Goal: Task Accomplishment & Management: Complete application form

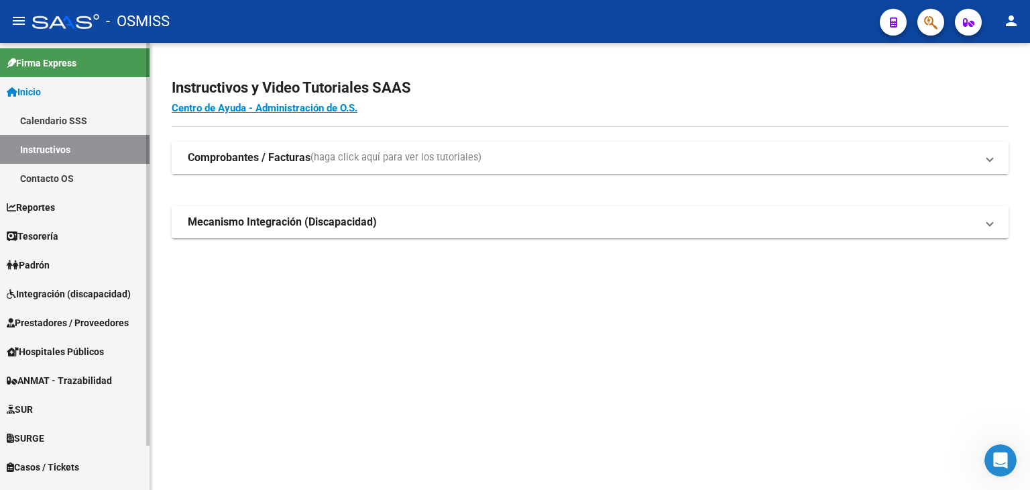
click at [89, 324] on span "Prestadores / Proveedores" at bounding box center [68, 322] width 122 height 15
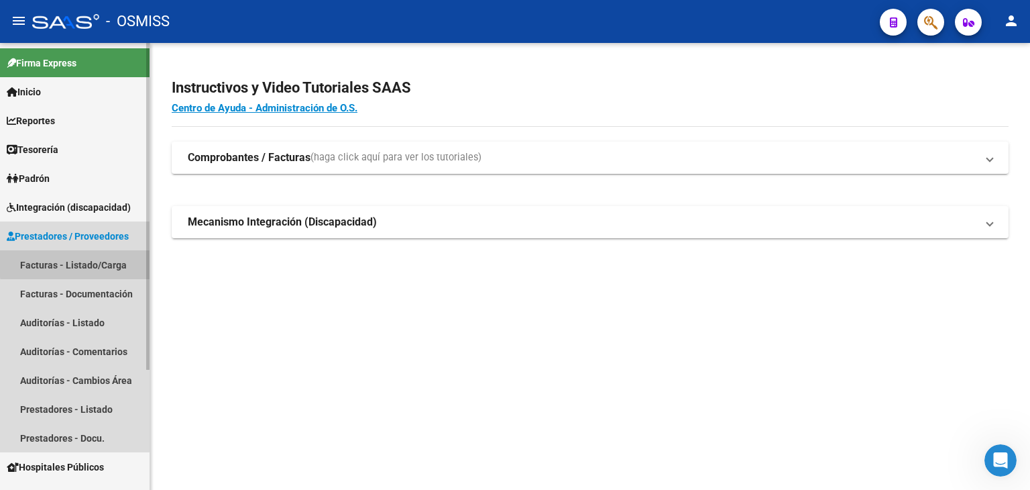
click at [107, 261] on link "Facturas - Listado/Carga" at bounding box center [75, 264] width 150 height 29
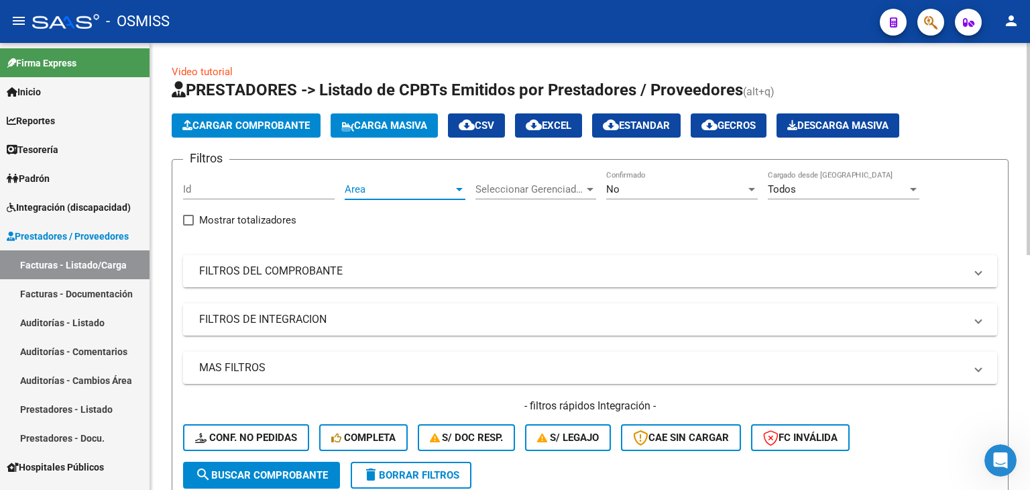
click at [400, 189] on span "Area" at bounding box center [399, 189] width 109 height 12
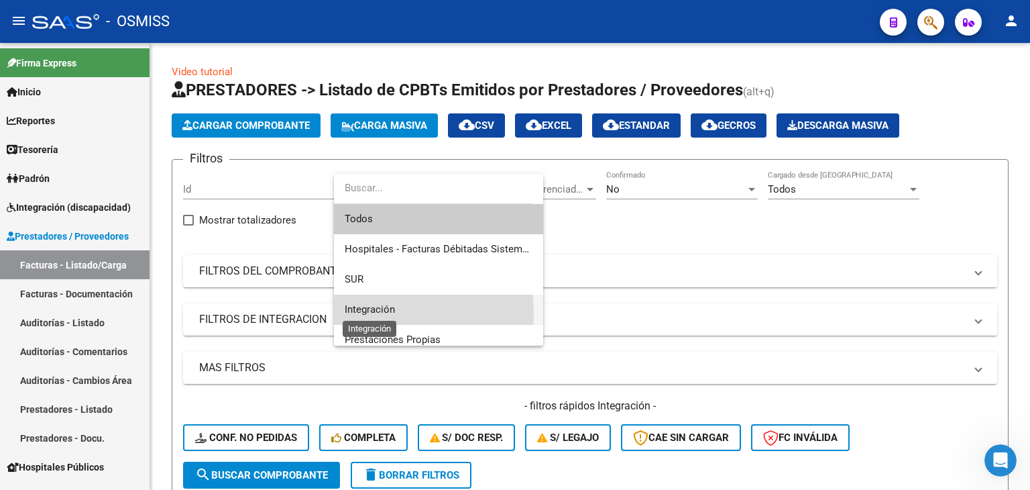
click at [384, 313] on span "Integración" at bounding box center [370, 309] width 50 height 12
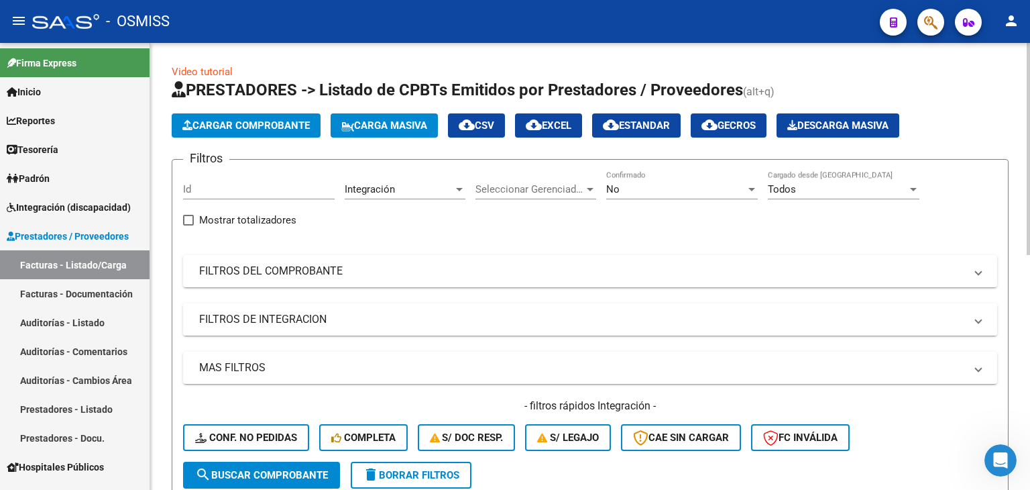
click at [377, 325] on mat-panel-title "FILTROS DE INTEGRACION" at bounding box center [582, 319] width 766 height 15
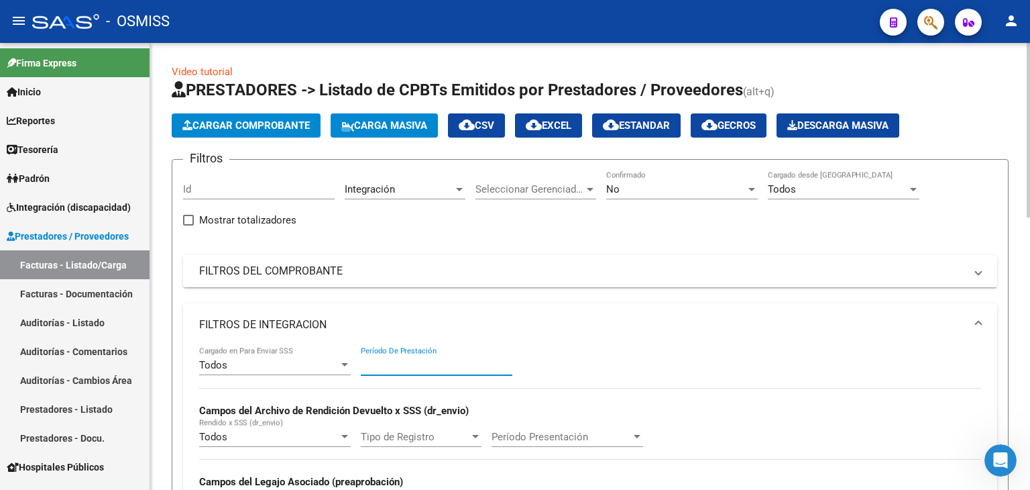
click at [384, 362] on input "Período De Prestación" at bounding box center [437, 365] width 152 height 12
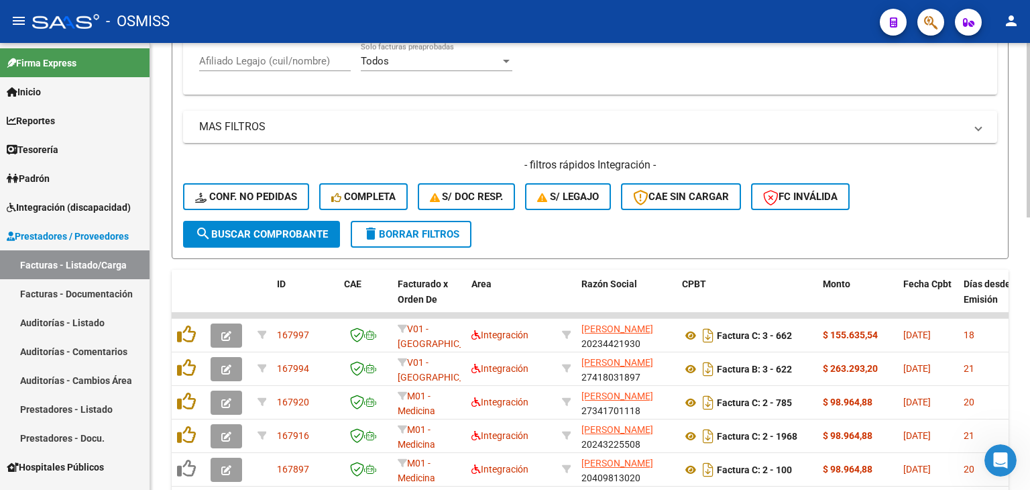
click at [1030, 341] on div at bounding box center [1028, 266] width 3 height 447
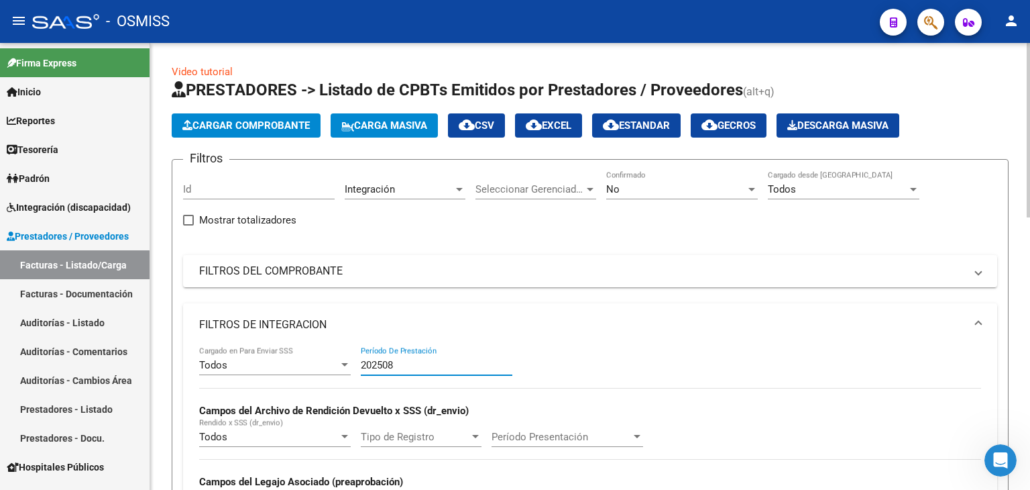
click at [1030, 182] on div at bounding box center [1028, 266] width 3 height 447
type input "202508"
click at [704, 331] on mat-expansion-panel-header "FILTROS DE INTEGRACION" at bounding box center [590, 324] width 814 height 43
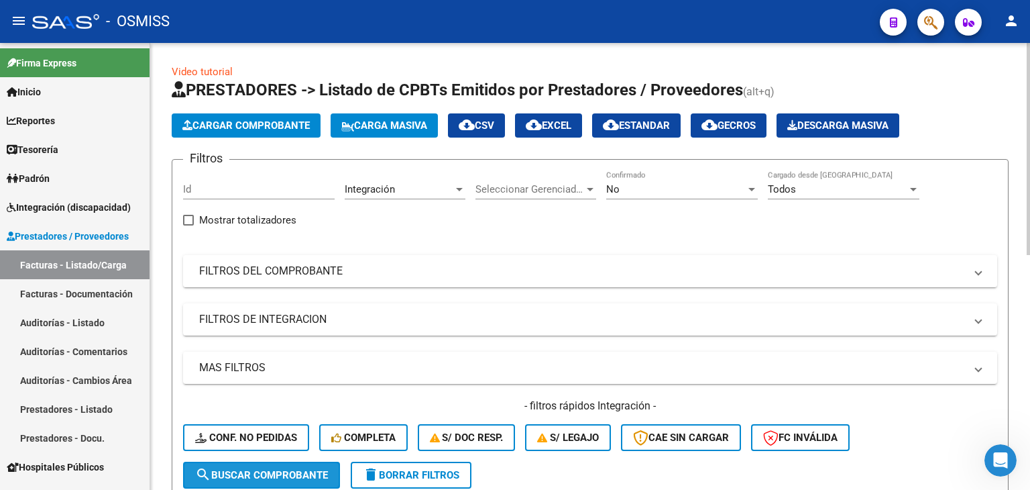
click at [317, 476] on span "search Buscar Comprobante" at bounding box center [261, 475] width 133 height 12
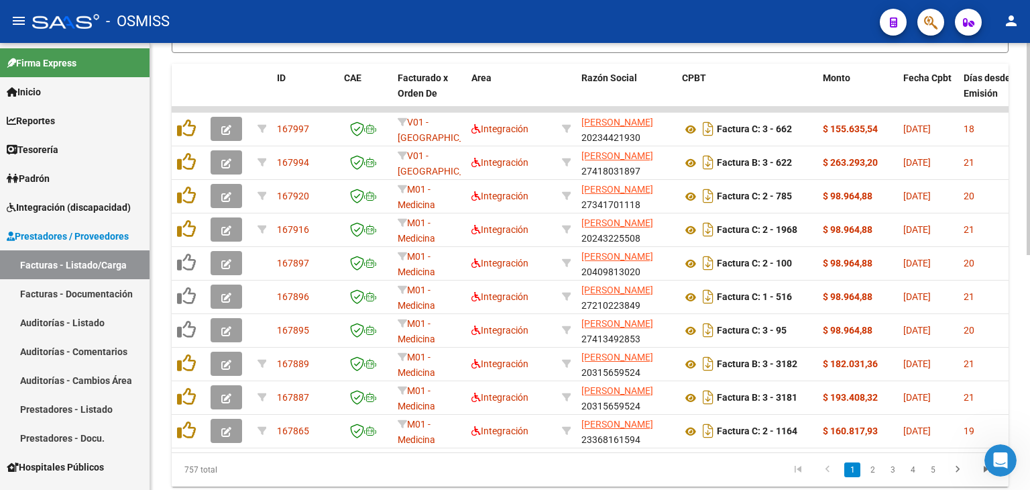
click at [1028, 403] on div at bounding box center [1028, 266] width 3 height 447
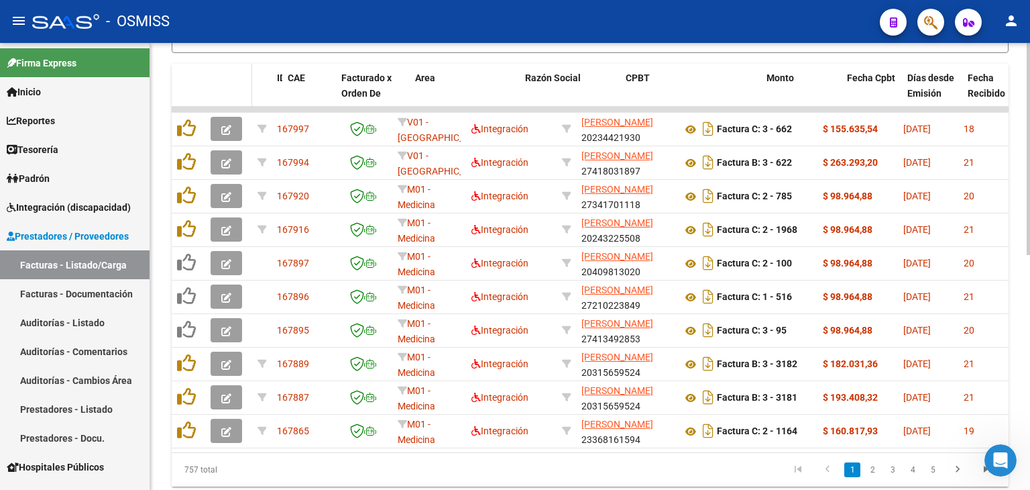
drag, startPoint x: 337, startPoint y: 86, endPoint x: 227, endPoint y: 94, distance: 109.6
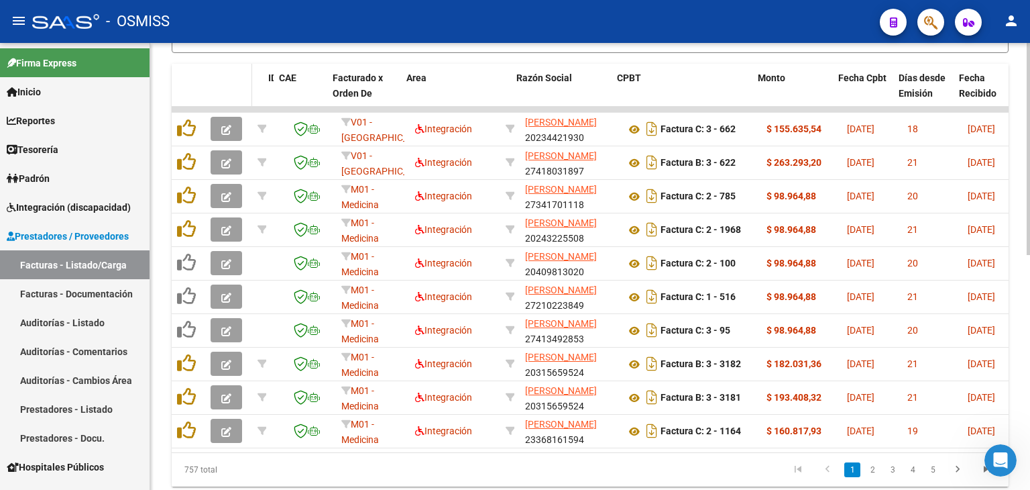
drag, startPoint x: 269, startPoint y: 90, endPoint x: 222, endPoint y: 96, distance: 47.3
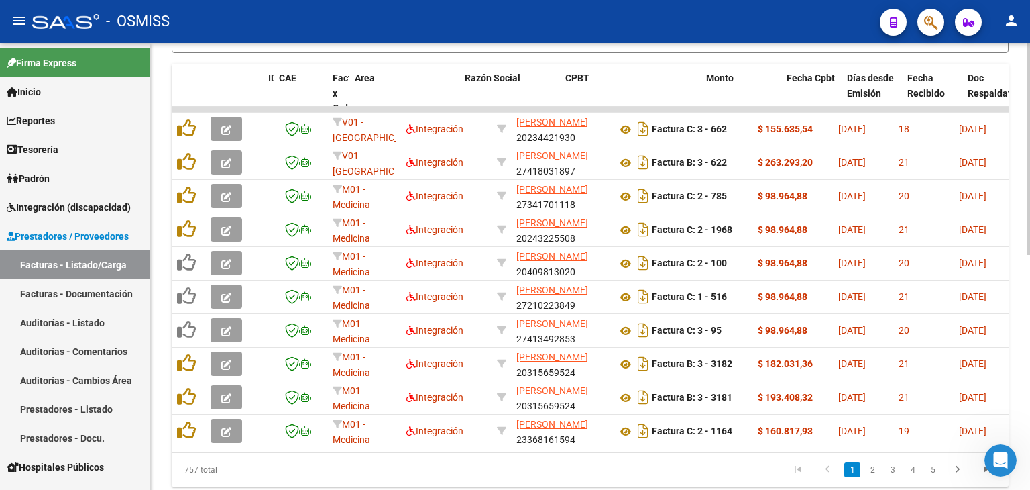
drag, startPoint x: 395, startPoint y: 84, endPoint x: 343, endPoint y: 87, distance: 52.4
click at [343, 87] on span at bounding box center [346, 101] width 6 height 74
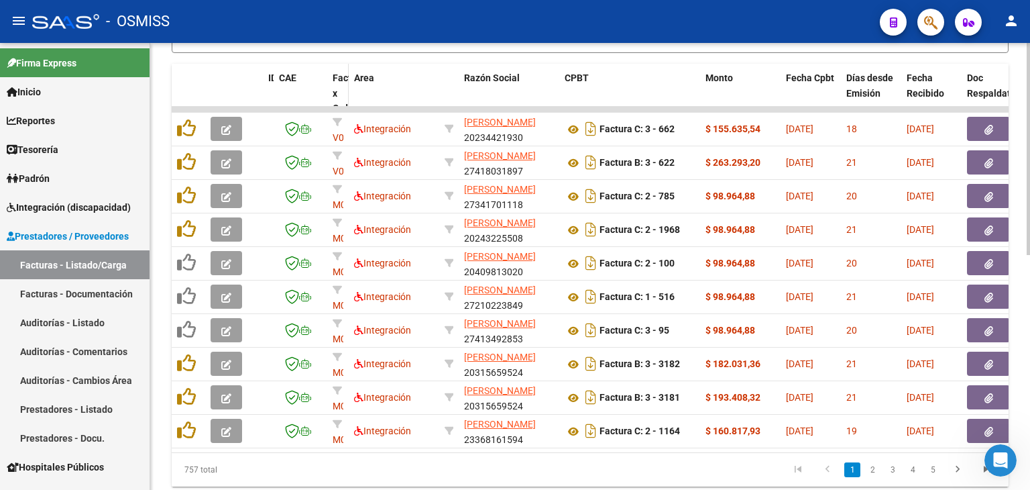
click at [327, 87] on datatable-header-cell "Facturado x Orden De" at bounding box center [337, 109] width 21 height 90
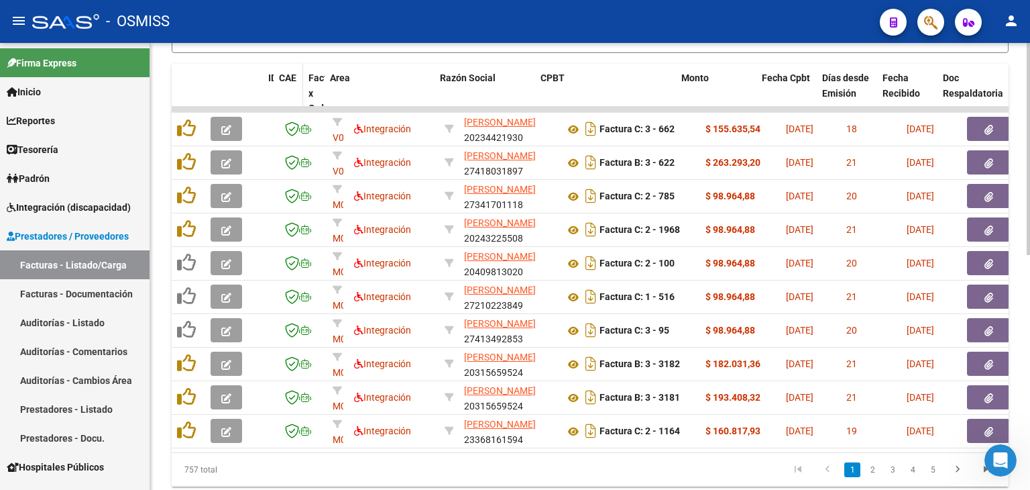
drag, startPoint x: 325, startPoint y: 87, endPoint x: 300, endPoint y: 92, distance: 24.7
click at [300, 92] on span at bounding box center [300, 109] width 6 height 90
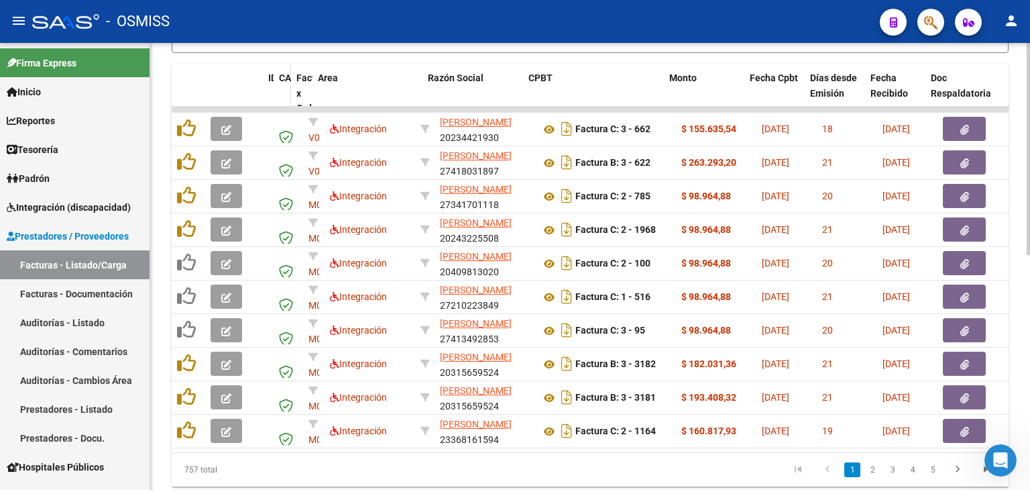
click at [288, 85] on span at bounding box center [288, 109] width 6 height 90
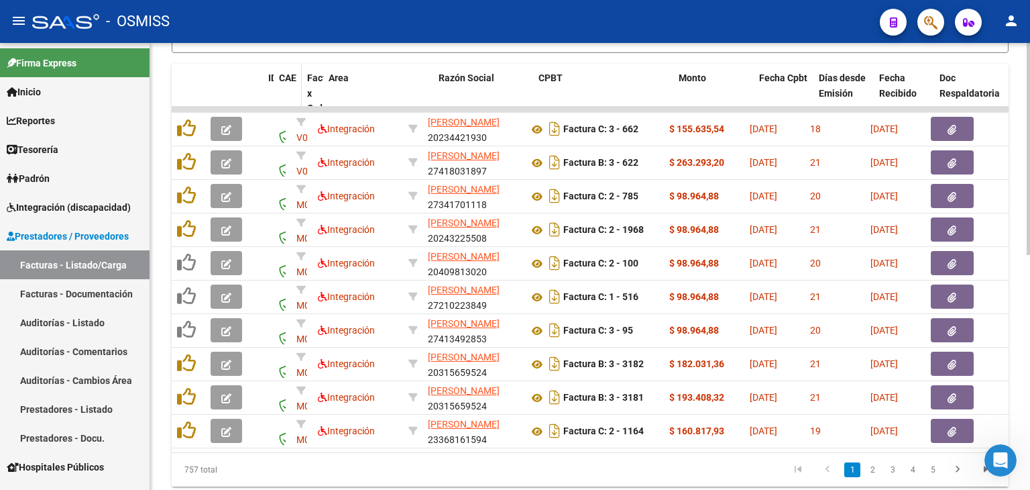
drag, startPoint x: 288, startPoint y: 88, endPoint x: 300, endPoint y: 88, distance: 12.1
click at [300, 88] on span at bounding box center [299, 109] width 6 height 90
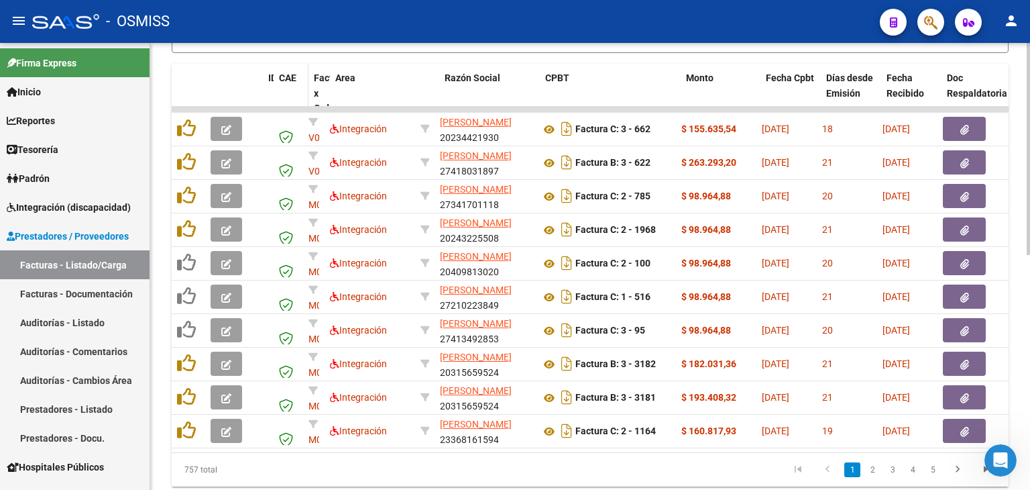
click at [306, 89] on span at bounding box center [305, 109] width 6 height 90
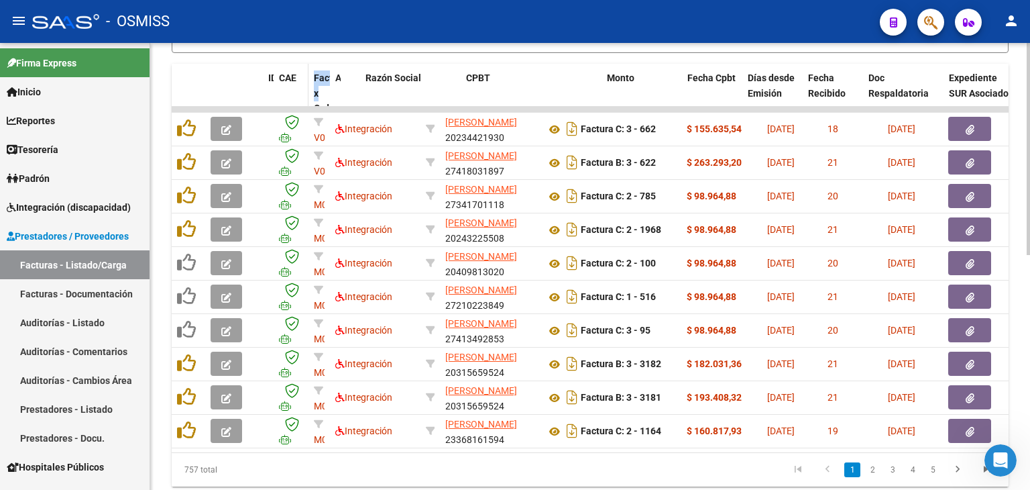
drag, startPoint x: 418, startPoint y: 77, endPoint x: 306, endPoint y: 88, distance: 112.5
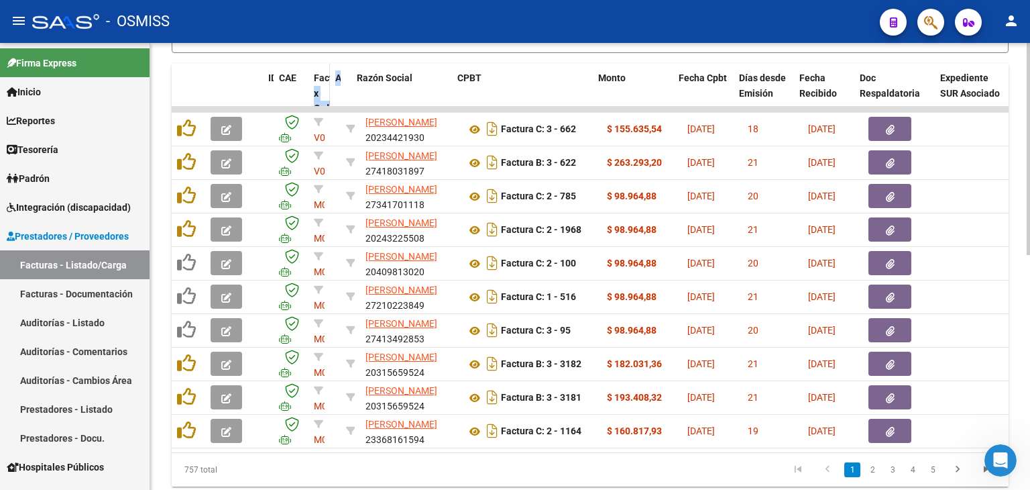
drag, startPoint x: 359, startPoint y: 92, endPoint x: 311, endPoint y: 97, distance: 47.9
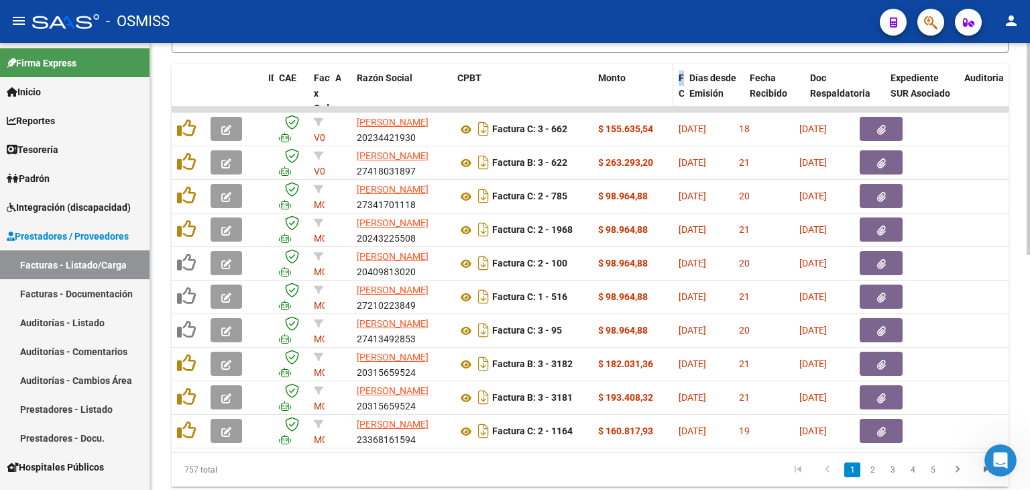
drag, startPoint x: 729, startPoint y: 82, endPoint x: 641, endPoint y: 96, distance: 89.5
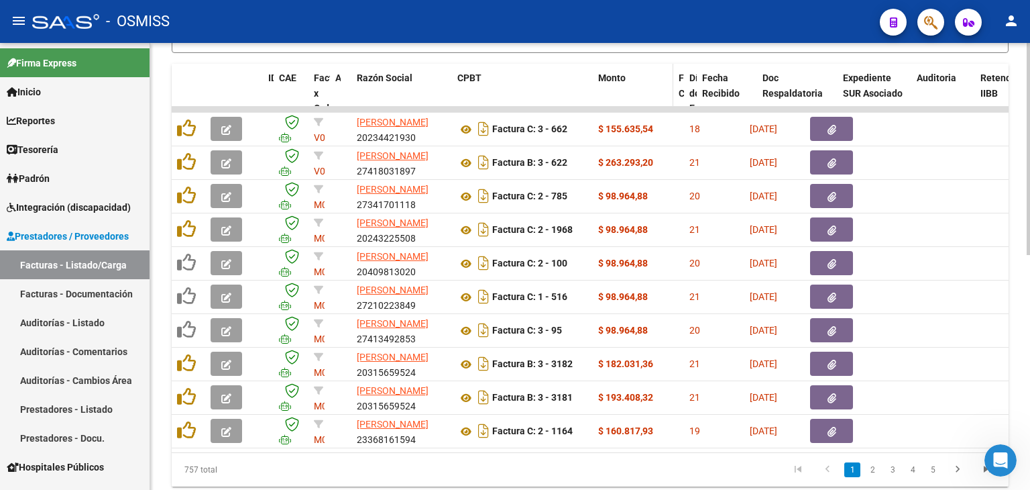
drag, startPoint x: 743, startPoint y: 81, endPoint x: 646, endPoint y: 97, distance: 98.5
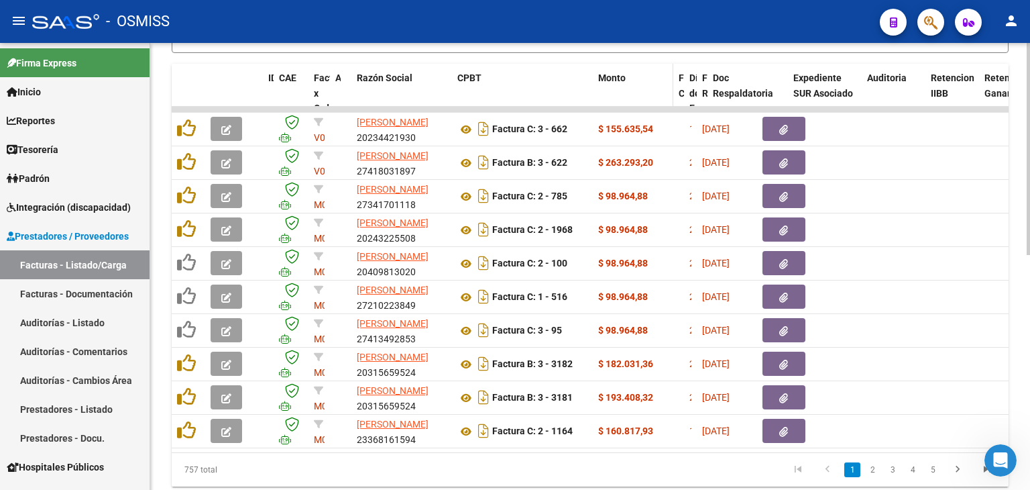
drag, startPoint x: 755, startPoint y: 77, endPoint x: 666, endPoint y: 81, distance: 88.6
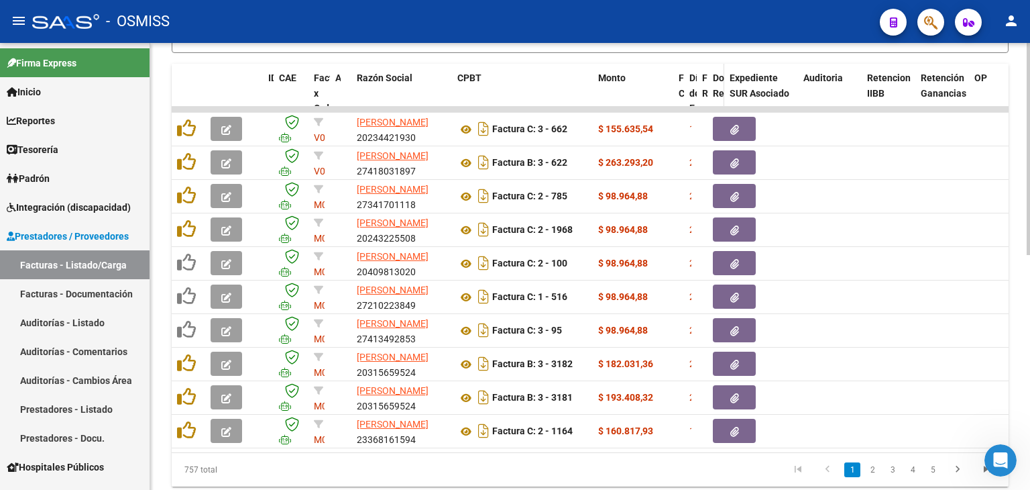
drag, startPoint x: 785, startPoint y: 82, endPoint x: 720, endPoint y: 94, distance: 65.5
click at [720, 94] on span at bounding box center [721, 109] width 6 height 90
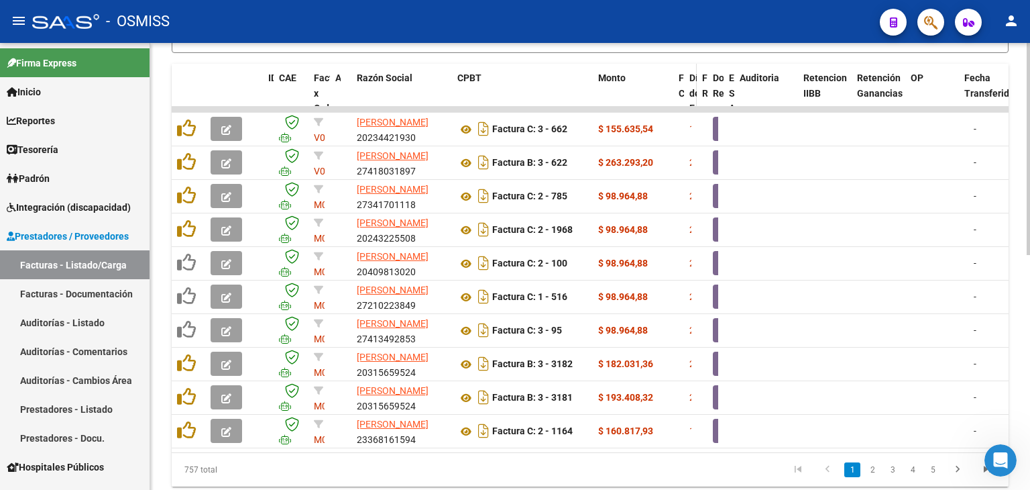
drag, startPoint x: 797, startPoint y: 85, endPoint x: 696, endPoint y: 95, distance: 101.7
drag, startPoint x: 795, startPoint y: 86, endPoint x: 696, endPoint y: 97, distance: 99.2
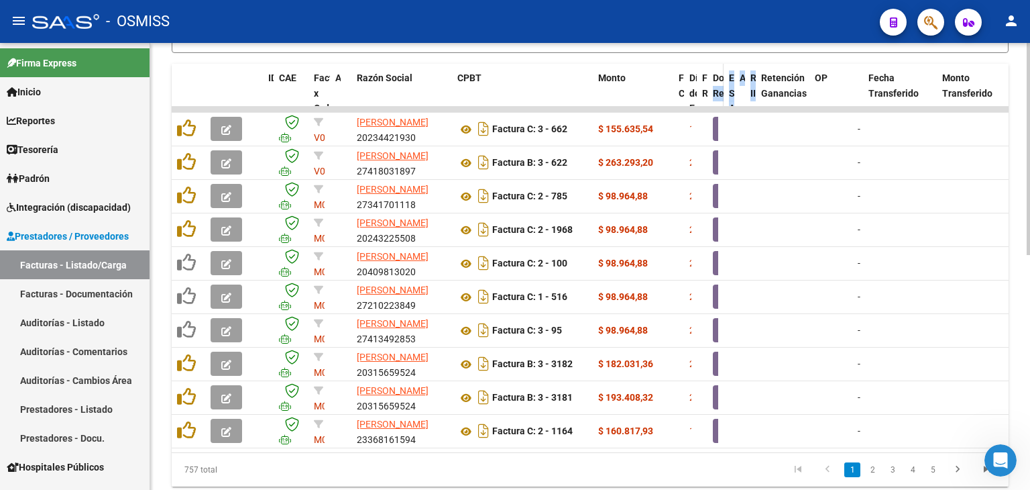
drag, startPoint x: 793, startPoint y: 81, endPoint x: 712, endPoint y: 92, distance: 81.2
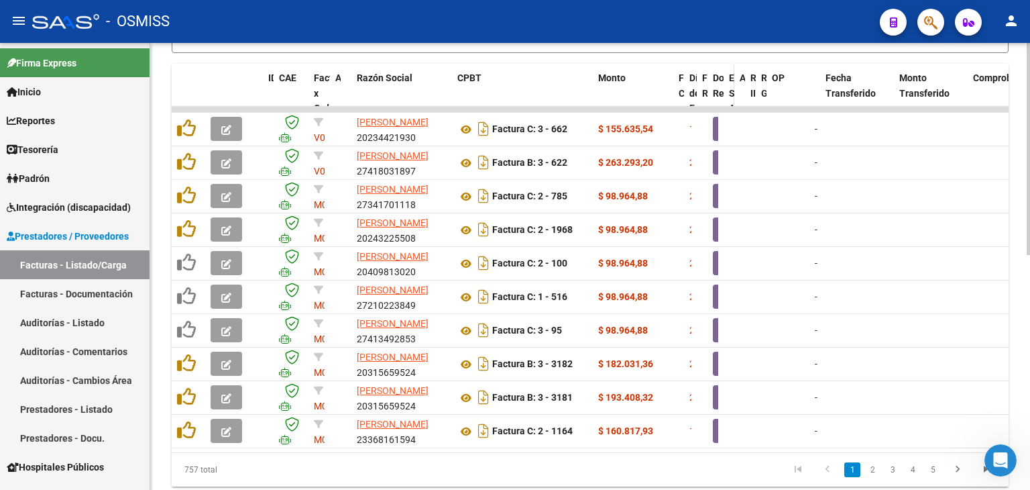
drag, startPoint x: 808, startPoint y: 88, endPoint x: 731, endPoint y: 96, distance: 76.9
drag, startPoint x: 818, startPoint y: 92, endPoint x: 744, endPoint y: 98, distance: 73.4
drag, startPoint x: 848, startPoint y: 86, endPoint x: 759, endPoint y: 93, distance: 89.5
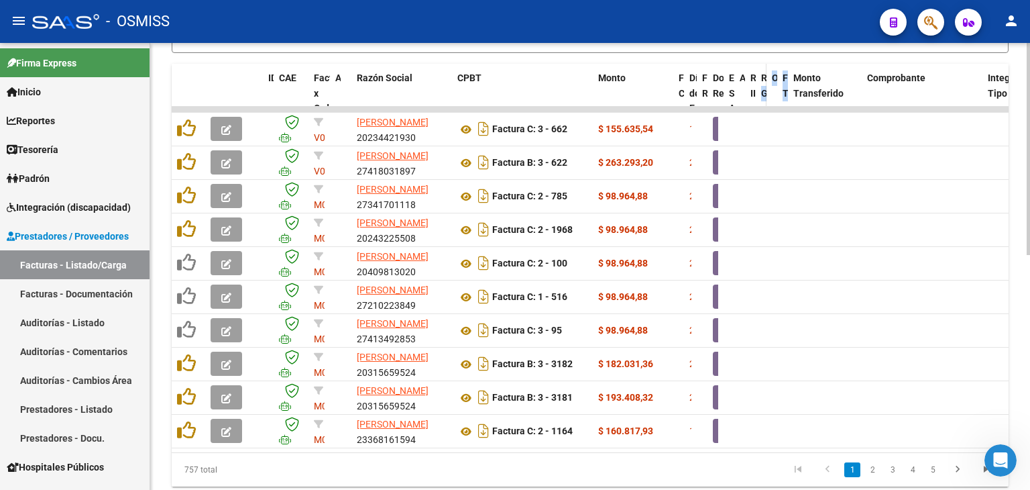
drag, startPoint x: 860, startPoint y: 96, endPoint x: 767, endPoint y: 95, distance: 92.6
drag, startPoint x: 918, startPoint y: 78, endPoint x: 769, endPoint y: 92, distance: 148.9
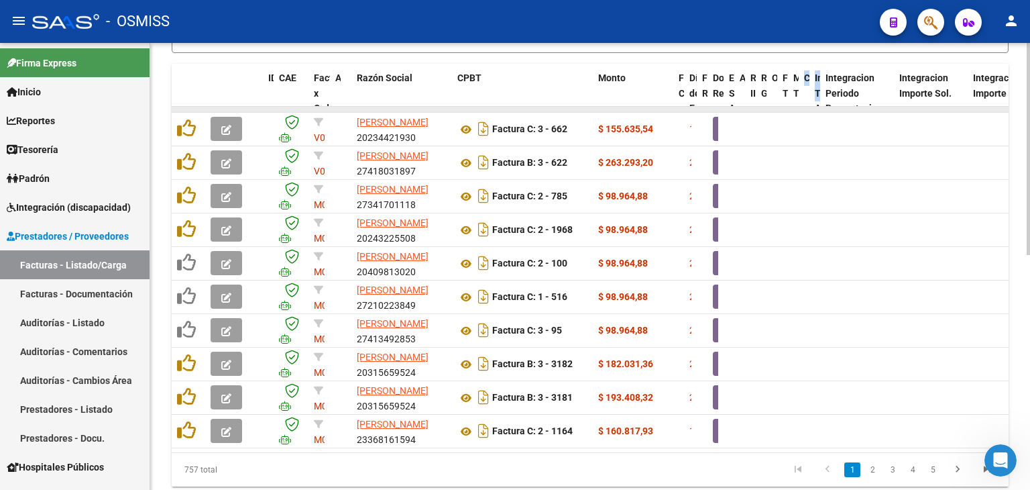
drag, startPoint x: 877, startPoint y: 96, endPoint x: 781, endPoint y: 105, distance: 97.0
click at [781, 105] on div "ID CAE Facturado x Orden De Area Razón Social CPBT Monto Fecha Cpbt Días desde …" at bounding box center [590, 275] width 837 height 423
click at [812, 87] on datatable-header-cell "Integracion Tipo Archivo" at bounding box center [815, 109] width 11 height 90
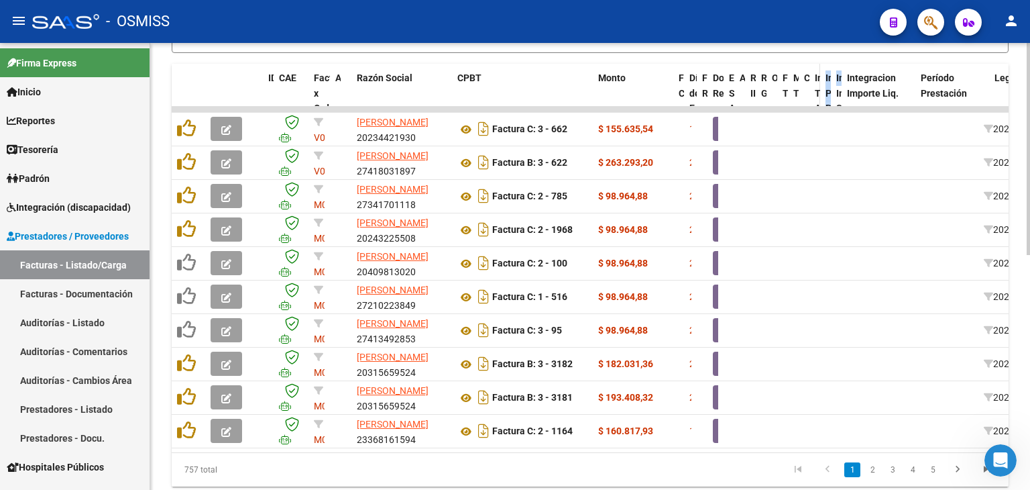
drag, startPoint x: 903, startPoint y: 85, endPoint x: 815, endPoint y: 87, distance: 87.9
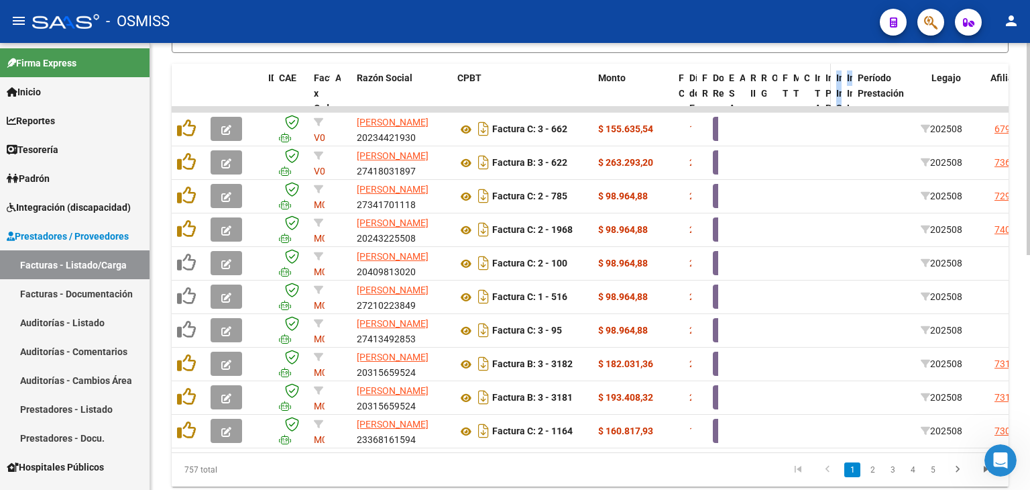
drag, startPoint x: 912, startPoint y: 84, endPoint x: 823, endPoint y: 97, distance: 90.2
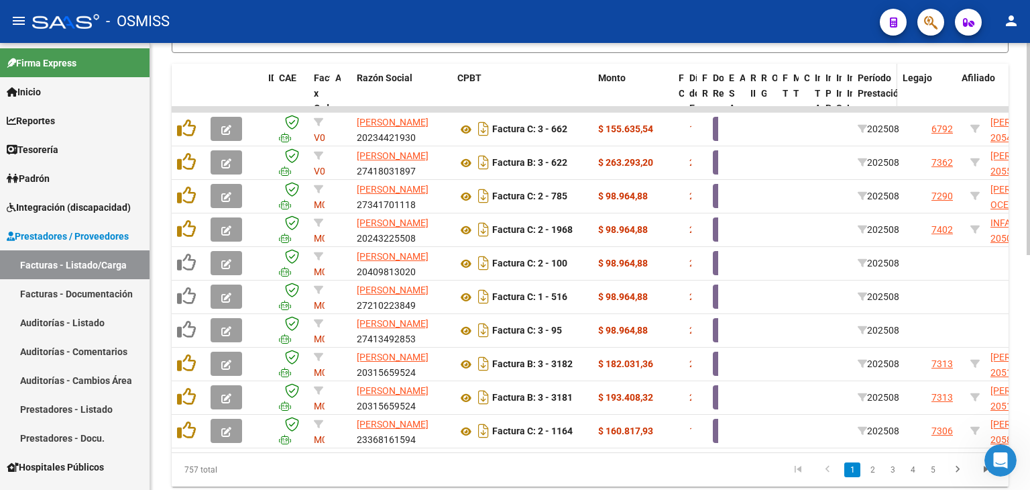
drag, startPoint x: 924, startPoint y: 97, endPoint x: 895, endPoint y: 98, distance: 29.5
click at [895, 98] on span at bounding box center [894, 109] width 6 height 90
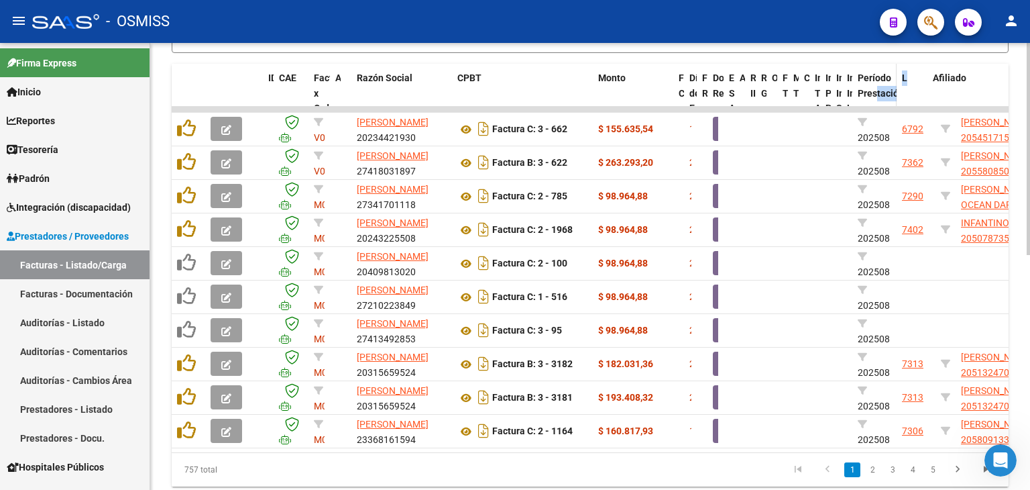
drag, startPoint x: 930, startPoint y: 95, endPoint x: 875, endPoint y: 96, distance: 55.0
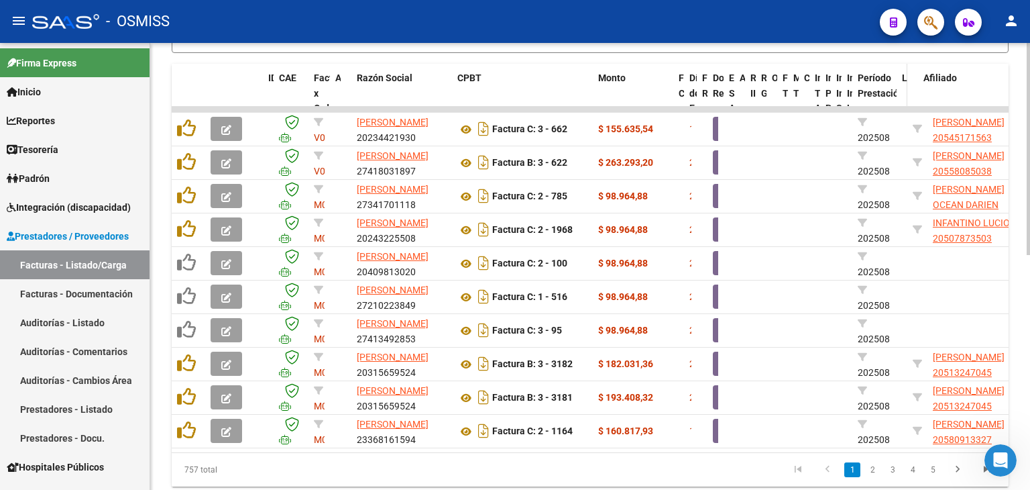
drag, startPoint x: 926, startPoint y: 89, endPoint x: 899, endPoint y: 91, distance: 26.9
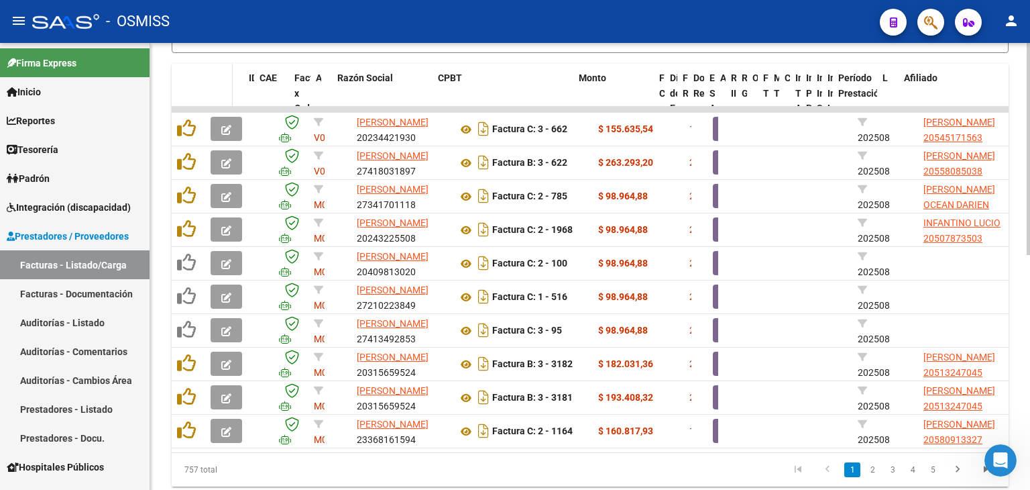
drag, startPoint x: 251, startPoint y: 88, endPoint x: 231, endPoint y: 89, distance: 19.5
click at [231, 89] on span at bounding box center [230, 109] width 6 height 90
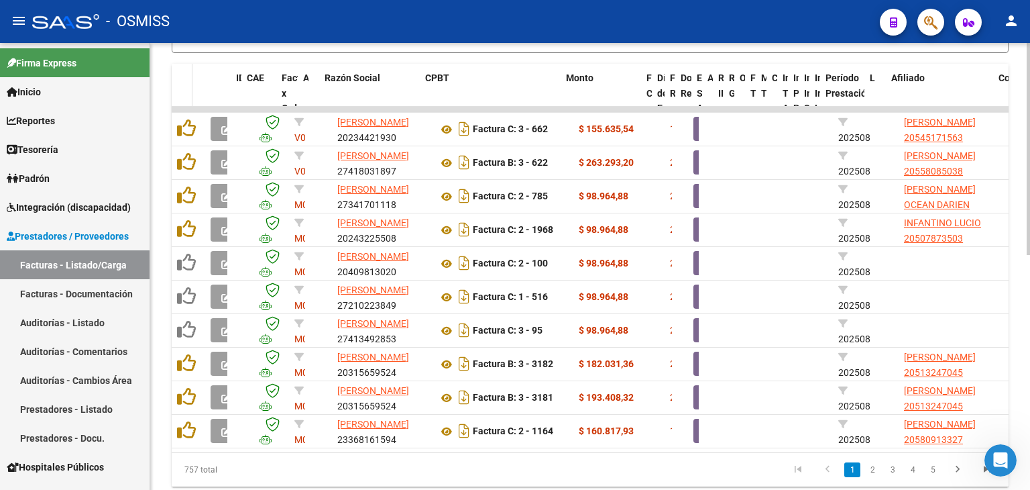
drag, startPoint x: 201, startPoint y: 97, endPoint x: 188, endPoint y: 97, distance: 12.7
click at [188, 97] on span at bounding box center [189, 109] width 6 height 90
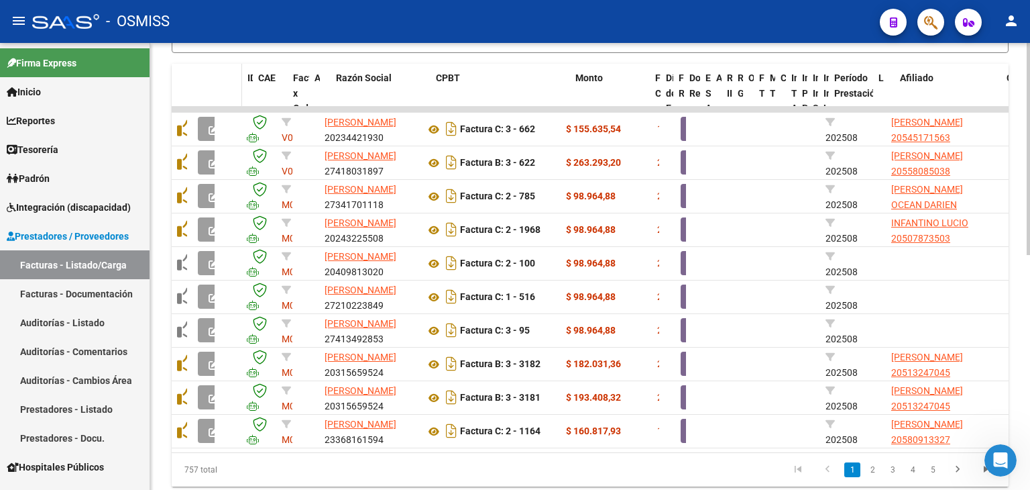
drag, startPoint x: 218, startPoint y: 96, endPoint x: 230, endPoint y: 95, distance: 12.1
click at [230, 95] on span at bounding box center [228, 109] width 6 height 90
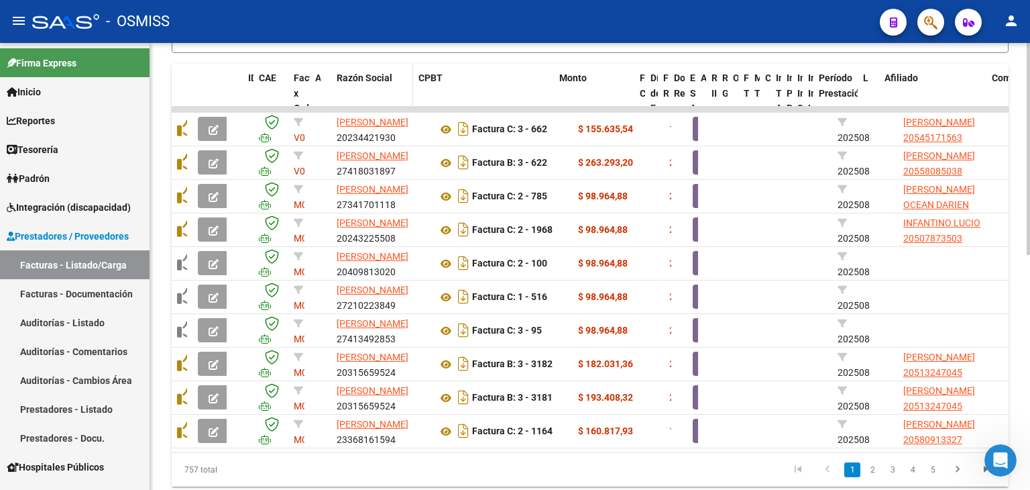
drag, startPoint x: 429, startPoint y: 89, endPoint x: 408, endPoint y: 89, distance: 20.1
click at [408, 89] on span at bounding box center [410, 109] width 6 height 90
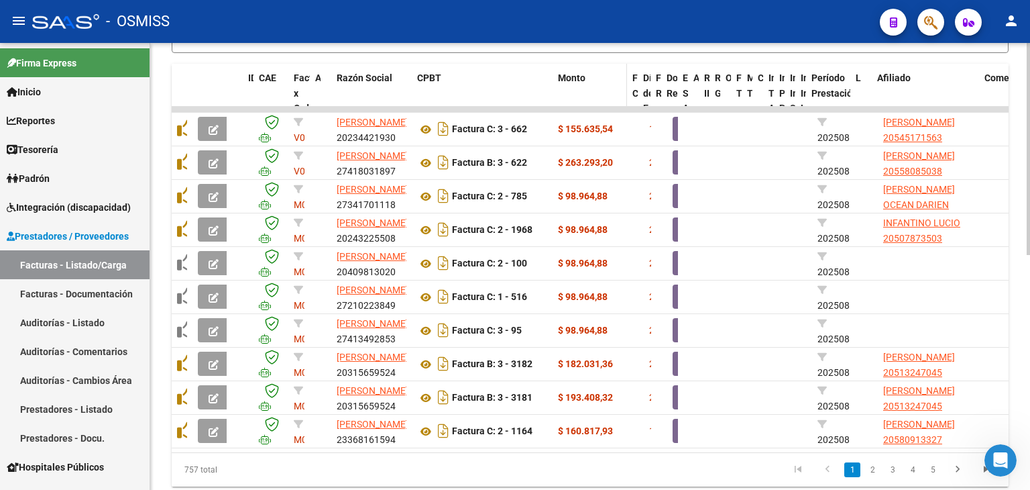
click at [624, 95] on span at bounding box center [624, 109] width 6 height 90
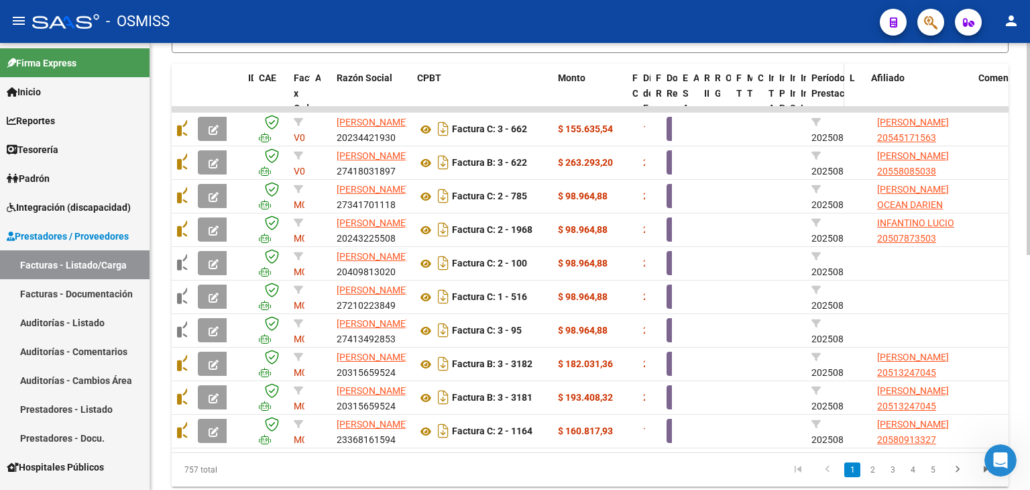
click at [839, 93] on span at bounding box center [841, 109] width 6 height 90
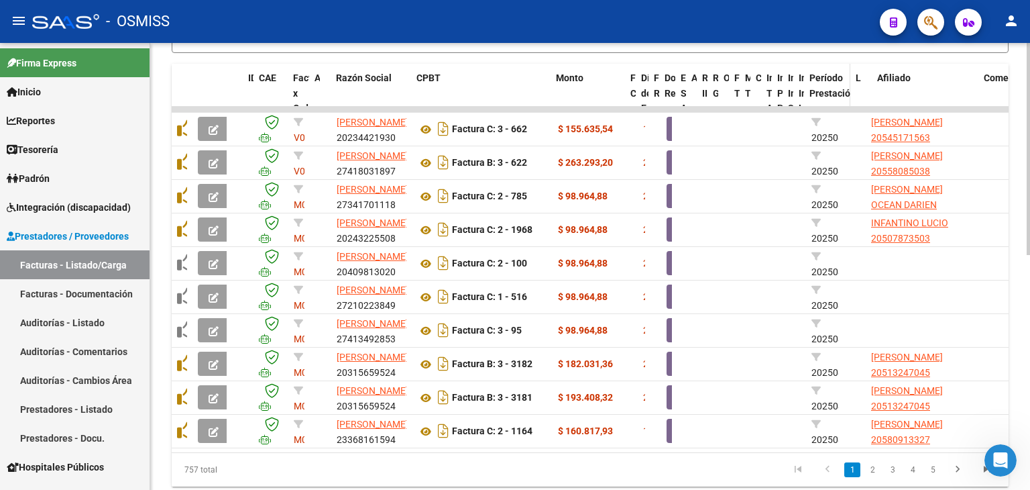
drag, startPoint x: 839, startPoint y: 93, endPoint x: 847, endPoint y: 91, distance: 8.3
click at [847, 91] on span at bounding box center [847, 109] width 6 height 90
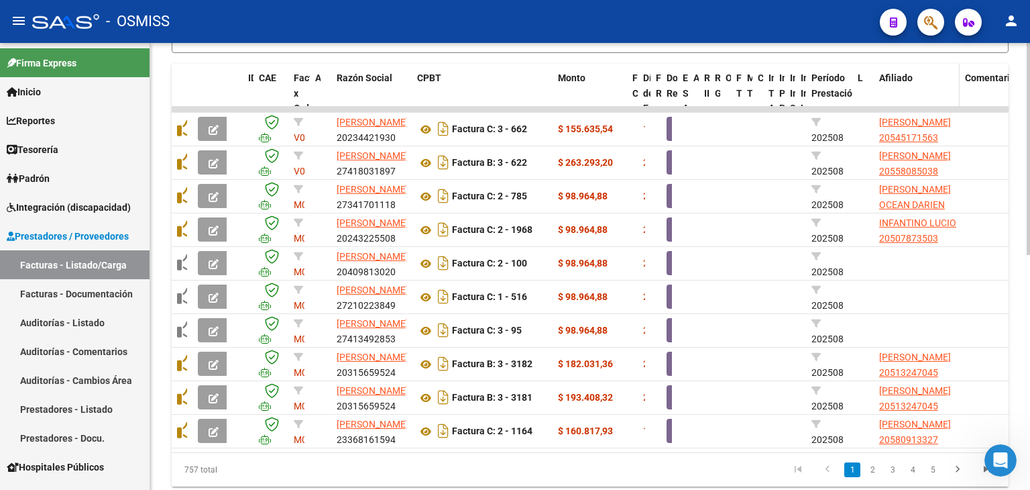
drag, startPoint x: 979, startPoint y: 93, endPoint x: 958, endPoint y: 97, distance: 22.0
click at [958, 97] on span at bounding box center [957, 109] width 6 height 90
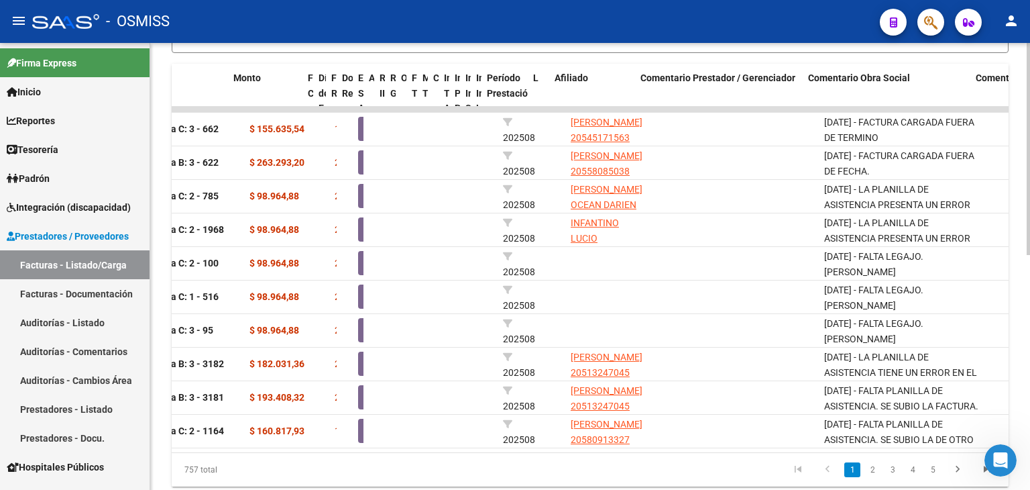
scroll to position [0, 328]
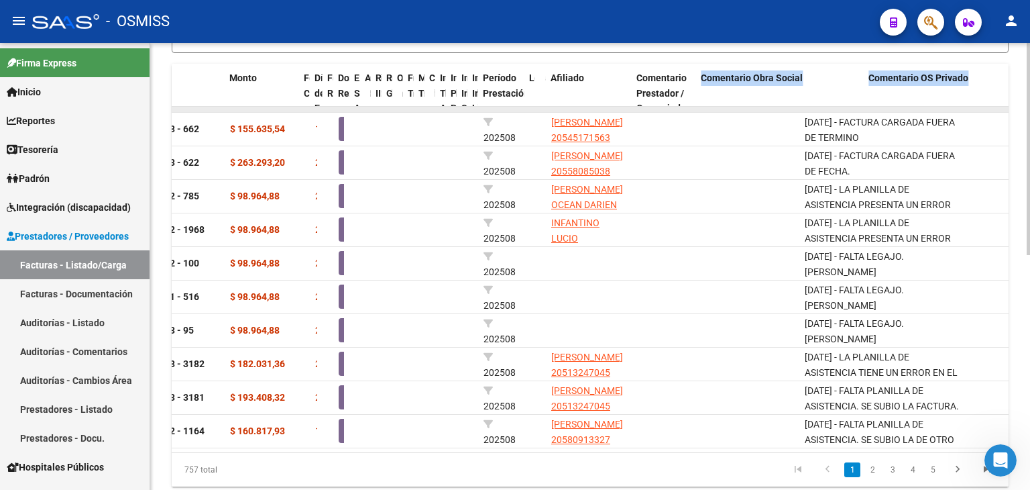
drag, startPoint x: 794, startPoint y: 92, endPoint x: 690, endPoint y: 105, distance: 104.8
click at [690, 105] on div "ID CAE Facturado x Orden De Area Razón Social CPBT Monto Fecha Cpbt Días desde …" at bounding box center [590, 275] width 837 height 423
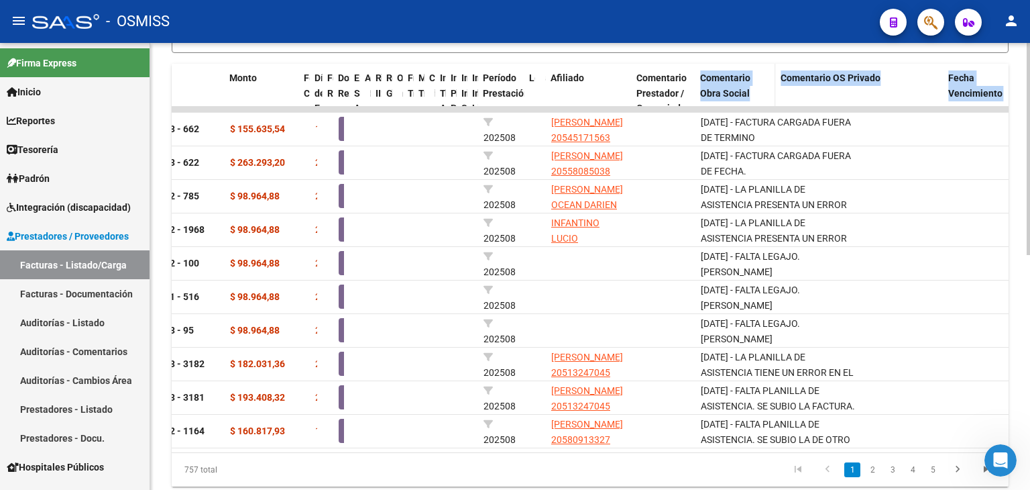
click at [771, 97] on span at bounding box center [772, 109] width 6 height 90
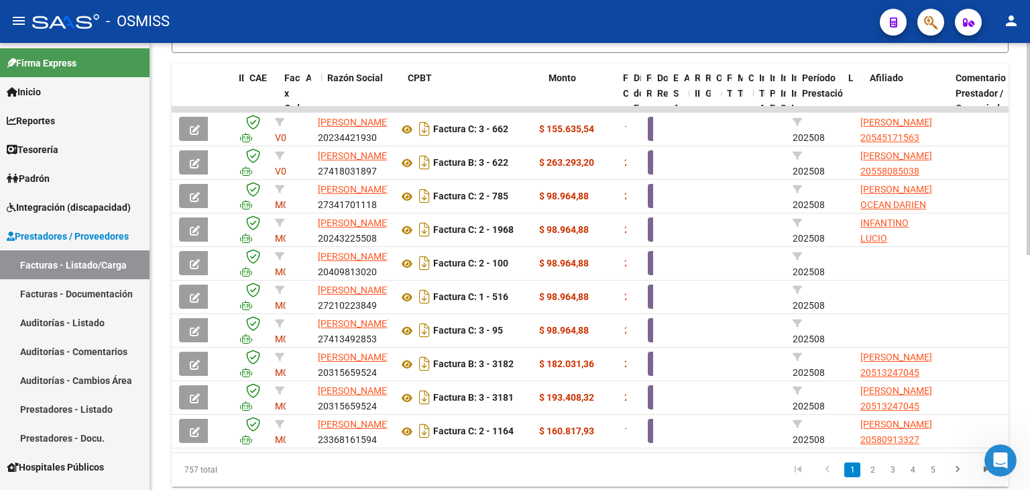
scroll to position [0, 0]
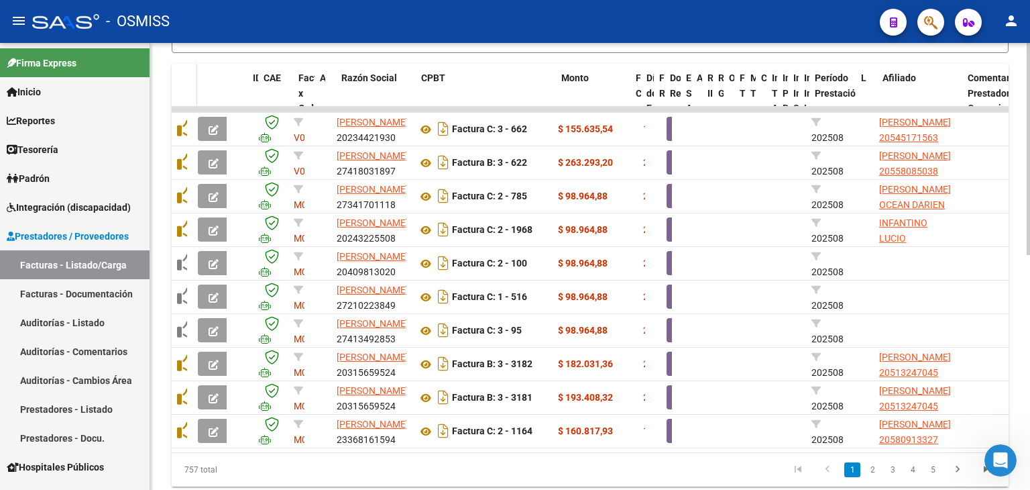
click at [195, 95] on span at bounding box center [194, 109] width 6 height 90
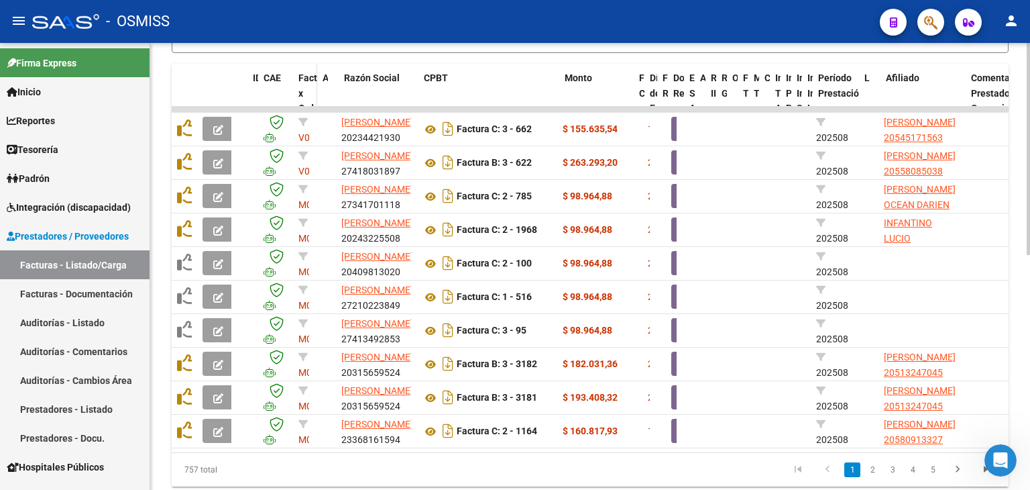
click at [315, 93] on span at bounding box center [314, 101] width 6 height 74
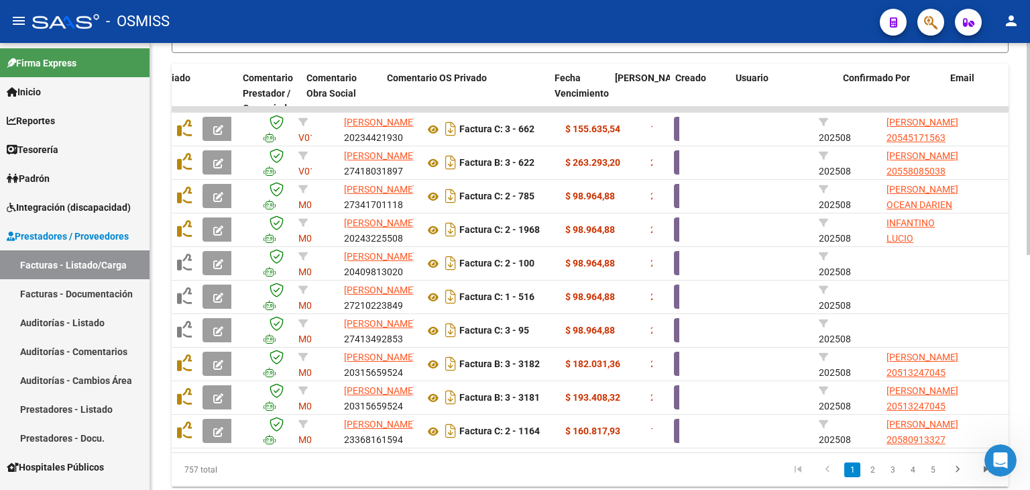
scroll to position [0, 732]
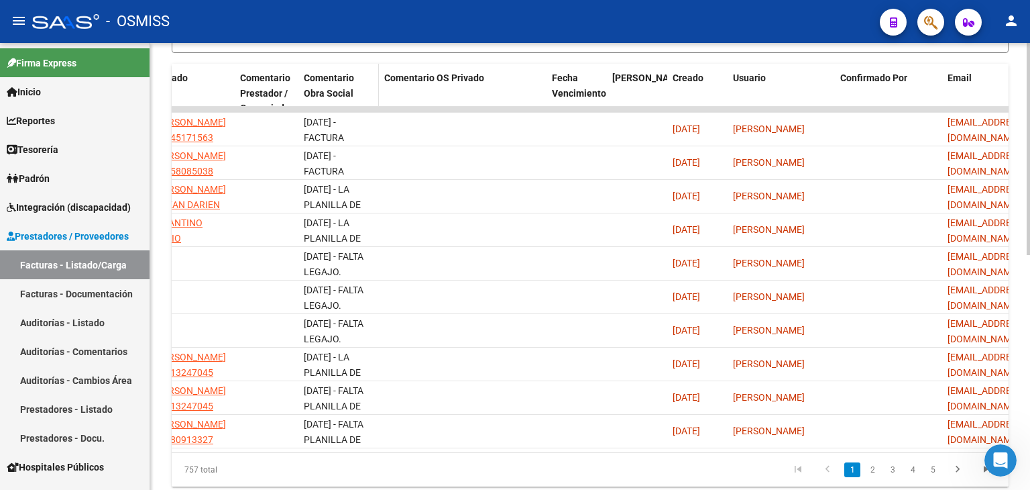
click at [331, 79] on span "Comentario Obra Social" at bounding box center [329, 85] width 50 height 26
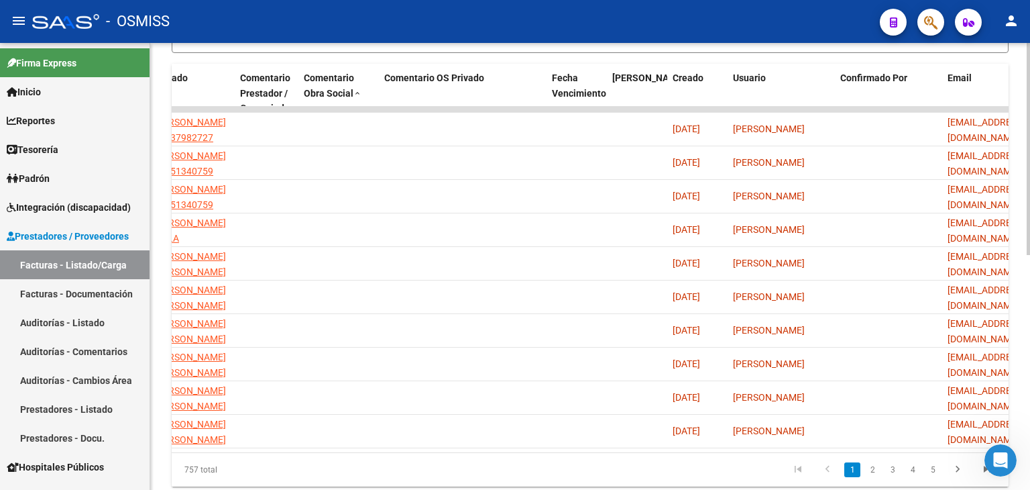
click at [317, 448] on datatable-body "167774 M01 - Medicina Esencial Integración [PERSON_NAME] 27315655027 Factura C:…" at bounding box center [590, 279] width 837 height 345
click at [306, 449] on datatable-body "167774 M01 - Medicina Esencial Integración [PERSON_NAME] 27315655027 Factura C:…" at bounding box center [590, 279] width 837 height 345
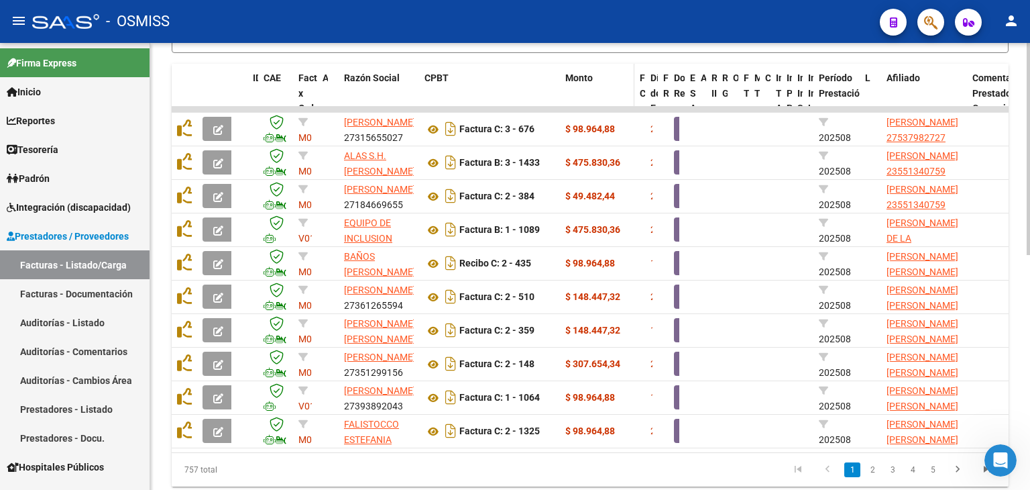
click at [590, 76] on span "Monto" at bounding box center [578, 77] width 27 height 11
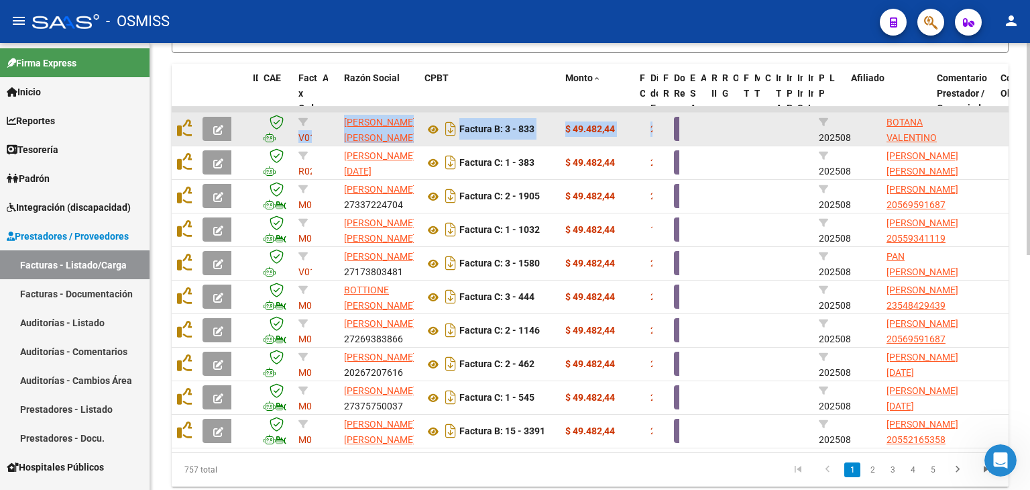
drag, startPoint x: 857, startPoint y: 92, endPoint x: 804, endPoint y: 111, distance: 56.2
click at [804, 111] on div "ID CAE Facturado x Orden De Area Razón Social CPBT Monto Fecha Cpbt Días desde …" at bounding box center [590, 275] width 837 height 423
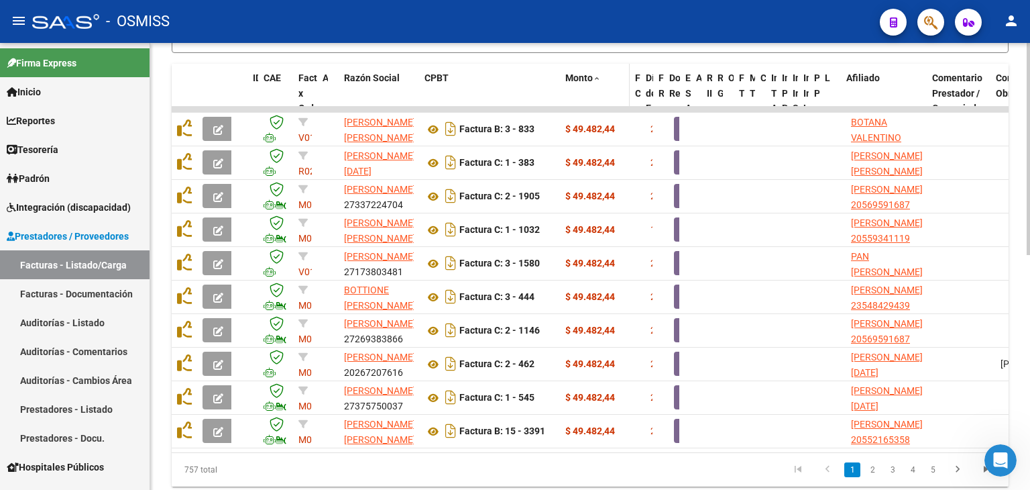
click at [628, 100] on span at bounding box center [627, 101] width 6 height 74
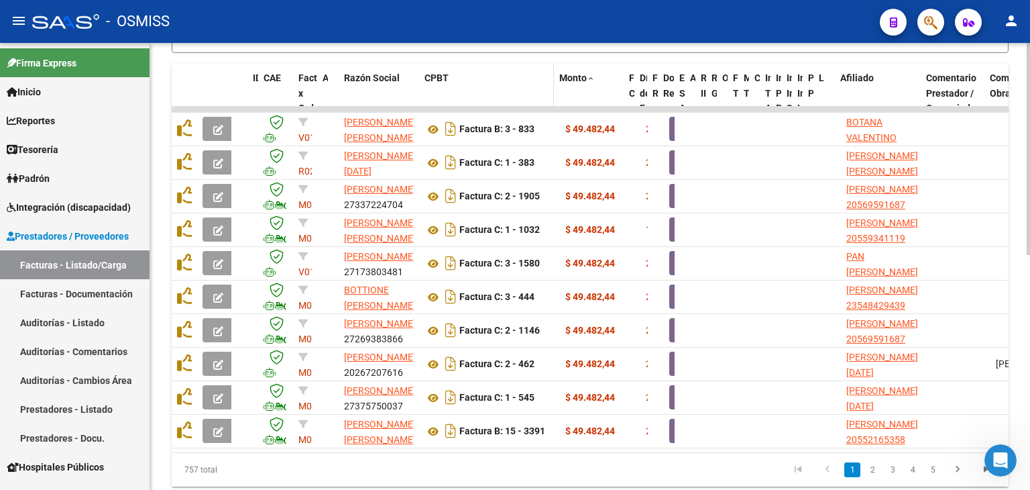
drag, startPoint x: 559, startPoint y: 95, endPoint x: 544, endPoint y: 97, distance: 14.9
click at [548, 97] on span at bounding box center [551, 101] width 6 height 74
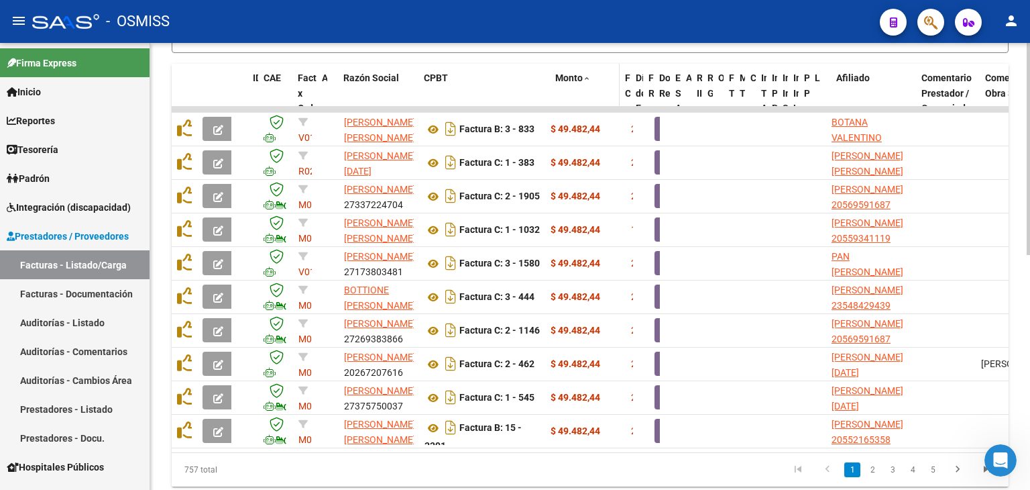
drag, startPoint x: 544, startPoint y: 97, endPoint x: 551, endPoint y: 98, distance: 6.7
click at [551, 98] on div "ID CAE Facturado x Orden De Area Razón Social CPBT Monto Fecha Cpbt Días desde …" at bounding box center [963, 101] width 1582 height 74
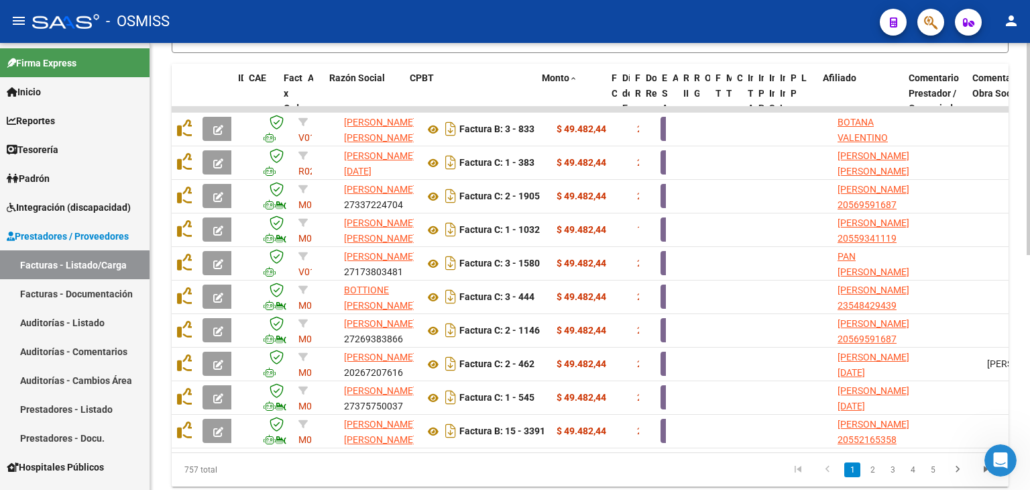
drag, startPoint x: 193, startPoint y: 88, endPoint x: 163, endPoint y: 99, distance: 32.3
click at [163, 99] on div "Video tutorial PRESTADORES -> Listado de CPBTs Emitidos por Prestadores / Prove…" at bounding box center [590, 62] width 880 height 933
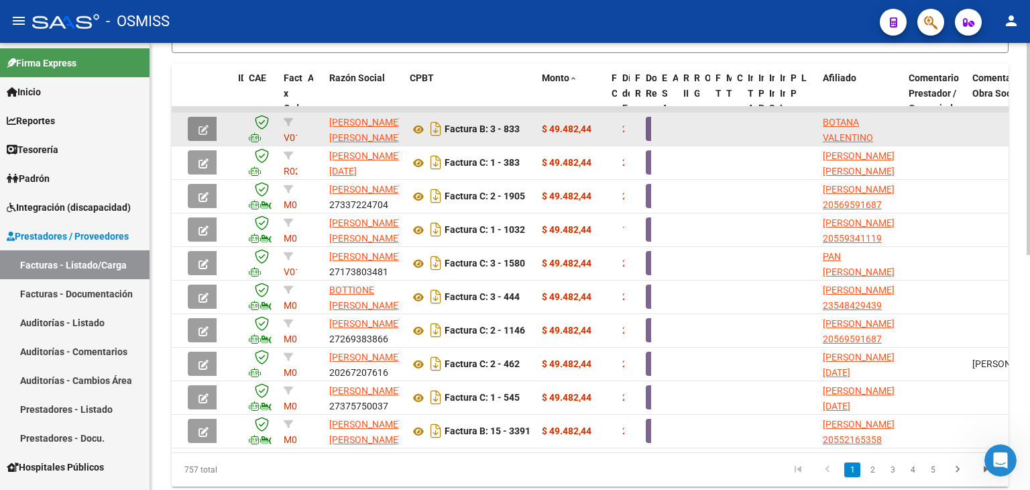
click at [200, 125] on icon "button" at bounding box center [204, 130] width 10 height 10
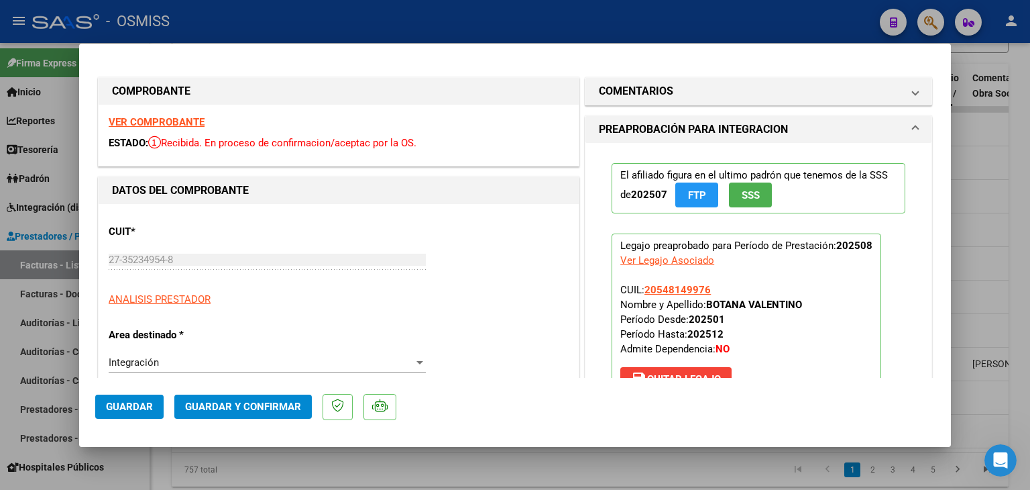
click at [178, 124] on strong "VER COMPROBANTE" at bounding box center [157, 122] width 96 height 12
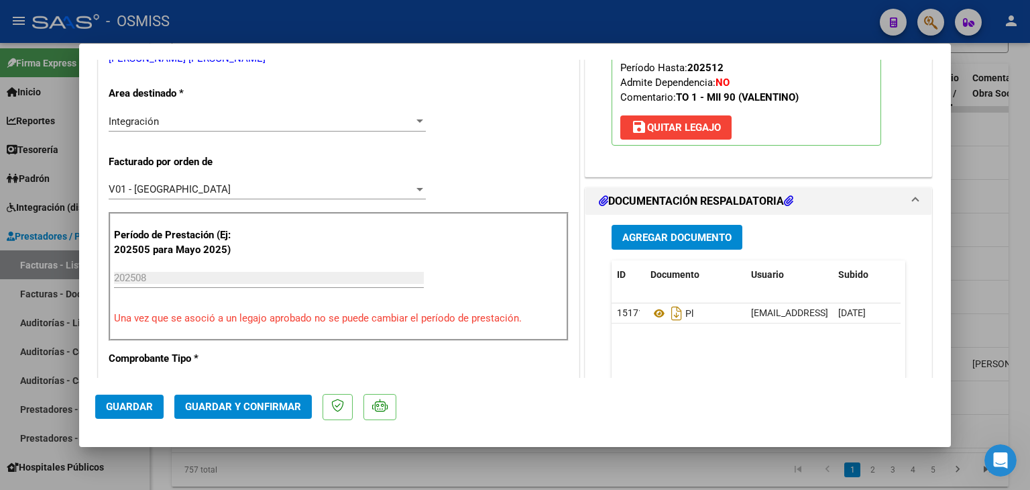
scroll to position [295, 0]
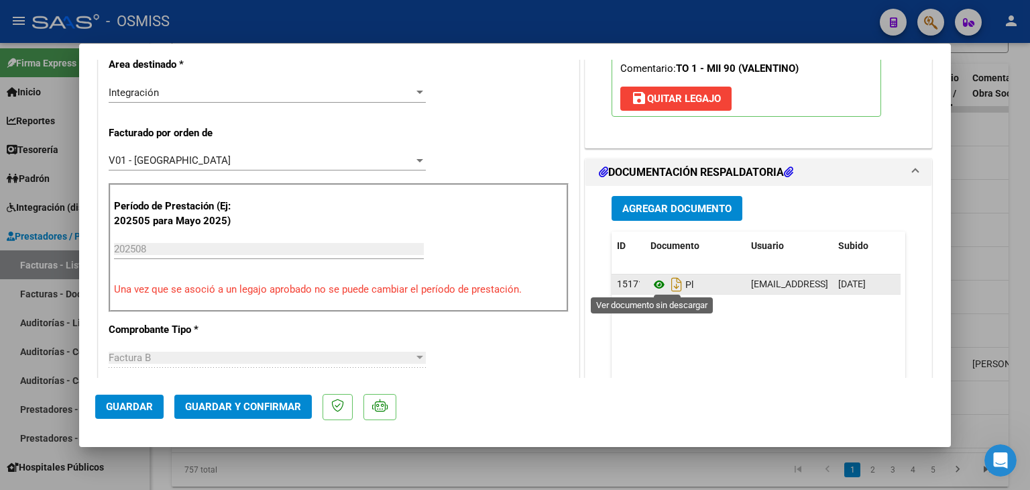
click at [653, 277] on icon at bounding box center [659, 284] width 17 height 16
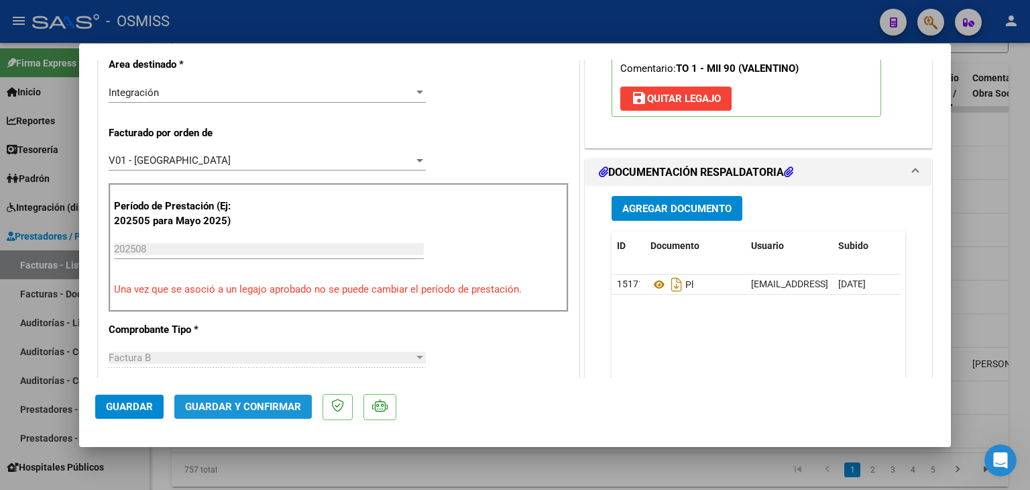
click at [250, 409] on span "Guardar y Confirmar" at bounding box center [243, 406] width 116 height 12
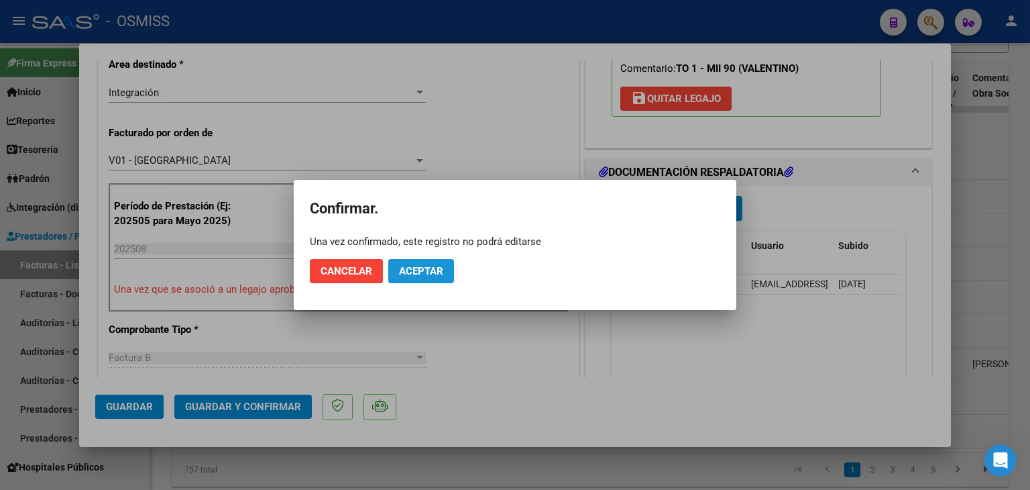
click at [412, 280] on button "Aceptar" at bounding box center [421, 271] width 66 height 24
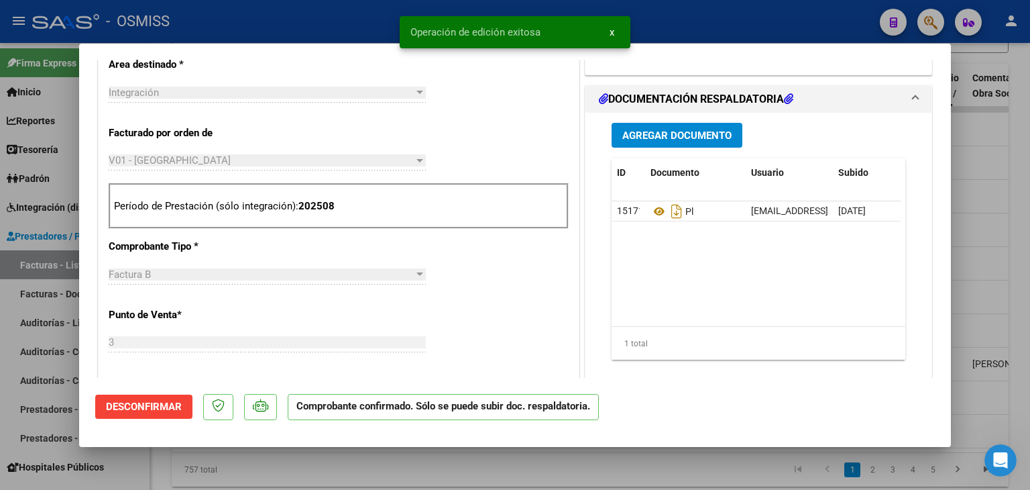
click at [330, 464] on div at bounding box center [515, 245] width 1030 height 490
type input "$ 0,00"
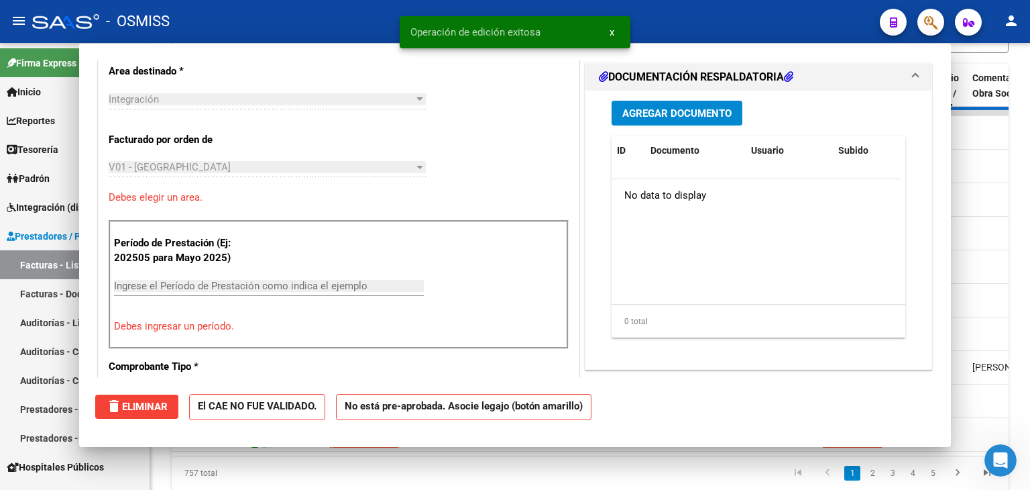
scroll to position [319, 0]
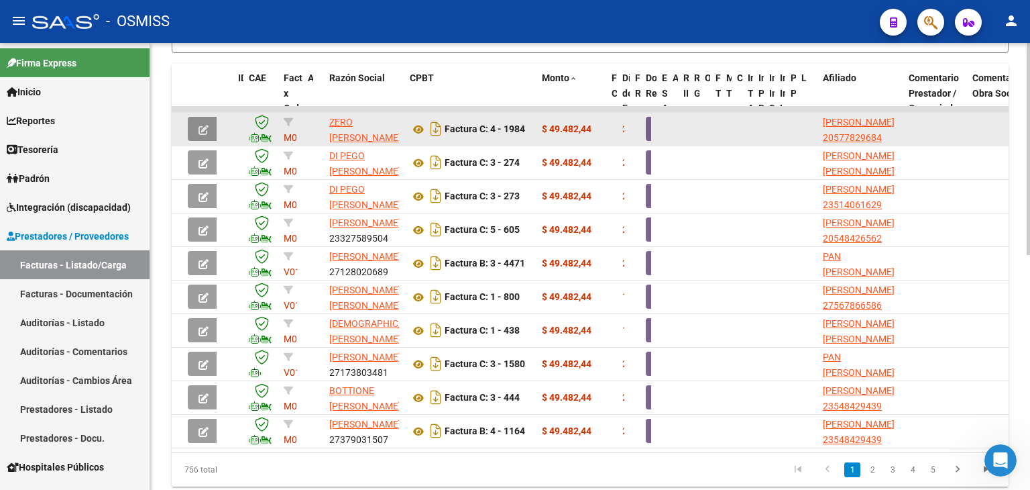
click at [205, 123] on span "button" at bounding box center [204, 129] width 10 height 12
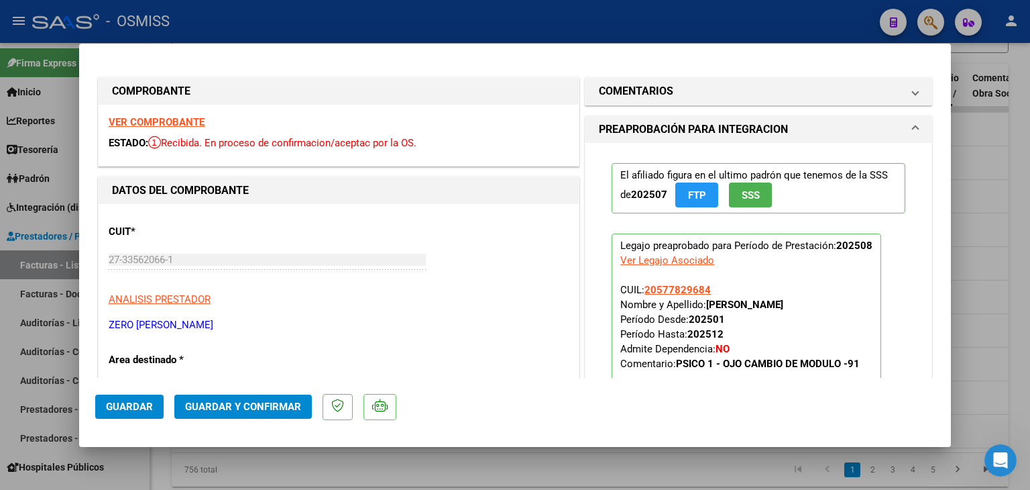
click at [189, 117] on strong "VER COMPROBANTE" at bounding box center [157, 122] width 96 height 12
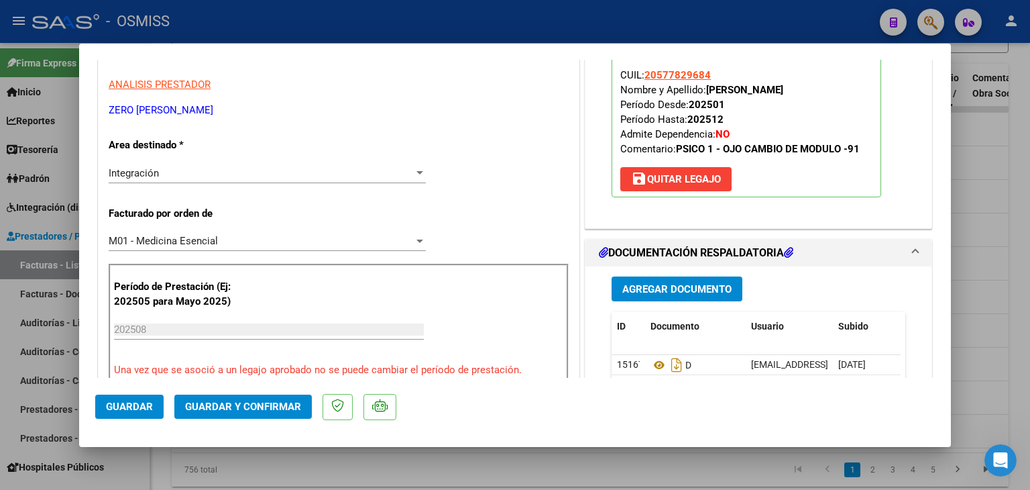
scroll to position [241, 0]
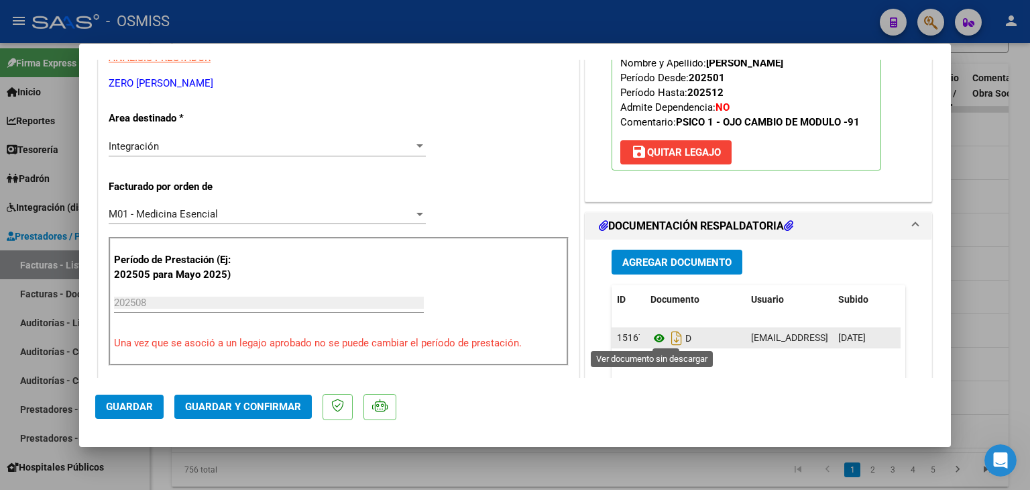
click at [651, 337] on icon at bounding box center [659, 338] width 17 height 16
click at [652, 331] on icon at bounding box center [659, 338] width 17 height 16
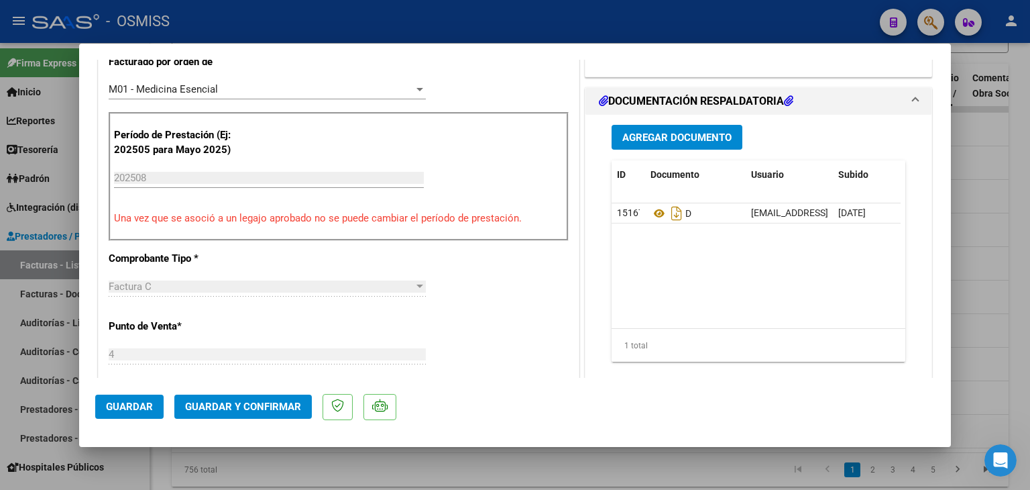
scroll to position [410, 0]
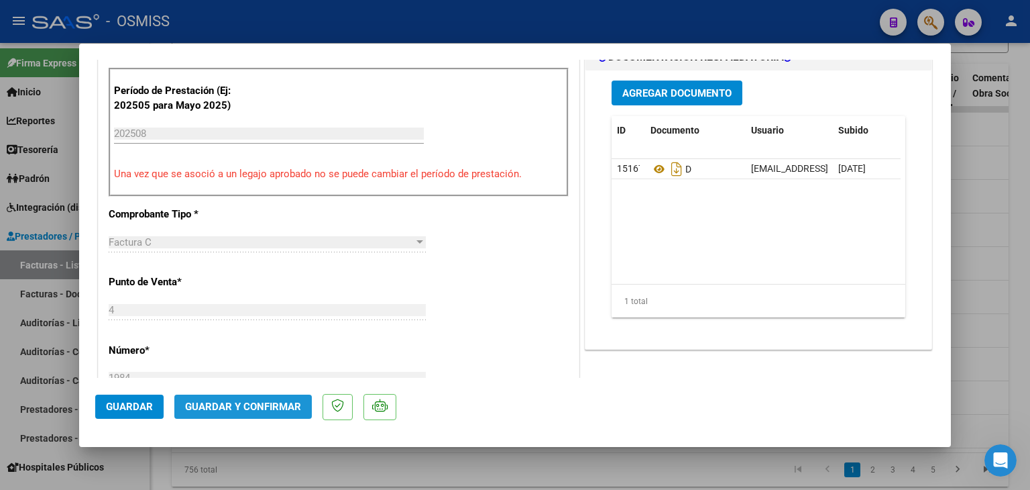
click at [262, 404] on span "Guardar y Confirmar" at bounding box center [243, 406] width 116 height 12
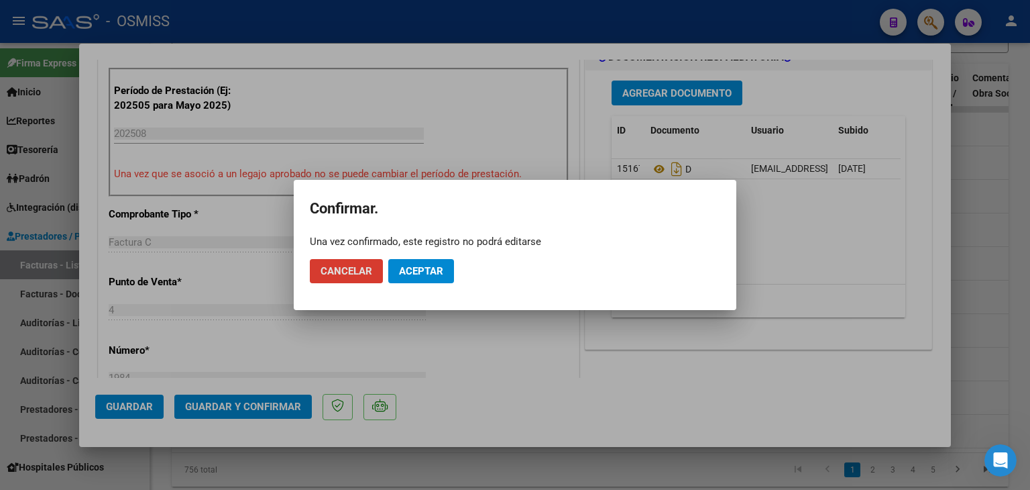
click at [425, 274] on span "Aceptar" at bounding box center [421, 271] width 44 height 12
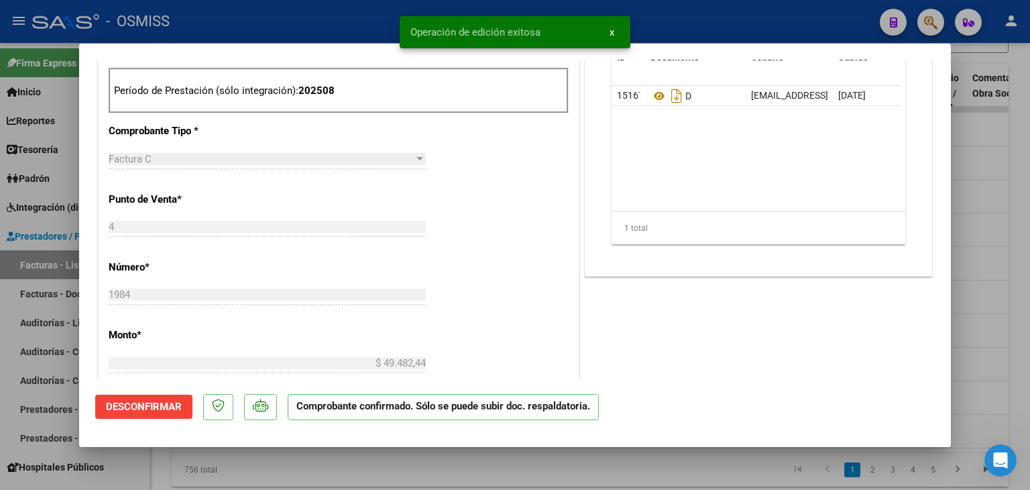
click at [433, 467] on div at bounding box center [515, 245] width 1030 height 490
type input "$ 0,00"
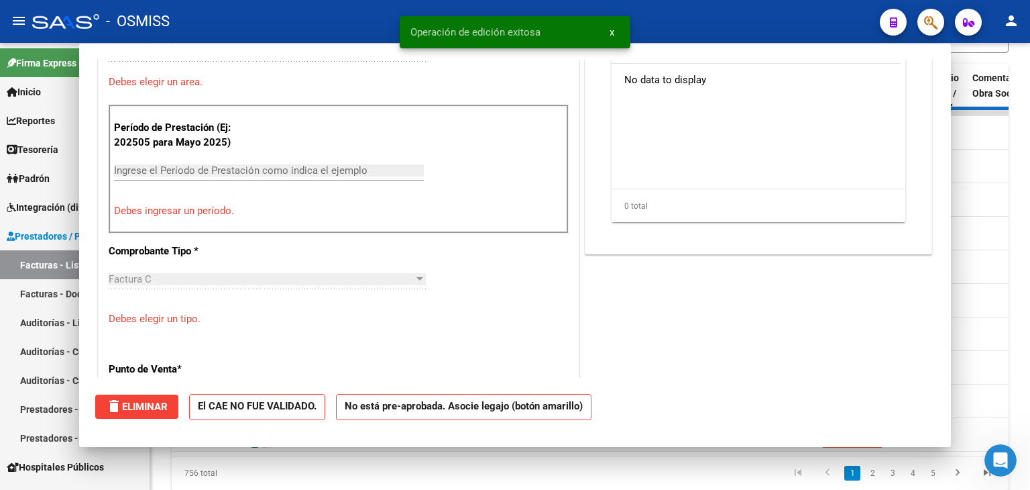
scroll to position [435, 0]
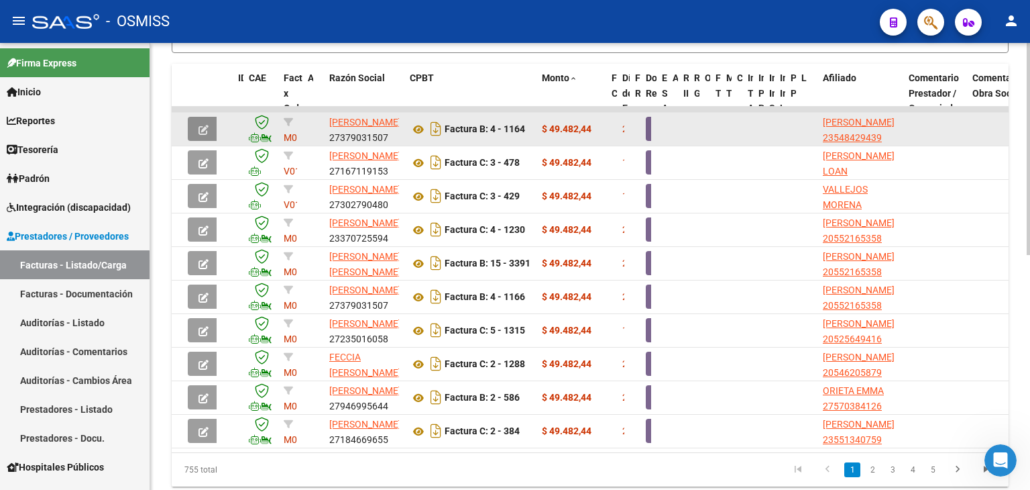
click at [204, 127] on icon "button" at bounding box center [204, 130] width 10 height 10
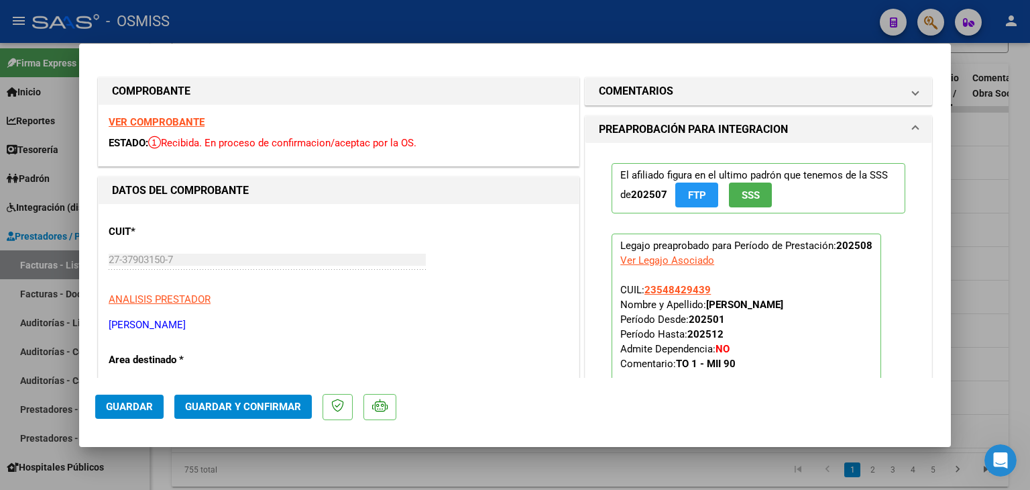
click at [174, 121] on strong "VER COMPROBANTE" at bounding box center [157, 122] width 96 height 12
click at [586, 322] on div "El afiliado figura en el ultimo padrón que tenemos de la SSS de 202507 FTP SSS …" at bounding box center [759, 293] width 346 height 300
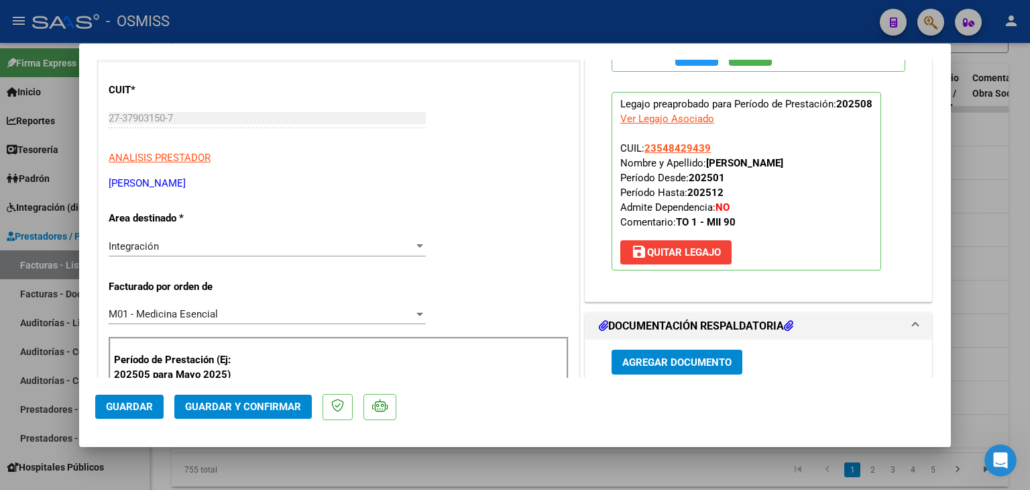
scroll to position [0, 0]
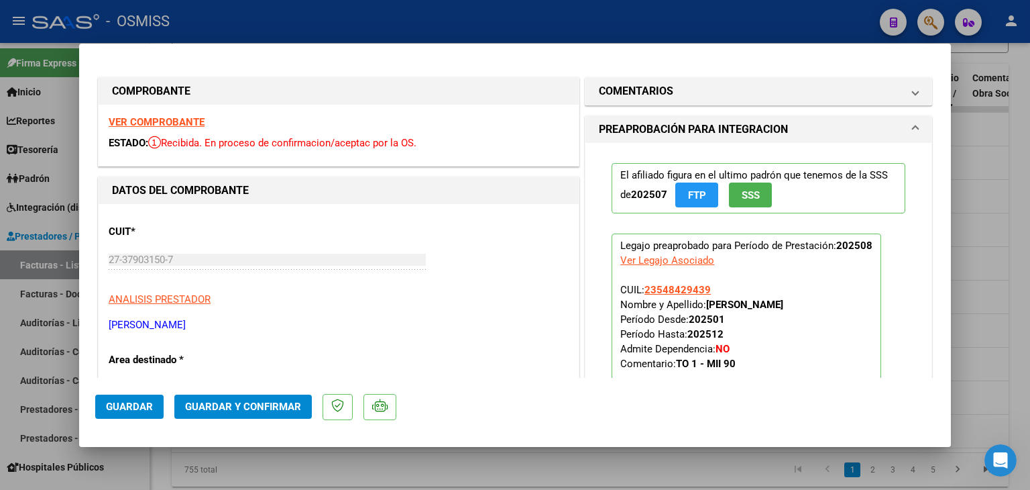
click at [173, 121] on strong "VER COMPROBANTE" at bounding box center [157, 122] width 96 height 12
click at [793, 332] on p "Legajo preaprobado para Período de Prestación: 202508 Ver Legajo Asociado CUIL:…" at bounding box center [747, 322] width 270 height 178
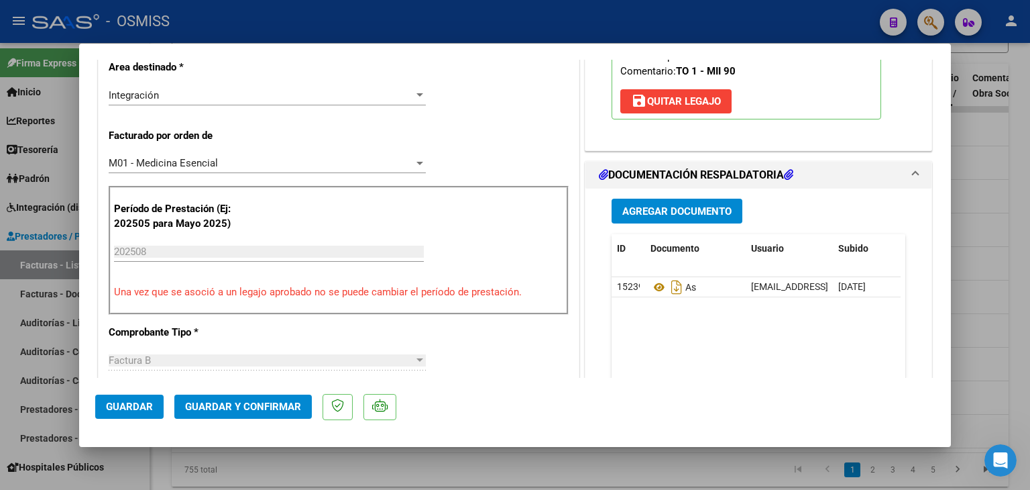
scroll to position [295, 0]
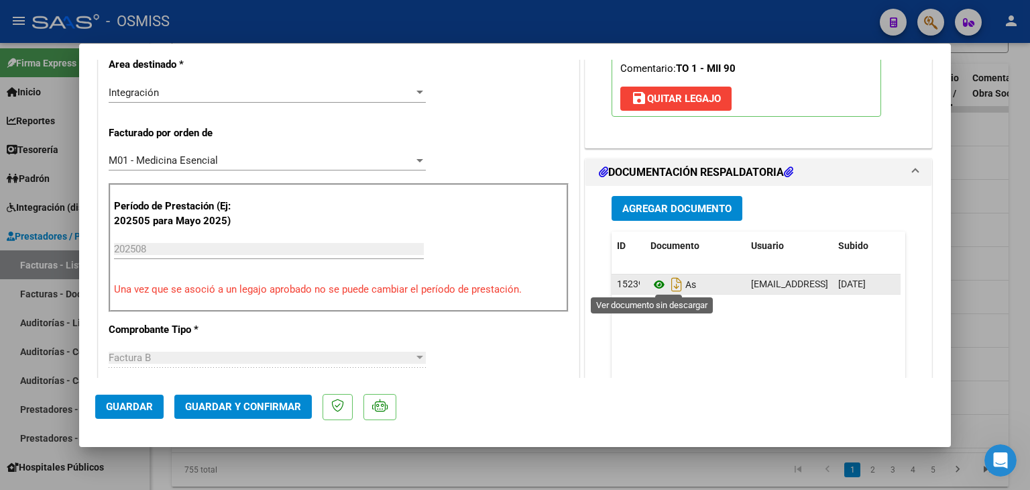
click at [651, 282] on icon at bounding box center [659, 284] width 17 height 16
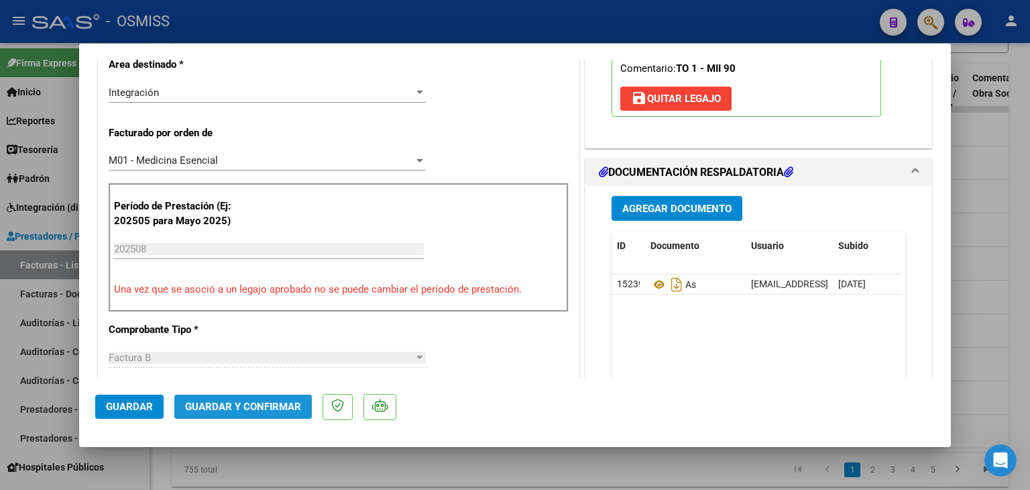
click at [229, 402] on span "Guardar y Confirmar" at bounding box center [243, 406] width 116 height 12
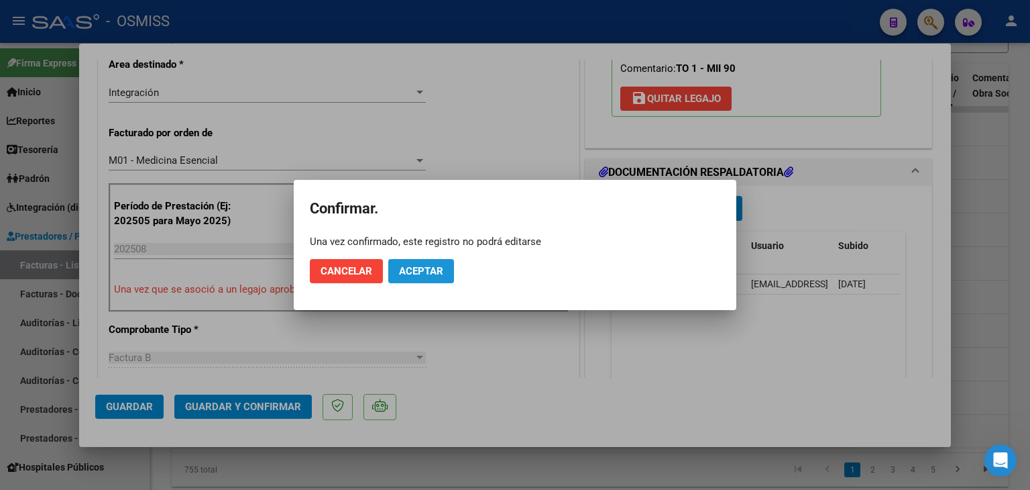
click at [441, 269] on span "Aceptar" at bounding box center [421, 271] width 44 height 12
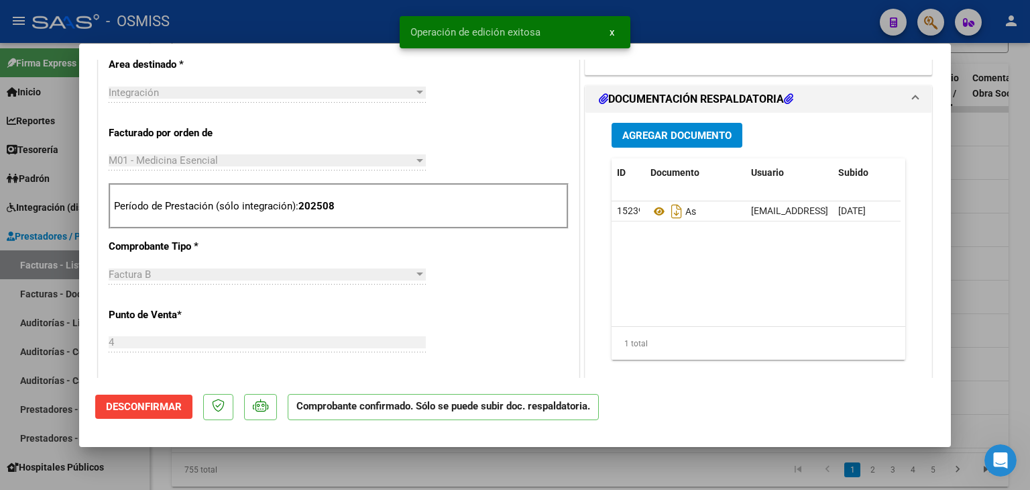
click at [433, 478] on div at bounding box center [515, 245] width 1030 height 490
type input "$ 0,00"
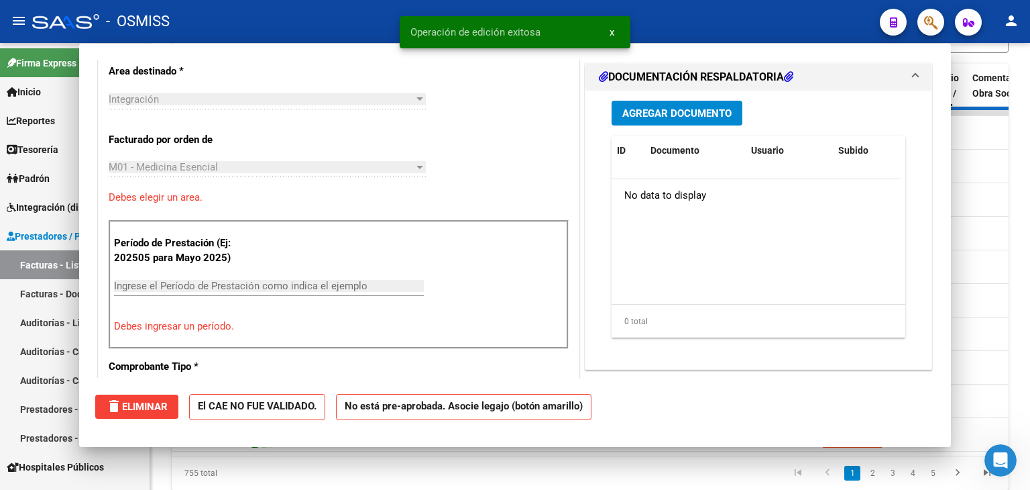
scroll to position [319, 0]
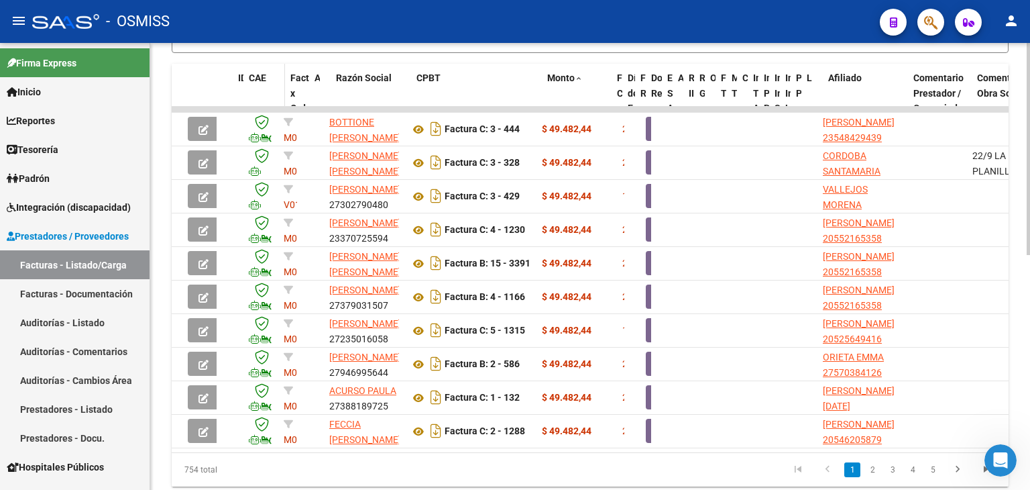
drag, startPoint x: 273, startPoint y: 93, endPoint x: 284, endPoint y: 95, distance: 11.6
click at [284, 95] on span at bounding box center [282, 101] width 6 height 74
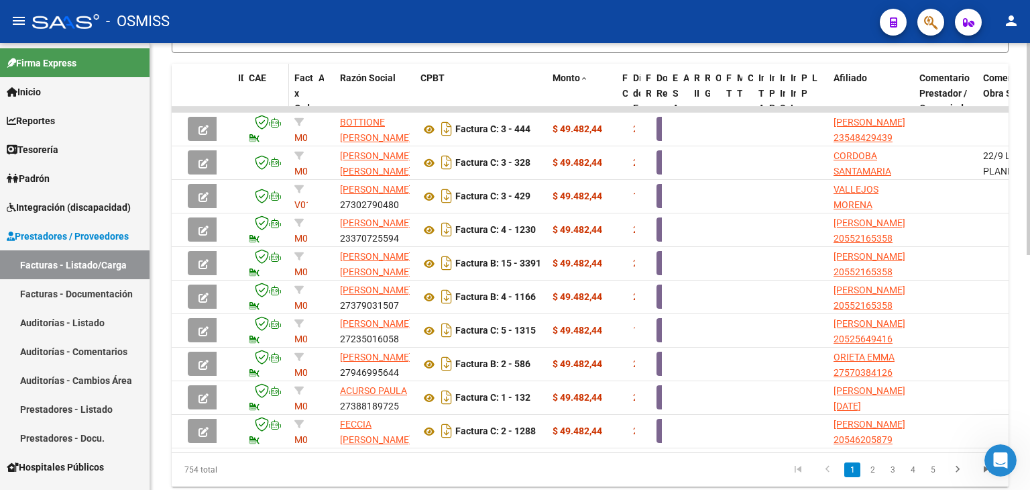
click at [268, 82] on div "CAE" at bounding box center [266, 77] width 35 height 15
click at [260, 76] on span "CAE" at bounding box center [257, 77] width 17 height 11
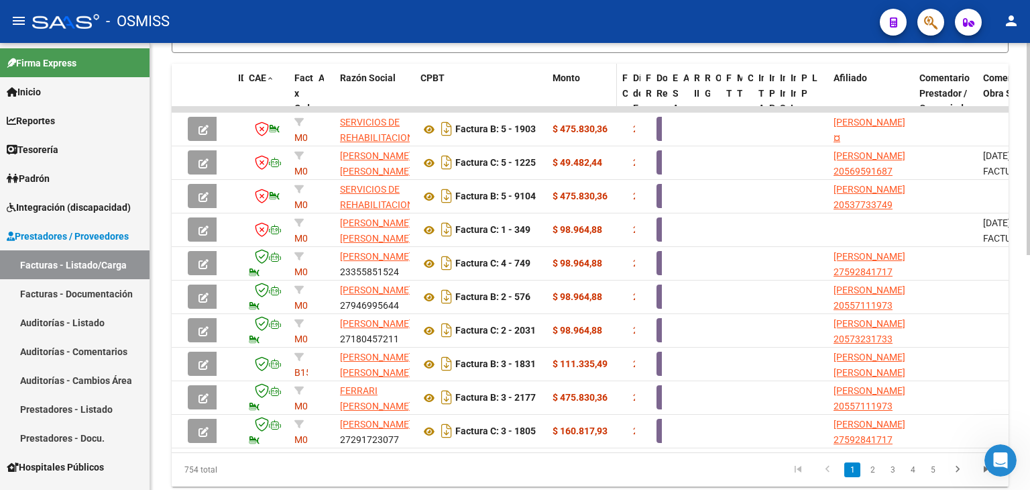
click at [572, 81] on span "Monto" at bounding box center [566, 77] width 27 height 11
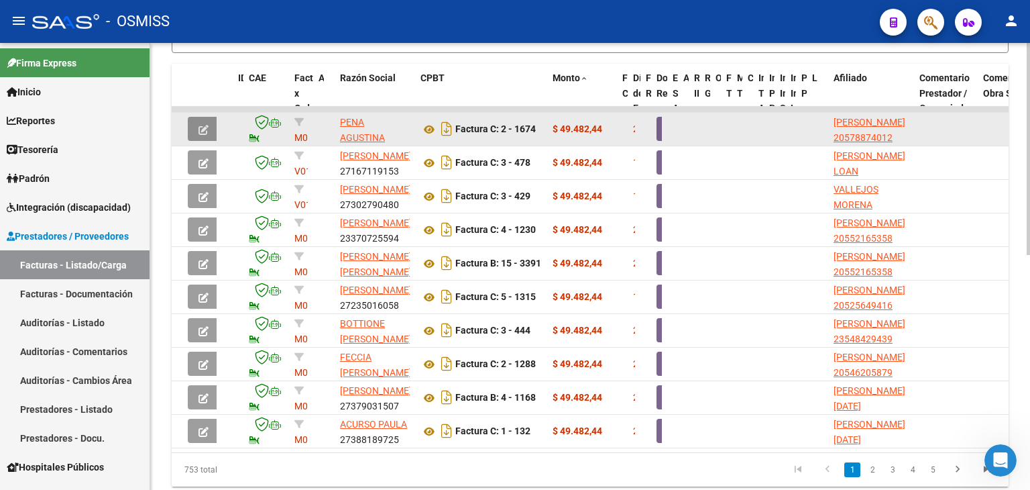
click at [199, 119] on button "button" at bounding box center [204, 129] width 32 height 24
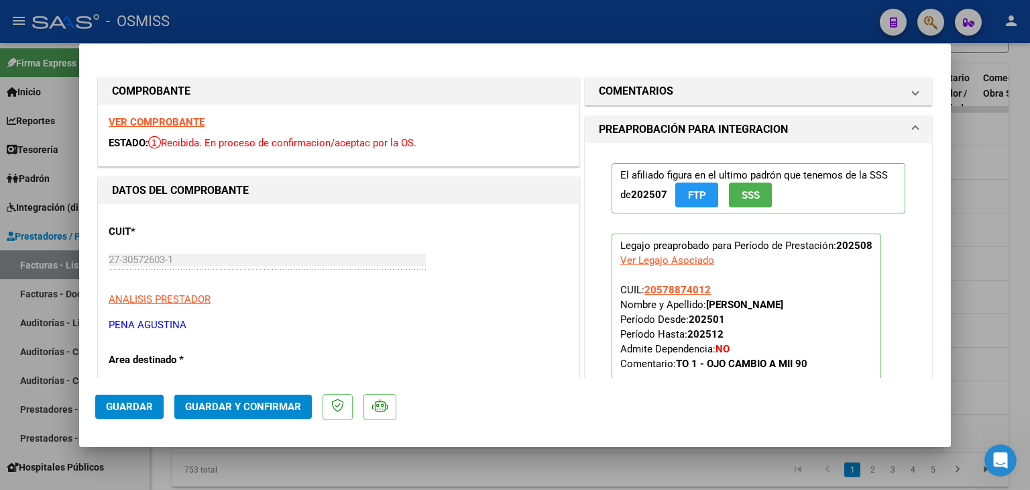
click at [199, 119] on strong "VER COMPROBANTE" at bounding box center [157, 122] width 96 height 12
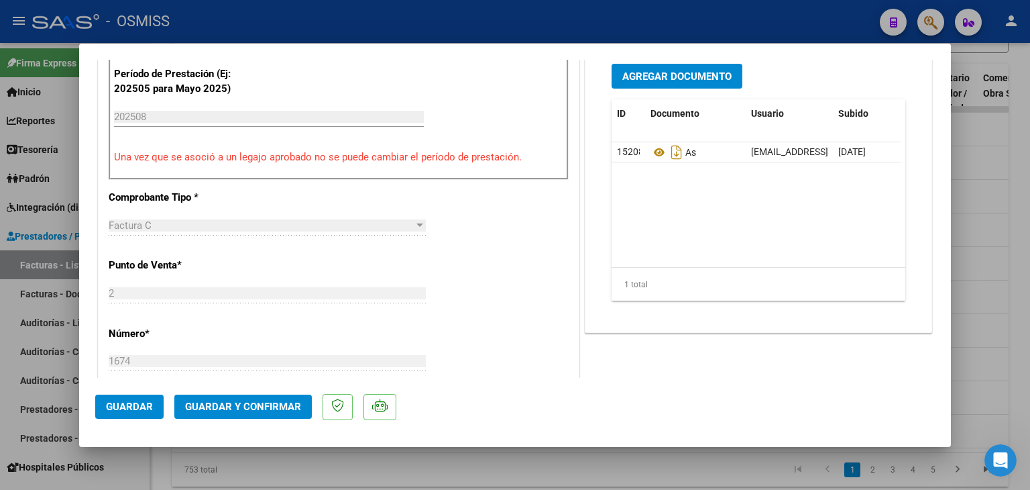
scroll to position [429, 0]
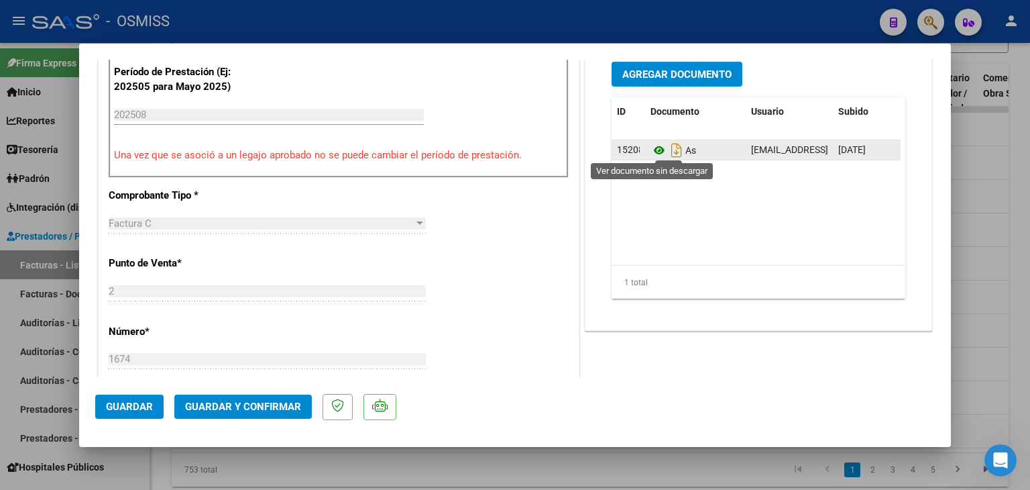
click at [651, 154] on icon at bounding box center [659, 150] width 17 height 16
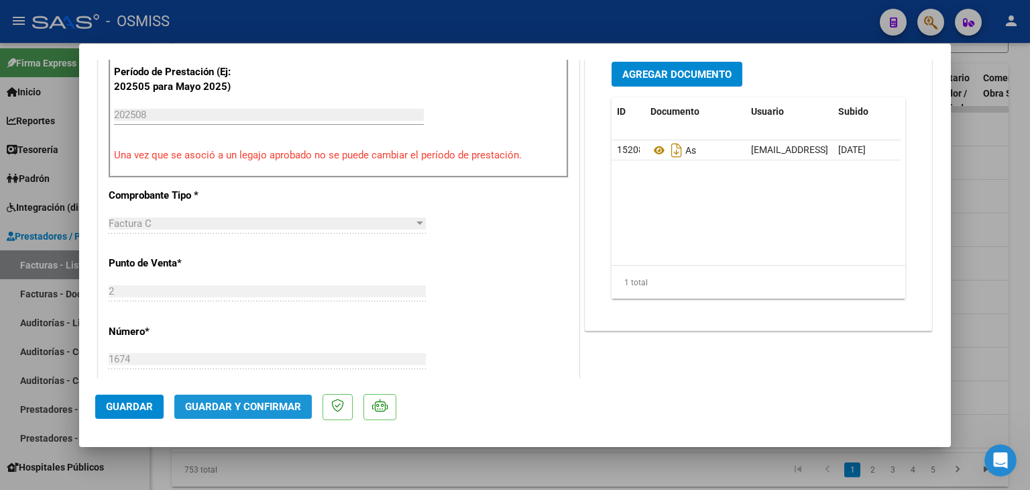
click at [274, 415] on button "Guardar y Confirmar" at bounding box center [242, 406] width 137 height 24
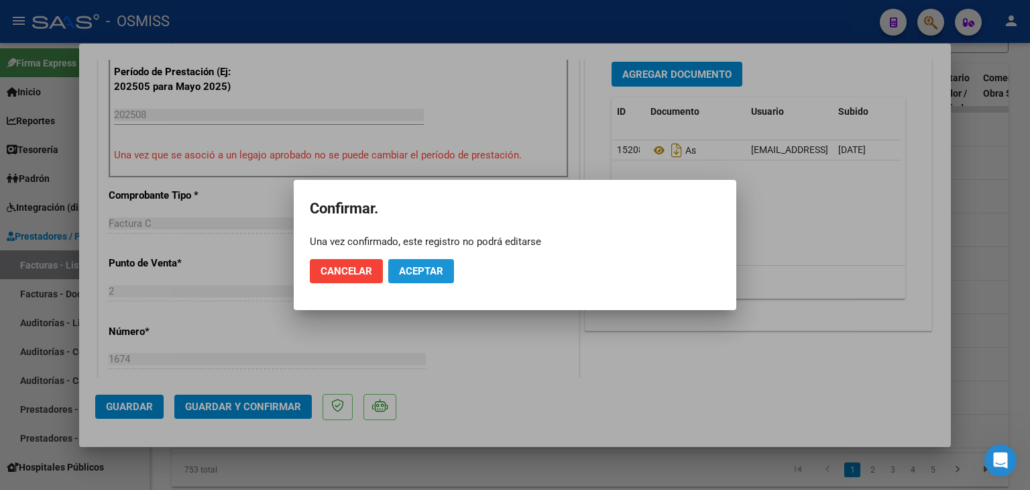
click at [432, 266] on span "Aceptar" at bounding box center [421, 271] width 44 height 12
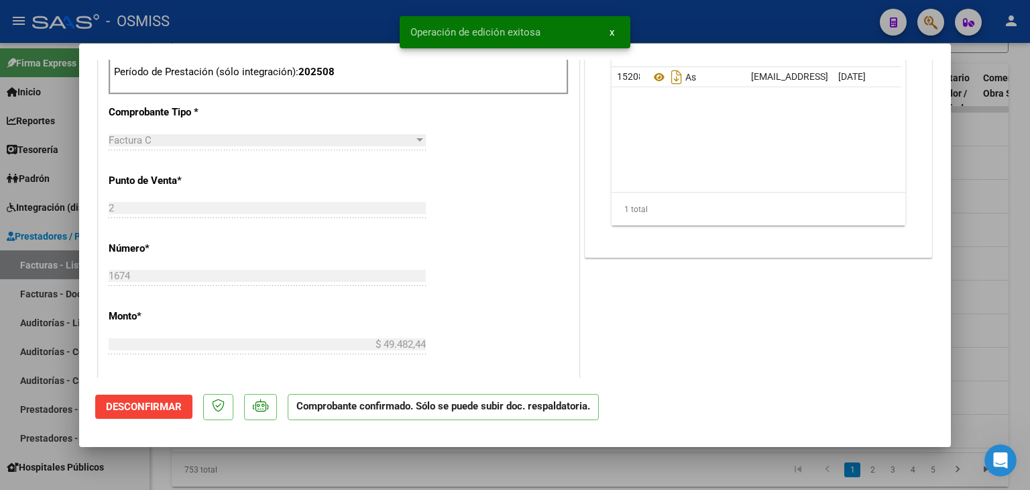
click at [400, 463] on div at bounding box center [515, 245] width 1030 height 490
type input "$ 0,00"
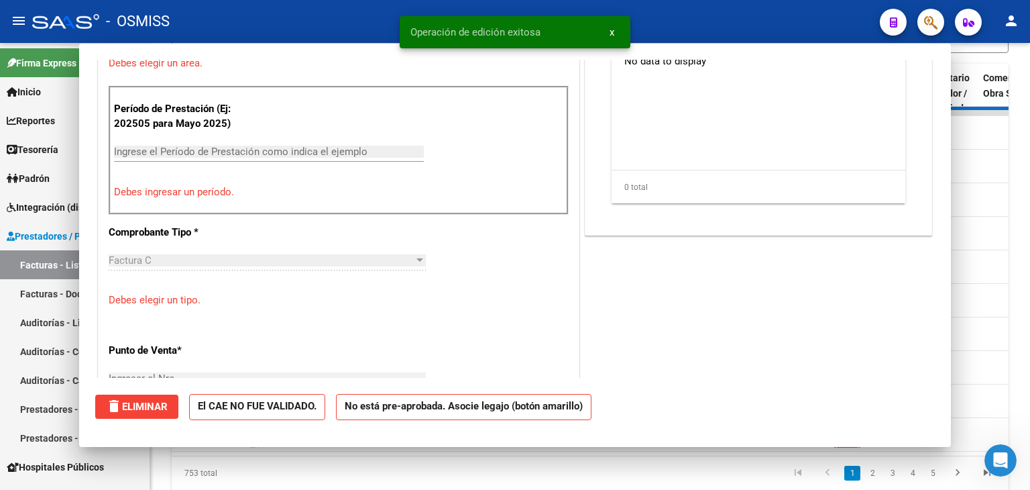
scroll to position [453, 0]
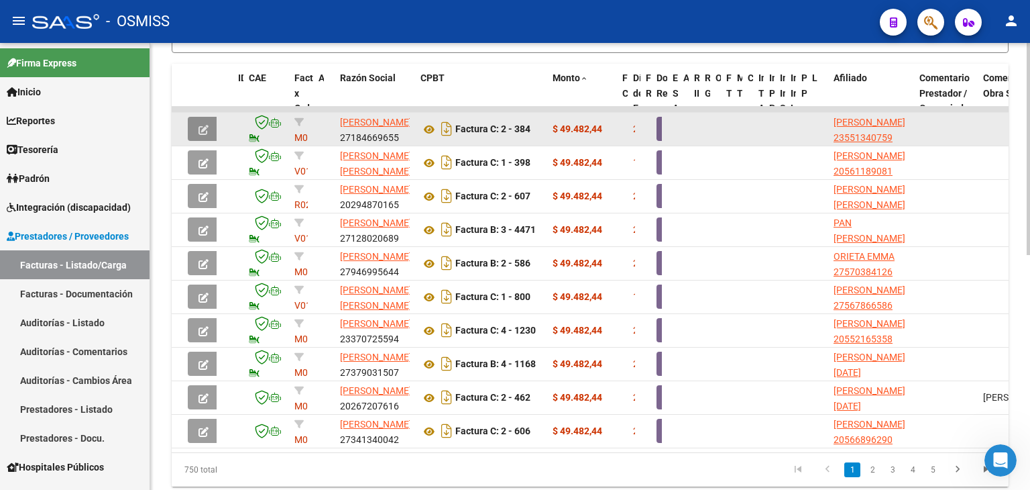
click at [195, 126] on button "button" at bounding box center [204, 129] width 32 height 24
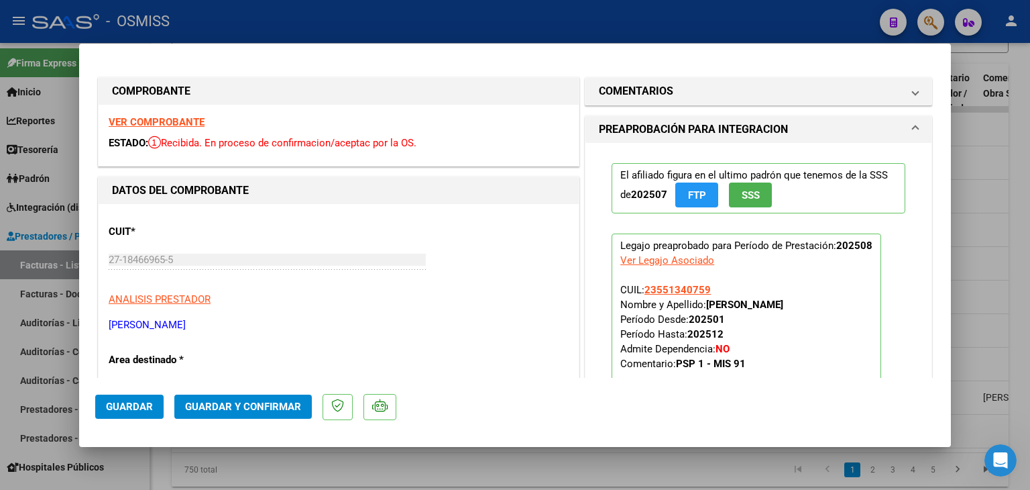
click at [181, 119] on strong "VER COMPROBANTE" at bounding box center [157, 122] width 96 height 12
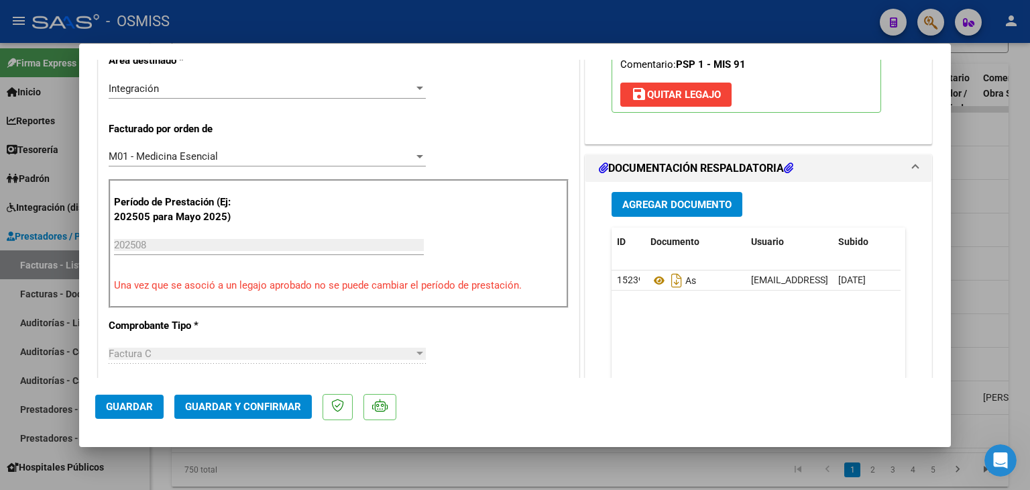
scroll to position [322, 0]
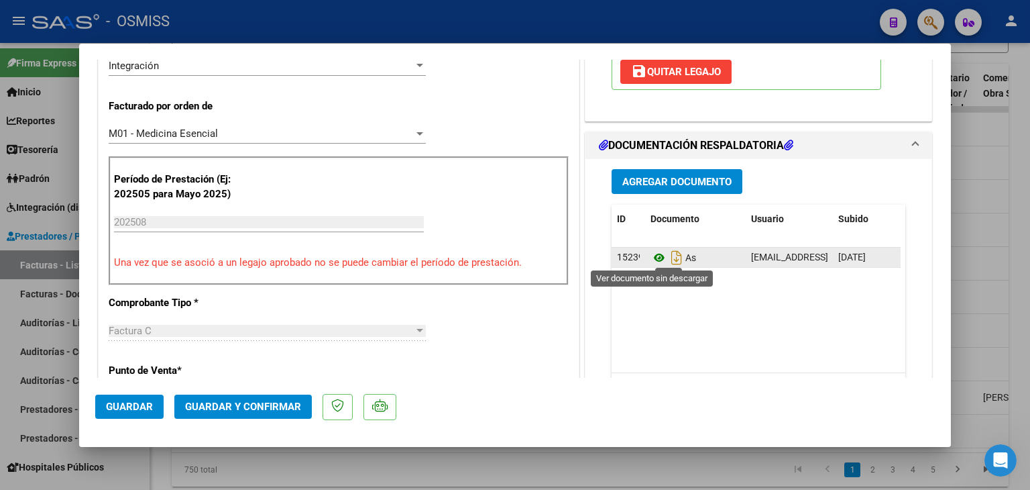
click at [651, 258] on icon at bounding box center [659, 258] width 17 height 16
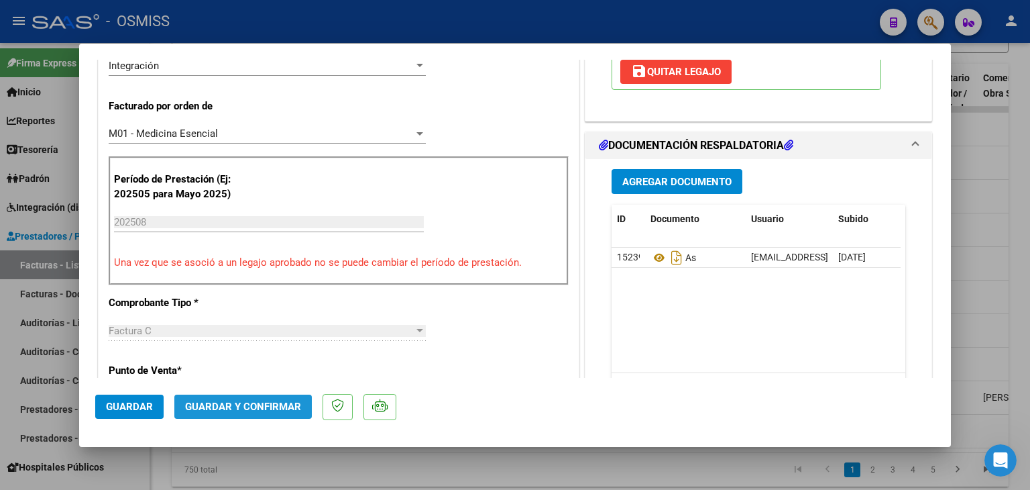
click at [252, 400] on span "Guardar y Confirmar" at bounding box center [243, 406] width 116 height 12
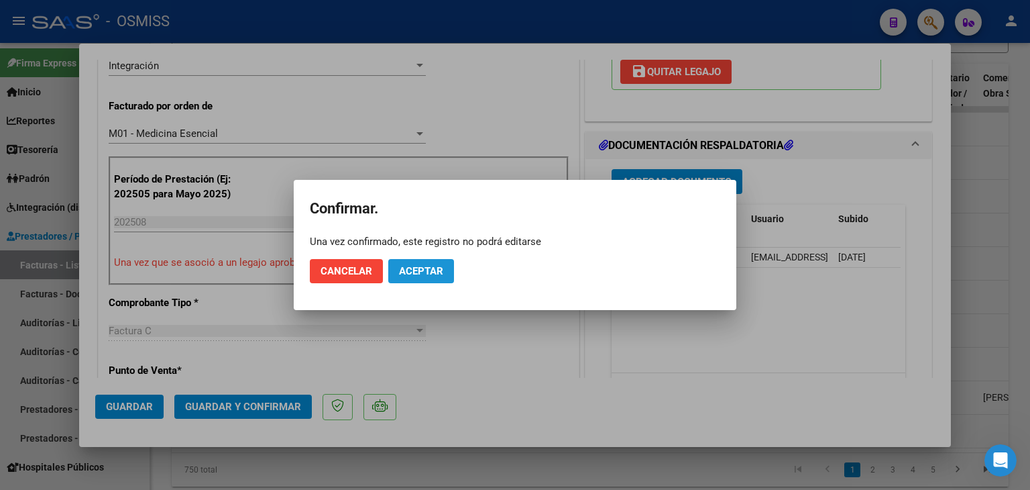
click at [445, 266] on button "Aceptar" at bounding box center [421, 271] width 66 height 24
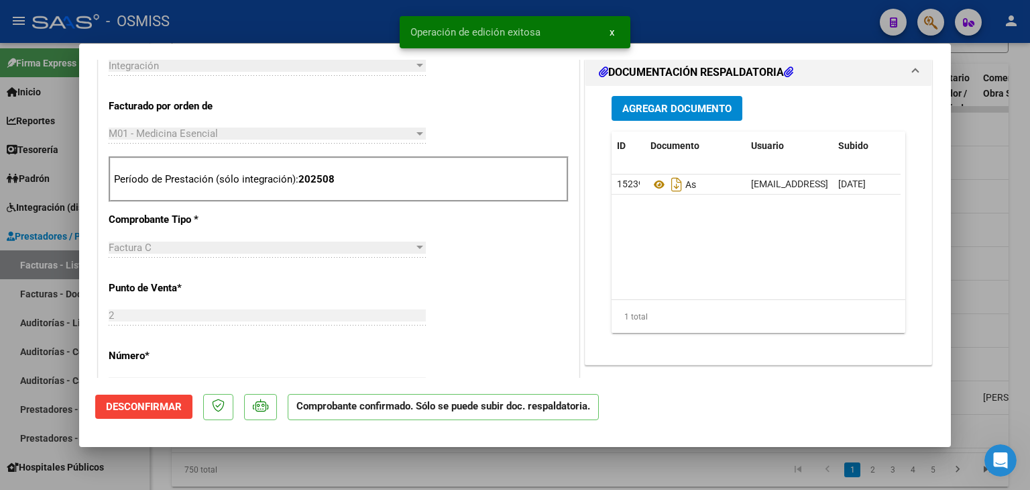
click at [405, 462] on div at bounding box center [515, 245] width 1030 height 490
type input "$ 0,00"
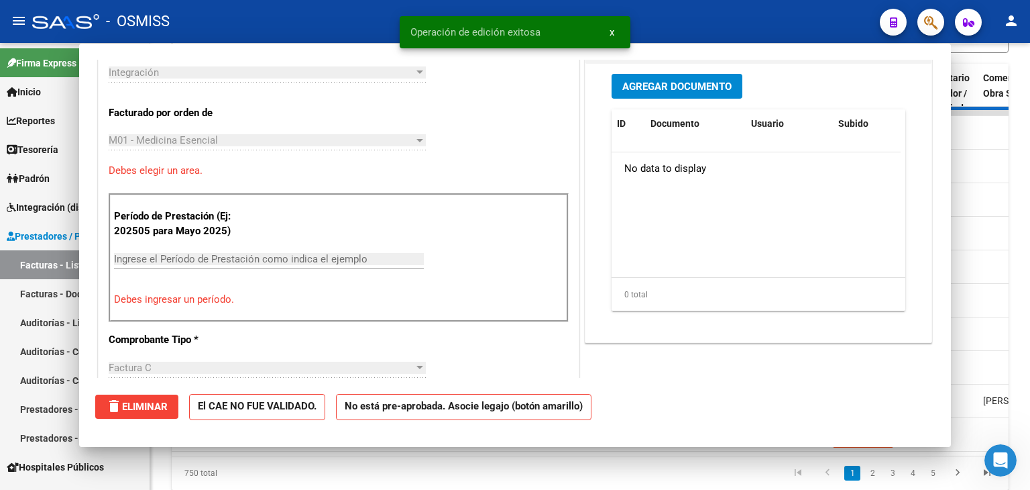
scroll to position [345, 0]
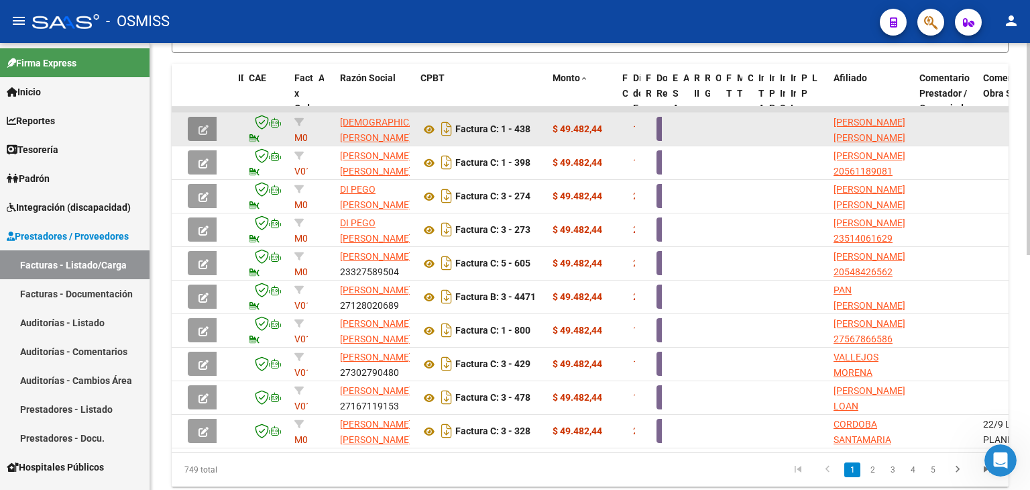
click at [205, 123] on span "button" at bounding box center [204, 129] width 10 height 12
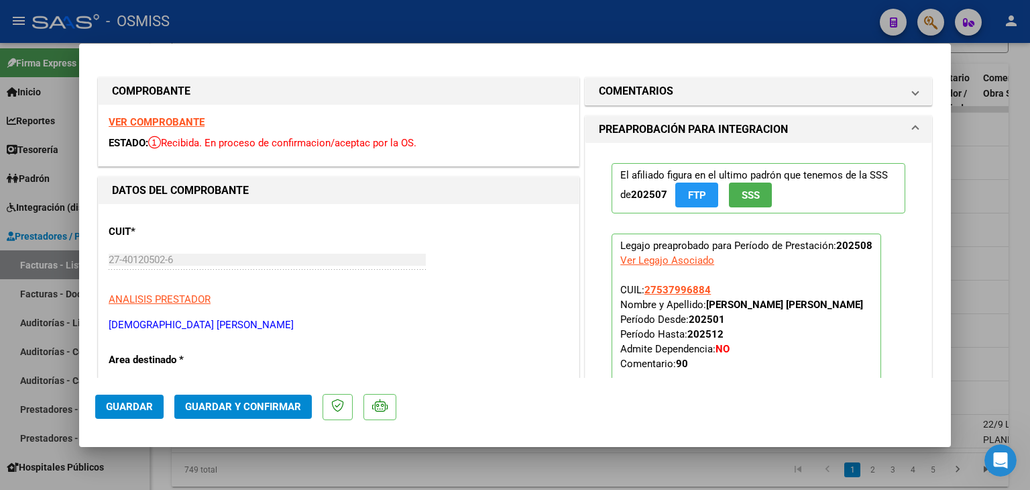
click at [186, 121] on strong "VER COMPROBANTE" at bounding box center [157, 122] width 96 height 12
click at [510, 265] on div "CUIT * 27-40120502-6 Ingresar CUIT ANALISIS PRESTADOR [DEMOGRAPHIC_DATA] [PERSO…" at bounding box center [339, 273] width 460 height 118
click at [523, 285] on div "CUIT * 27-40120502-6 Ingresar CUIT ANALISIS PRESTADOR [DEMOGRAPHIC_DATA] [PERSO…" at bounding box center [339, 273] width 460 height 118
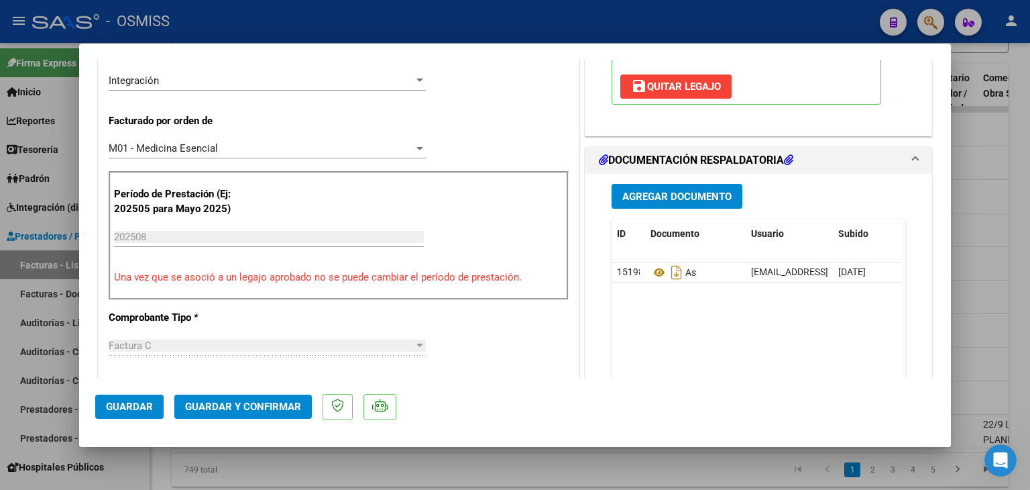
scroll to position [322, 0]
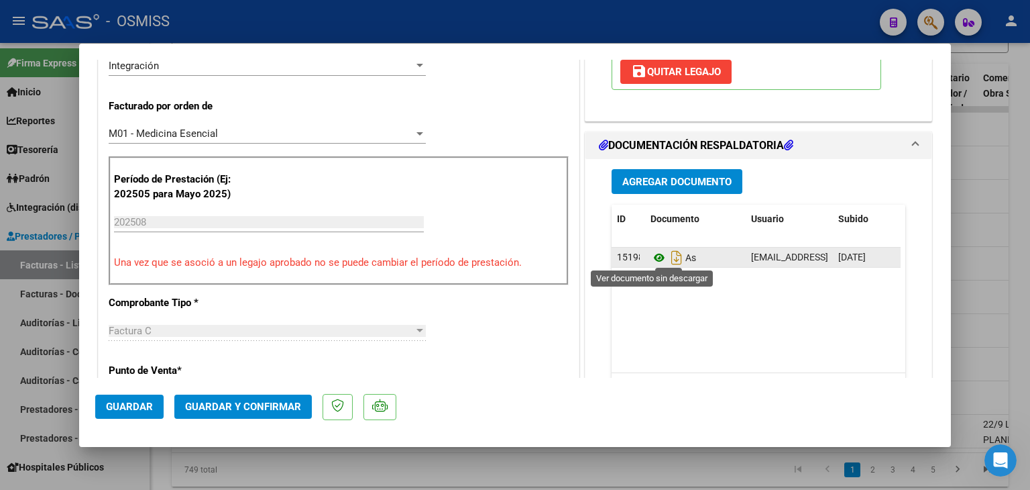
click at [655, 254] on icon at bounding box center [659, 258] width 17 height 16
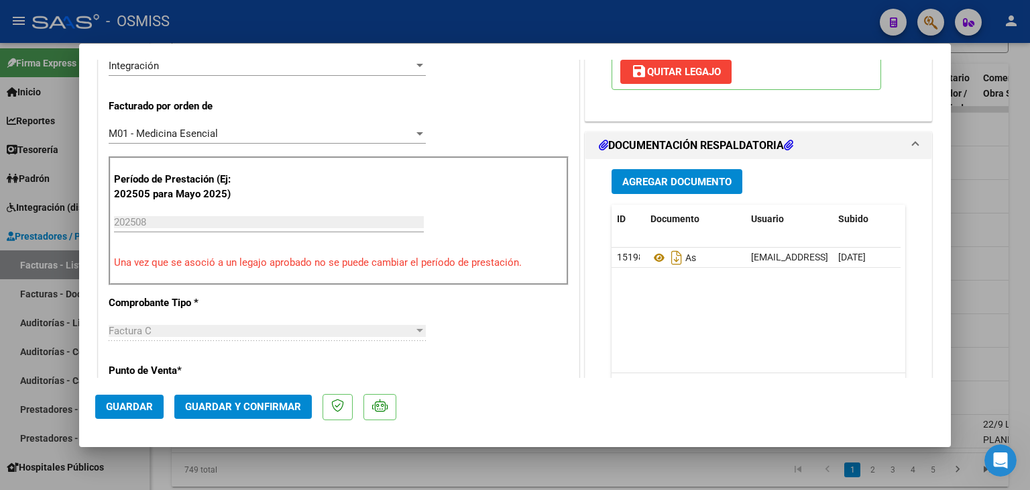
click at [250, 398] on button "Guardar y Confirmar" at bounding box center [242, 406] width 137 height 24
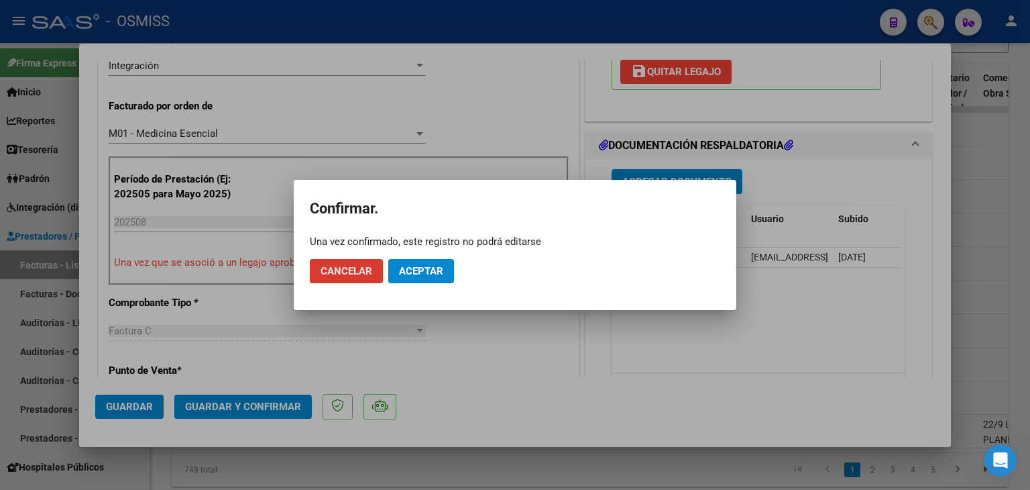
click at [310, 259] on button "Cancelar" at bounding box center [346, 271] width 73 height 24
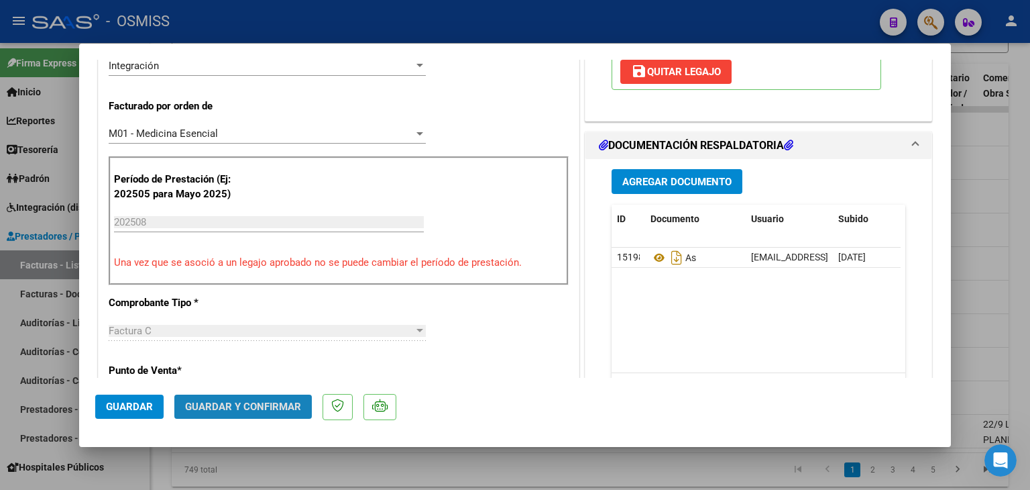
click at [260, 412] on span "Guardar y Confirmar" at bounding box center [243, 406] width 116 height 12
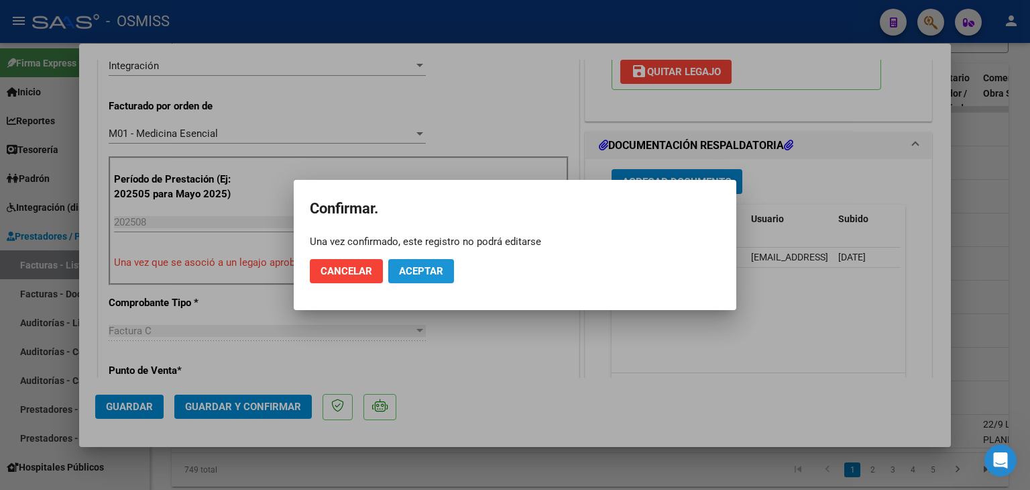
click at [410, 272] on span "Aceptar" at bounding box center [421, 271] width 44 height 12
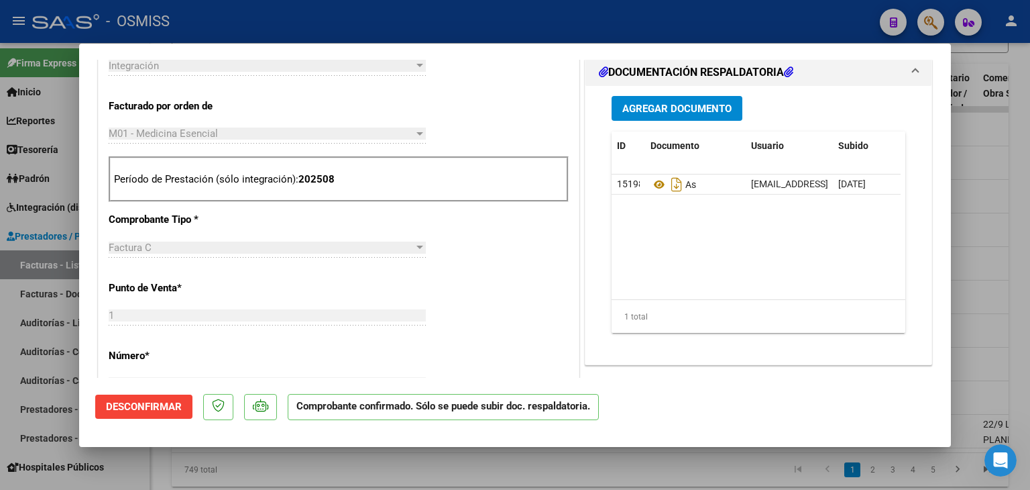
click at [425, 474] on div at bounding box center [515, 245] width 1030 height 490
type input "$ 0,00"
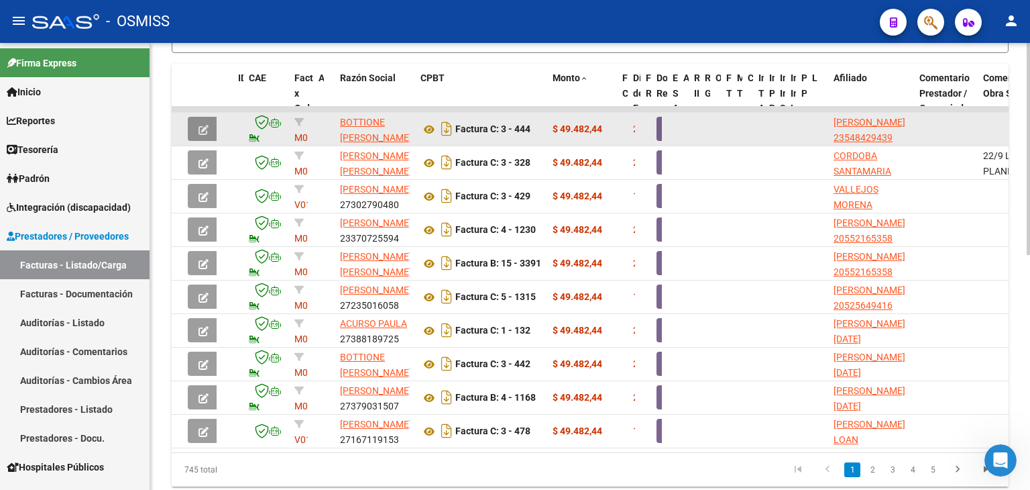
click at [199, 129] on icon "button" at bounding box center [204, 130] width 10 height 10
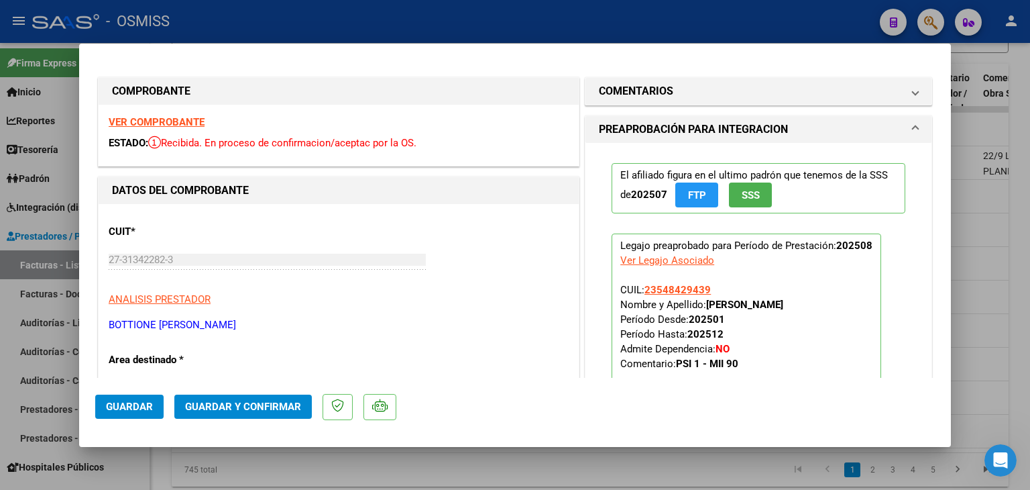
click at [176, 119] on strong "VER COMPROBANTE" at bounding box center [157, 122] width 96 height 12
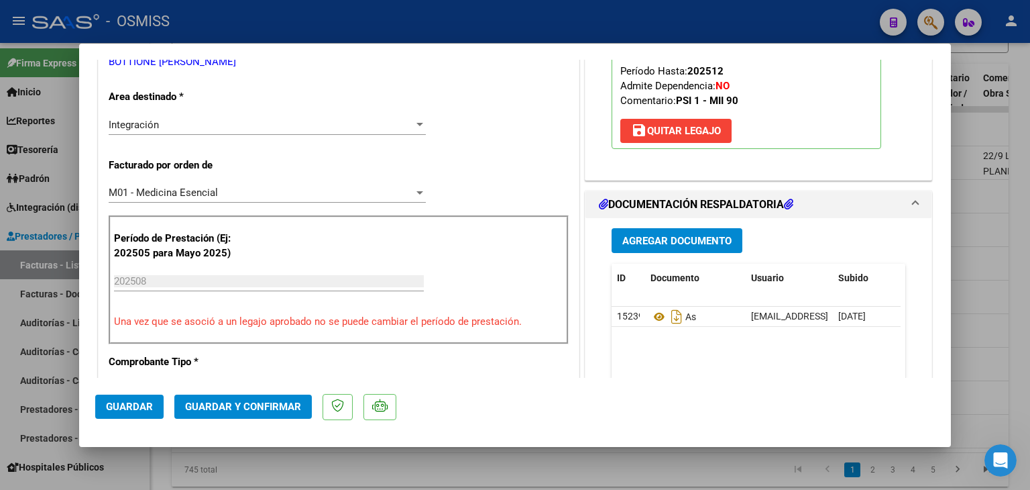
scroll to position [268, 0]
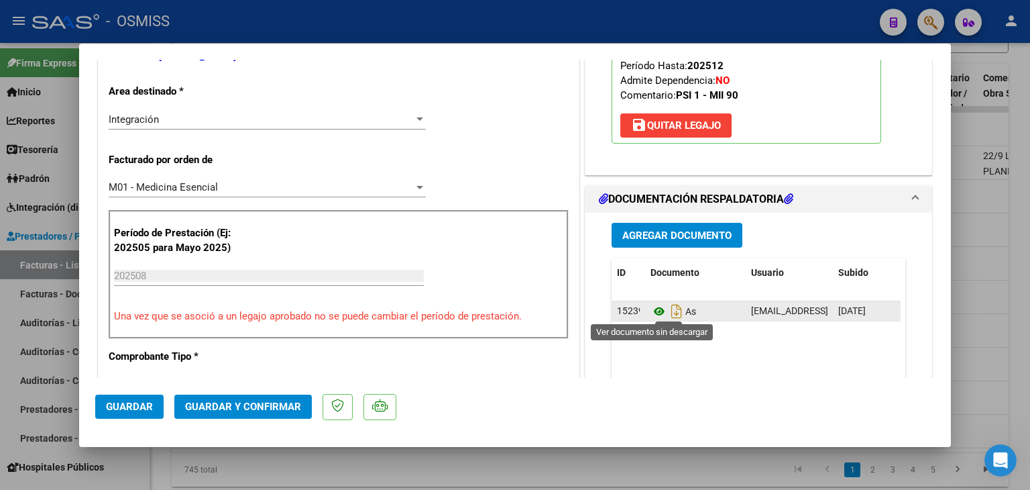
click at [651, 313] on icon at bounding box center [659, 311] width 17 height 16
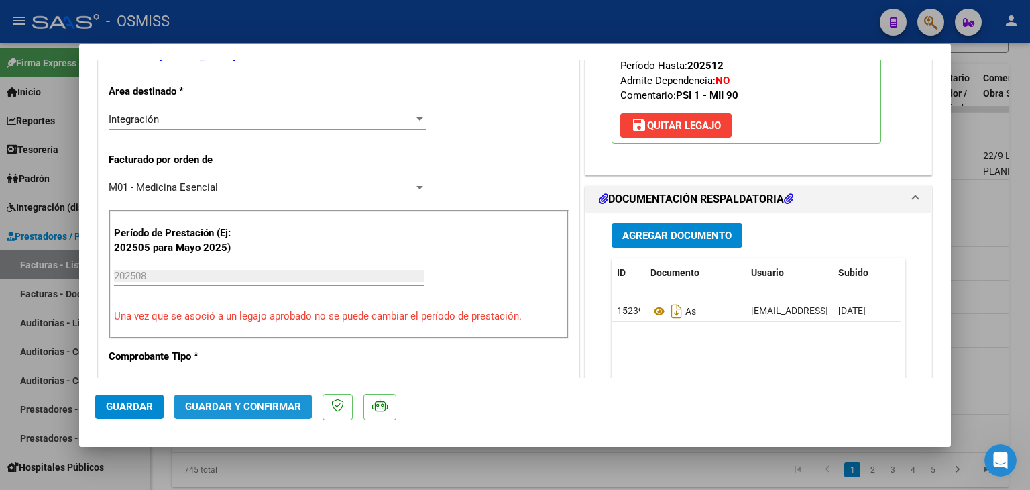
click at [242, 405] on span "Guardar y Confirmar" at bounding box center [243, 406] width 116 height 12
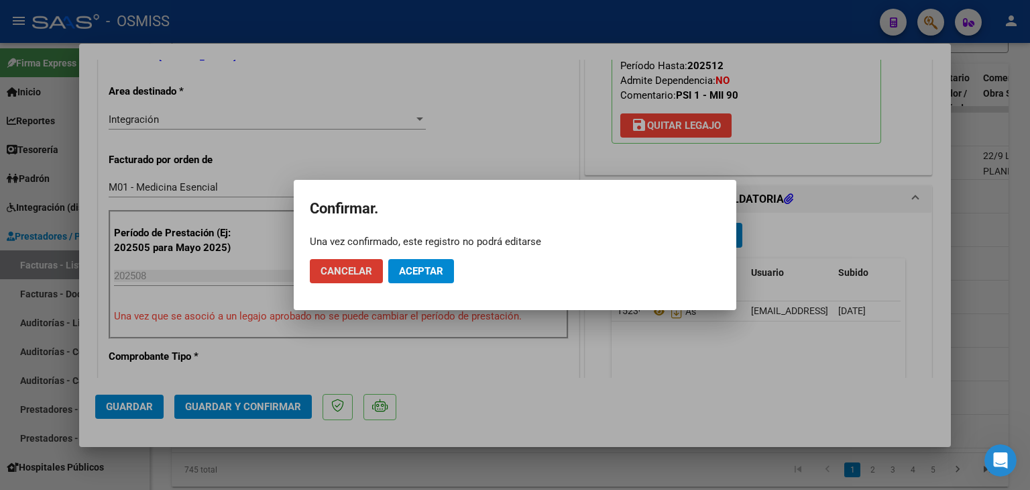
click at [437, 271] on span "Aceptar" at bounding box center [421, 271] width 44 height 12
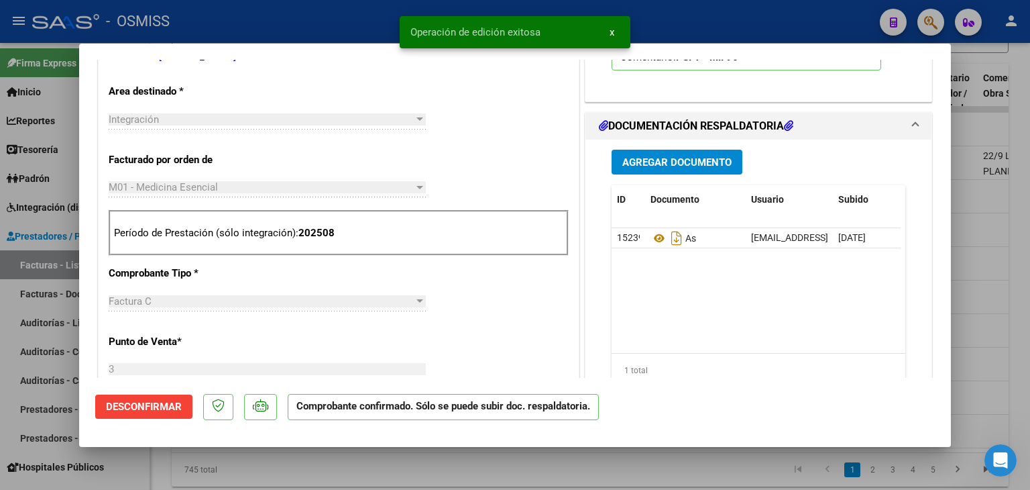
click at [351, 467] on div at bounding box center [515, 245] width 1030 height 490
type input "$ 0,00"
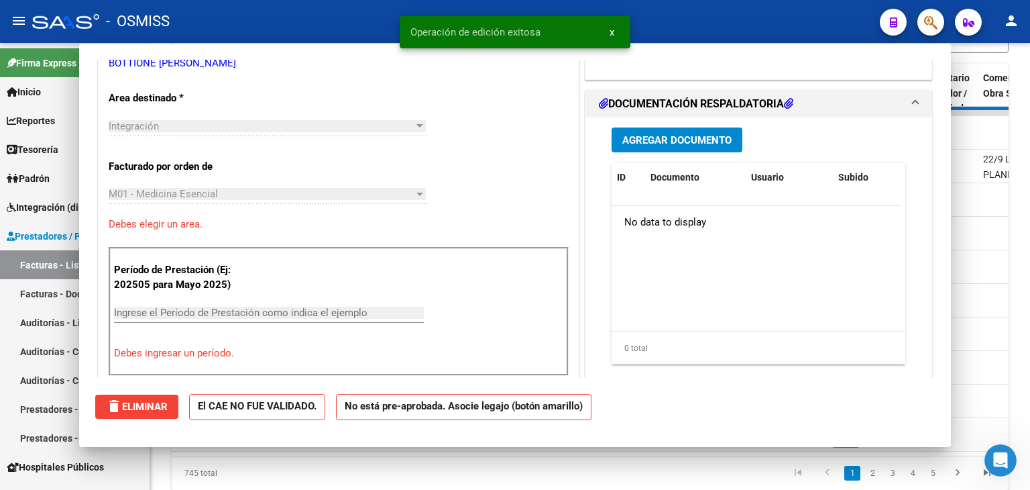
scroll to position [274, 0]
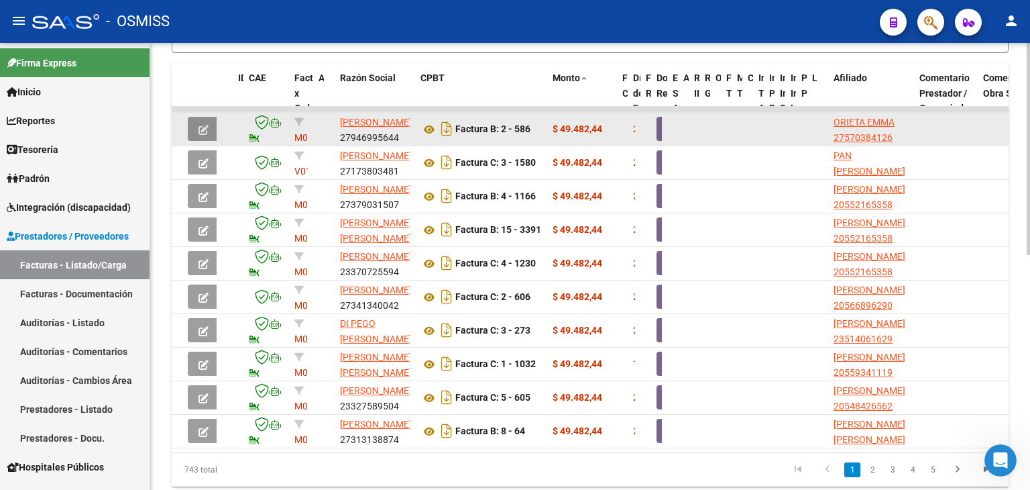
click at [199, 123] on span "button" at bounding box center [204, 129] width 10 height 12
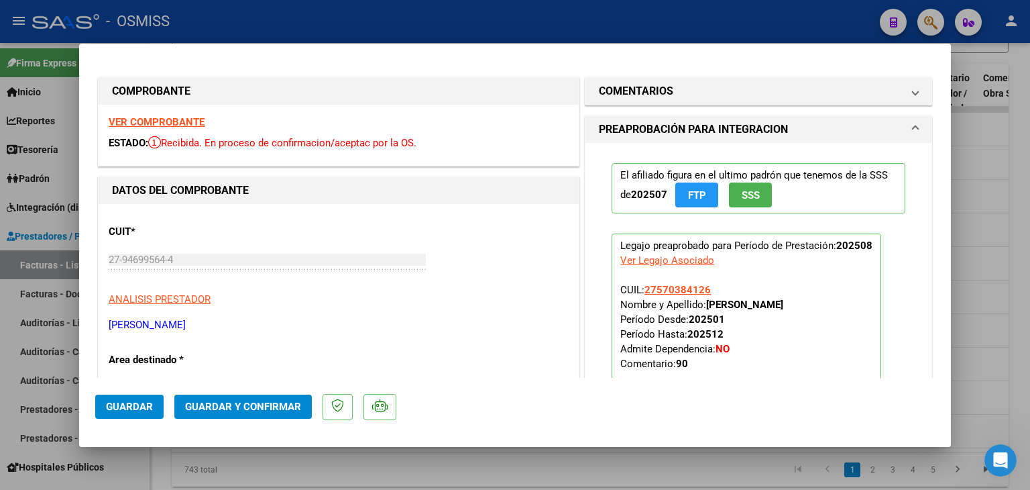
click at [179, 121] on strong "VER COMPROBANTE" at bounding box center [157, 122] width 96 height 12
click at [491, 307] on div "CUIT * 27-94699564-4 Ingresar CUIT ANALISIS PRESTADOR [PERSON_NAME] [PERSON_NAM…" at bounding box center [339, 273] width 460 height 118
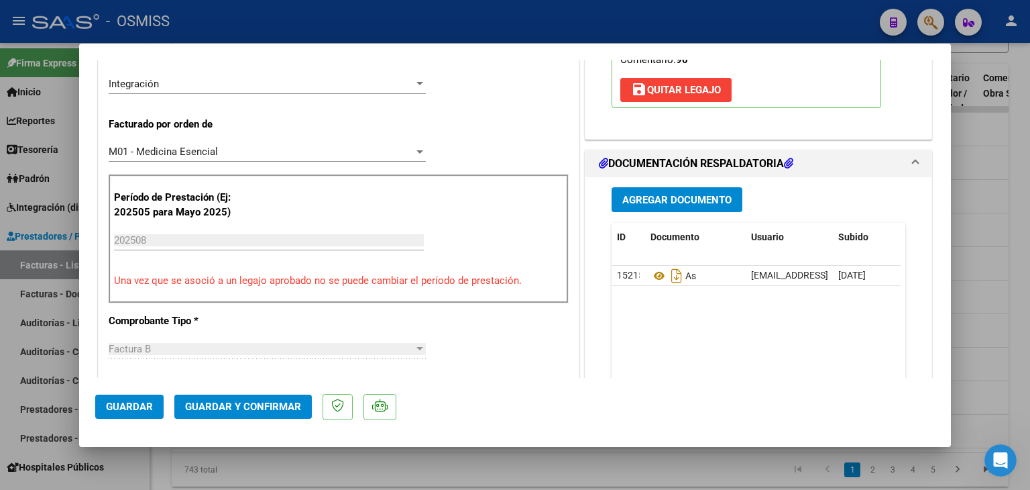
scroll to position [322, 0]
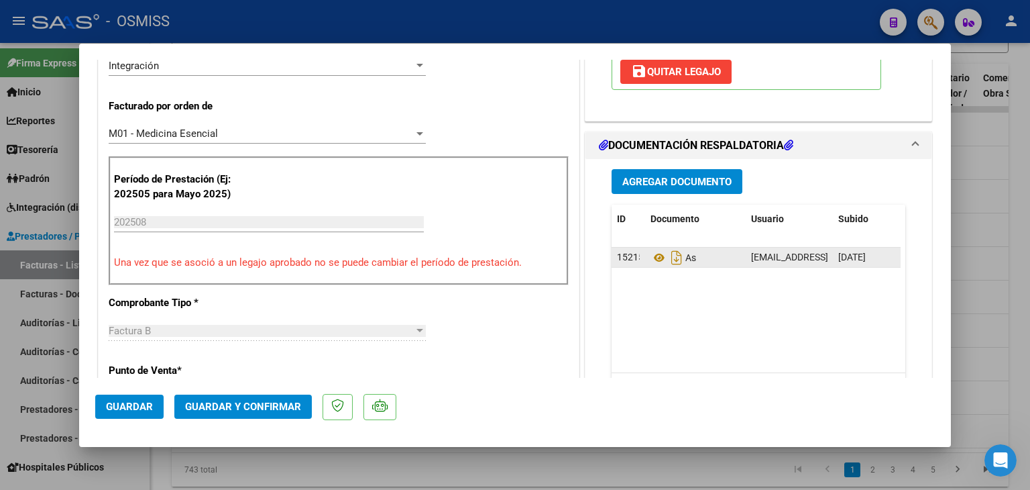
click at [651, 266] on div "As" at bounding box center [696, 257] width 90 height 21
click at [651, 258] on icon at bounding box center [659, 258] width 17 height 16
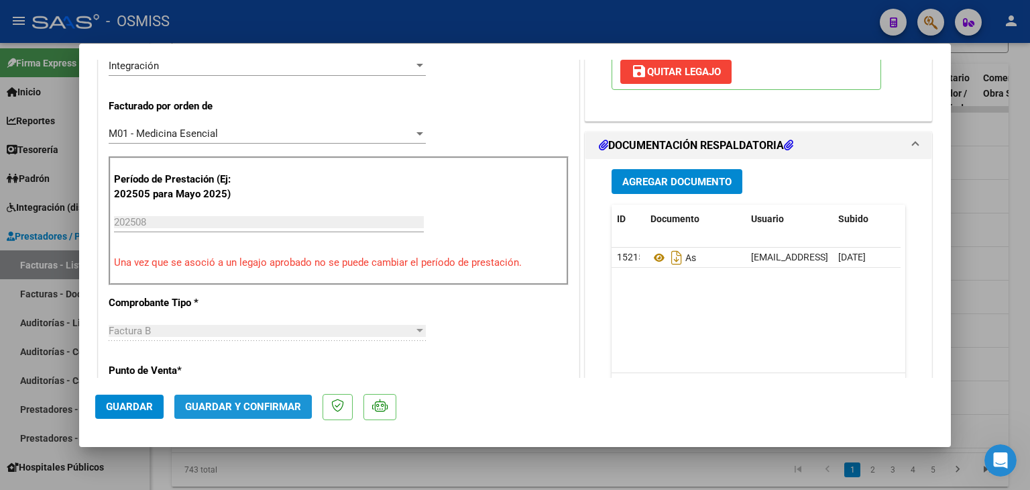
click at [224, 406] on span "Guardar y Confirmar" at bounding box center [243, 406] width 116 height 12
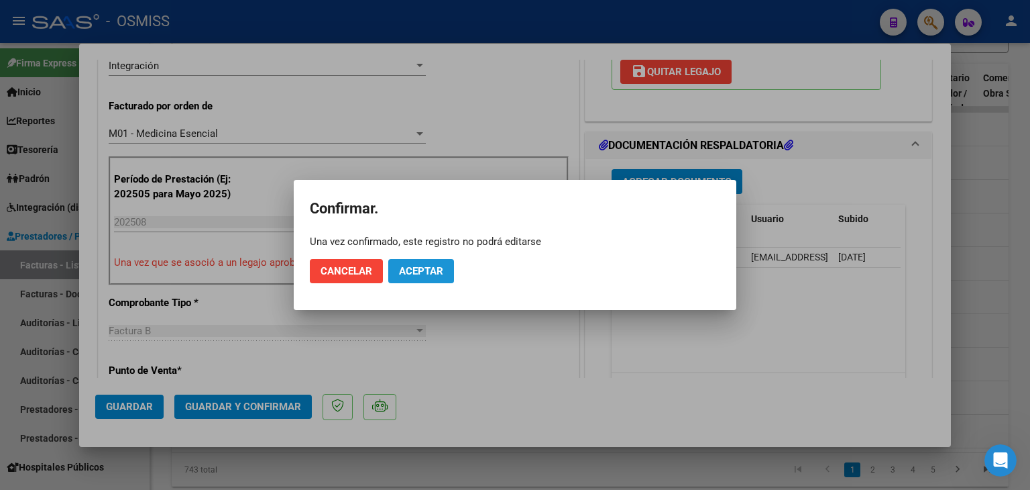
click at [421, 280] on button "Aceptar" at bounding box center [421, 271] width 66 height 24
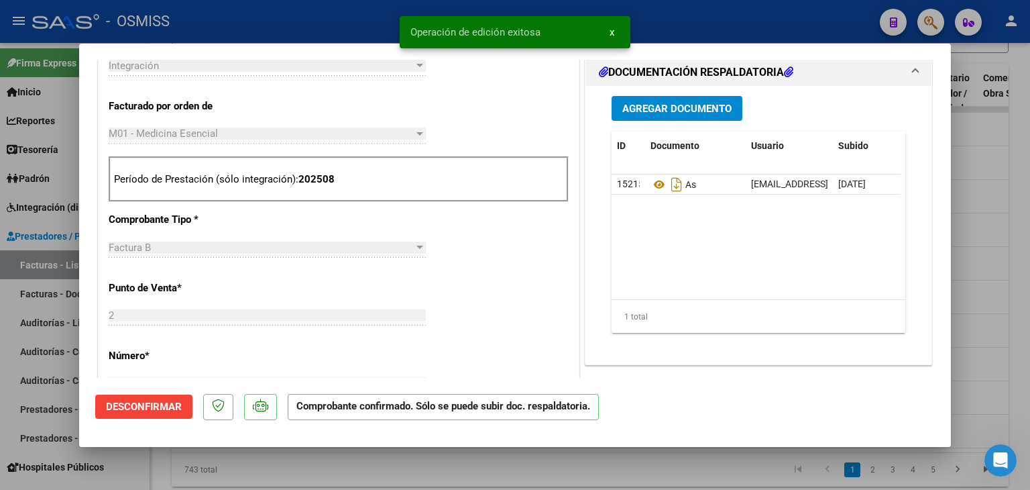
click at [405, 476] on div at bounding box center [515, 245] width 1030 height 490
type input "$ 0,00"
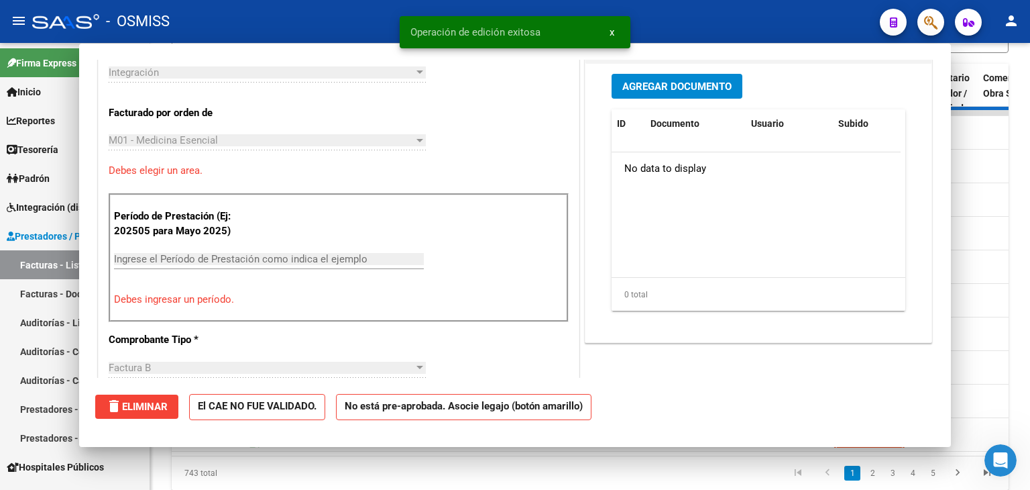
scroll to position [345, 0]
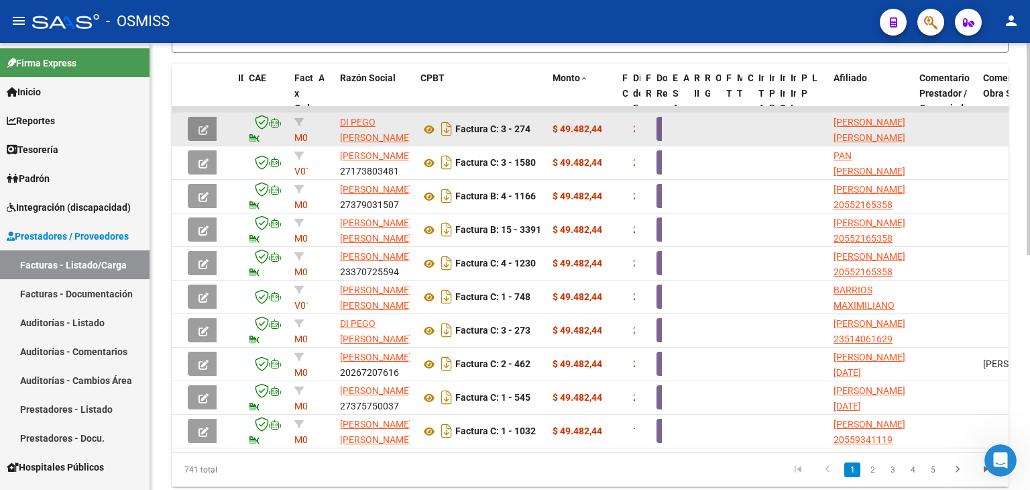
click at [207, 125] on icon "button" at bounding box center [204, 130] width 10 height 10
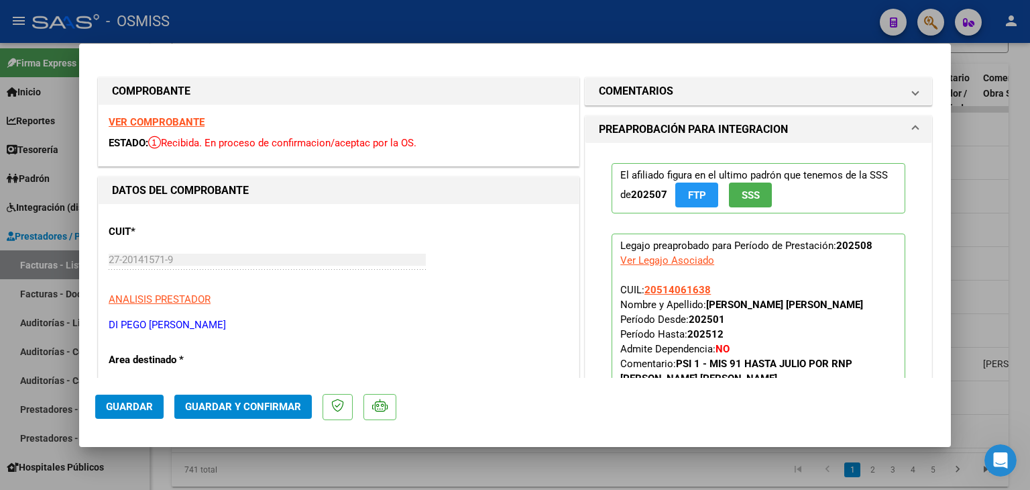
click at [188, 117] on strong "VER COMPROBANTE" at bounding box center [157, 122] width 96 height 12
click at [315, 277] on div "27-20141571-9 Ingresar CUIT" at bounding box center [267, 266] width 317 height 33
click at [602, 337] on div "El afiliado figura en el ultimo padrón que tenemos de la SSS de 202507 FTP SSS …" at bounding box center [759, 295] width 314 height 304
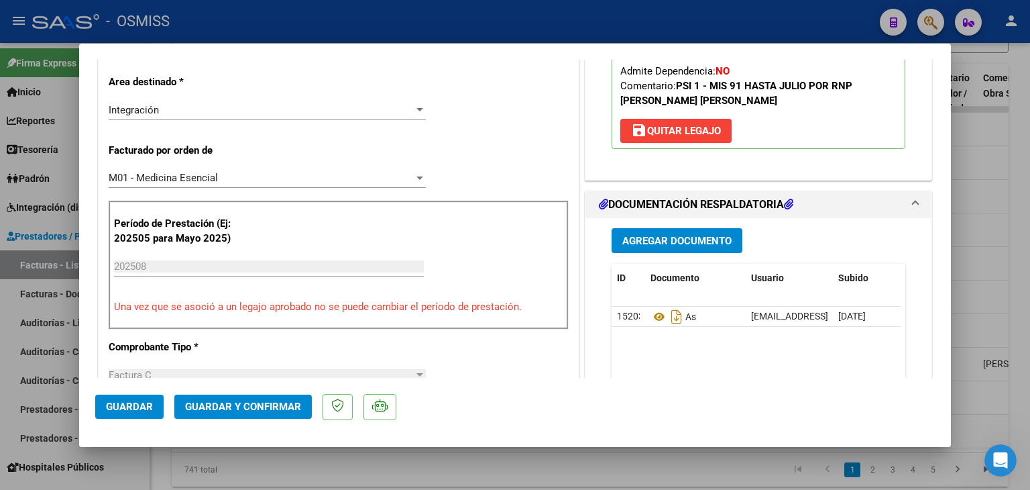
scroll to position [555, 0]
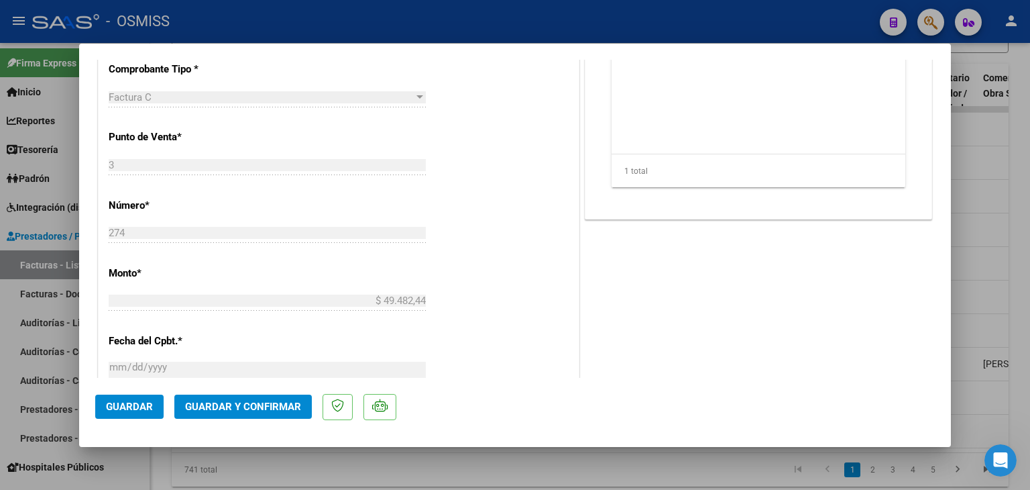
click at [951, 174] on div at bounding box center [515, 245] width 1030 height 490
type input "$ 0,00"
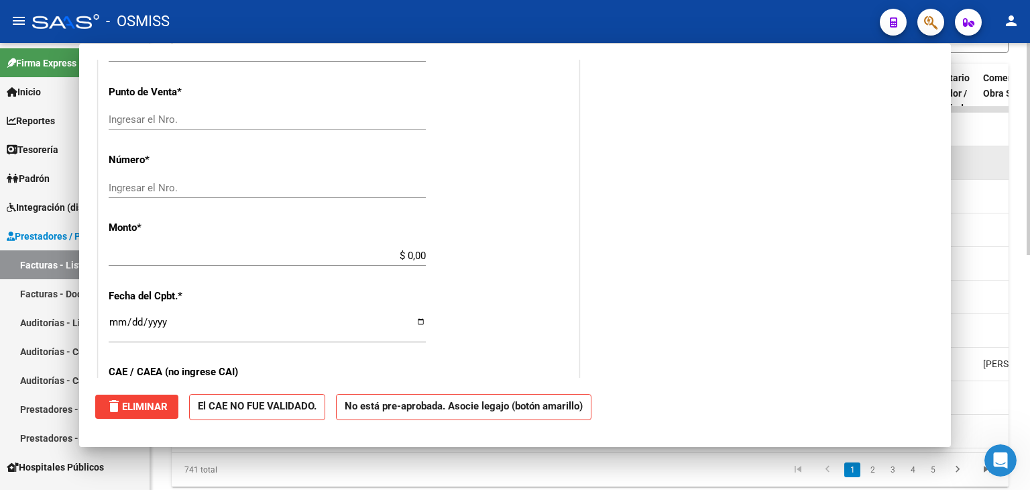
scroll to position [510, 0]
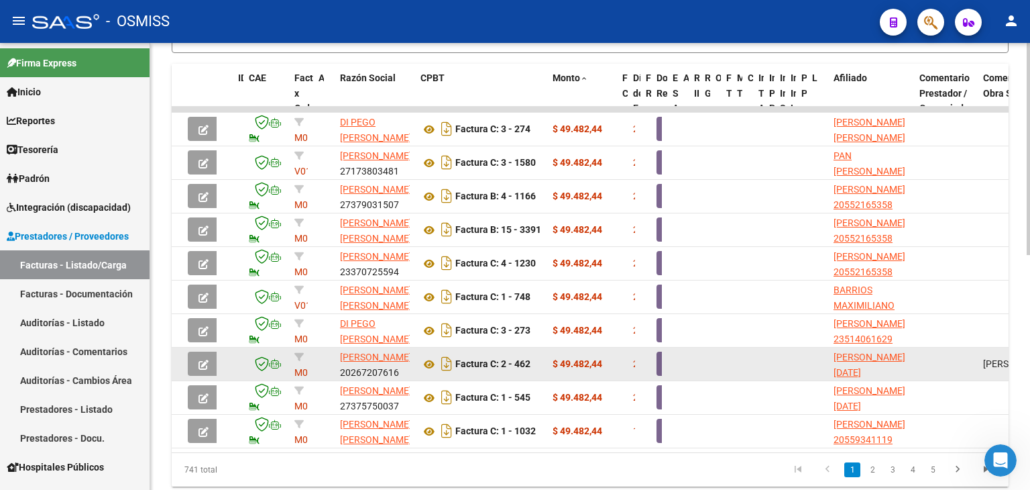
drag, startPoint x: 951, startPoint y: 174, endPoint x: 887, endPoint y: 374, distance: 210.6
click at [887, 374] on datatable-scroller "167417 M01 - Medicina Esencial Integración DI [PERSON_NAME] 27201415719 Factura…" at bounding box center [590, 277] width 837 height 341
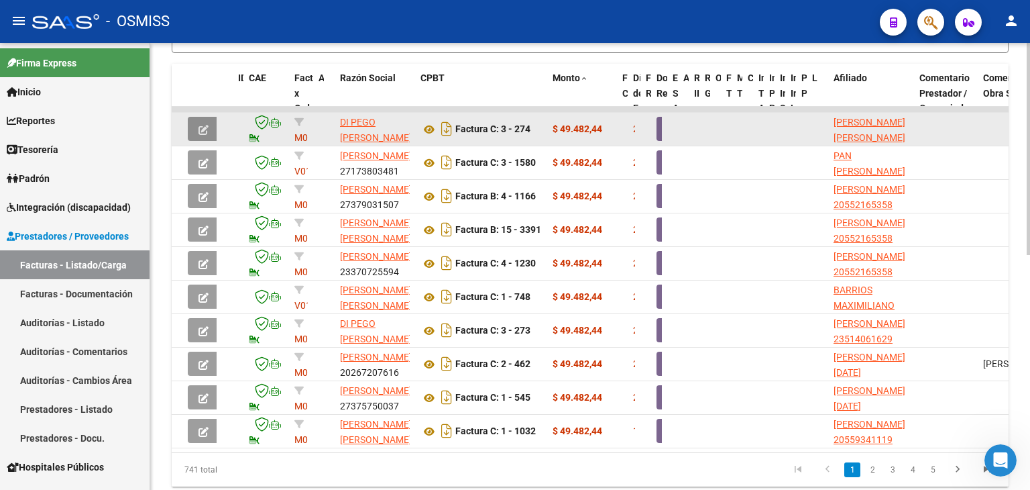
click at [199, 125] on icon "button" at bounding box center [204, 130] width 10 height 10
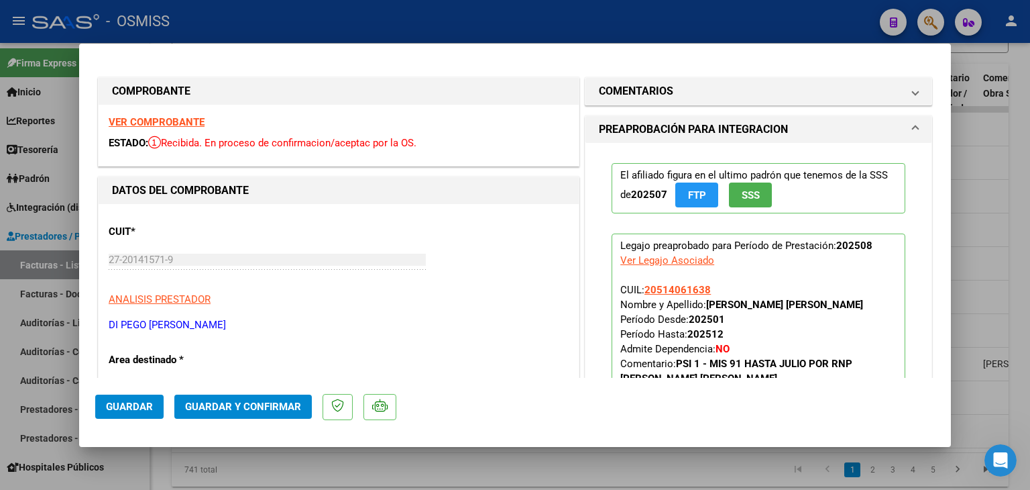
scroll to position [278, 0]
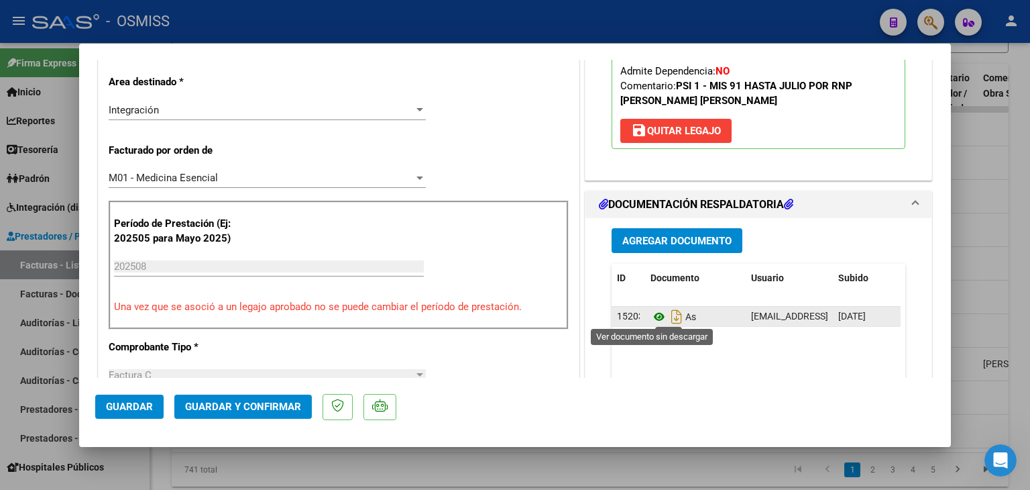
click at [658, 309] on icon at bounding box center [659, 317] width 17 height 16
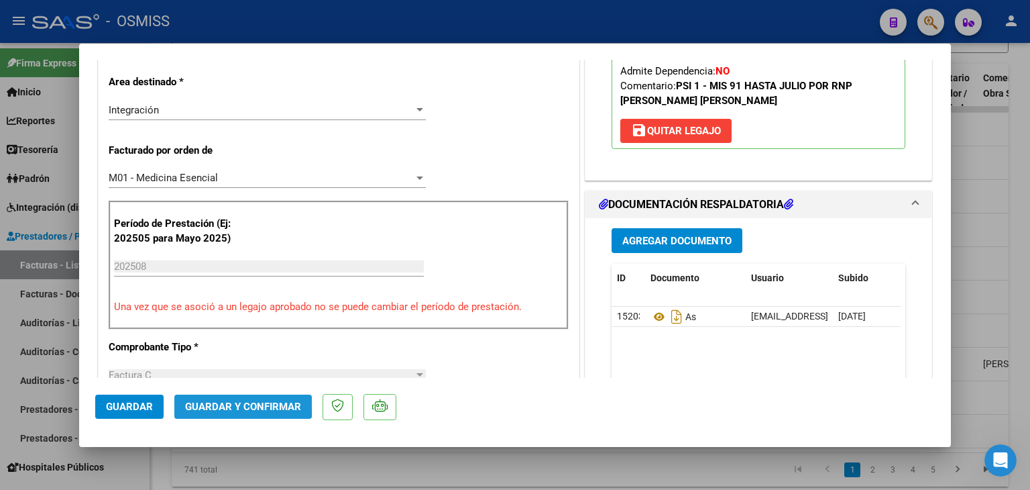
click at [180, 403] on button "Guardar y Confirmar" at bounding box center [242, 406] width 137 height 24
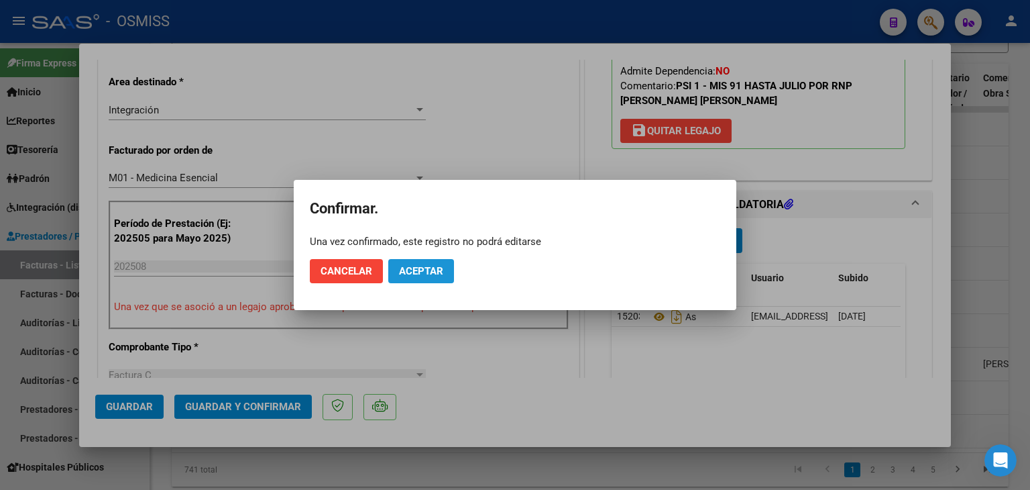
click at [435, 265] on span "Aceptar" at bounding box center [421, 271] width 44 height 12
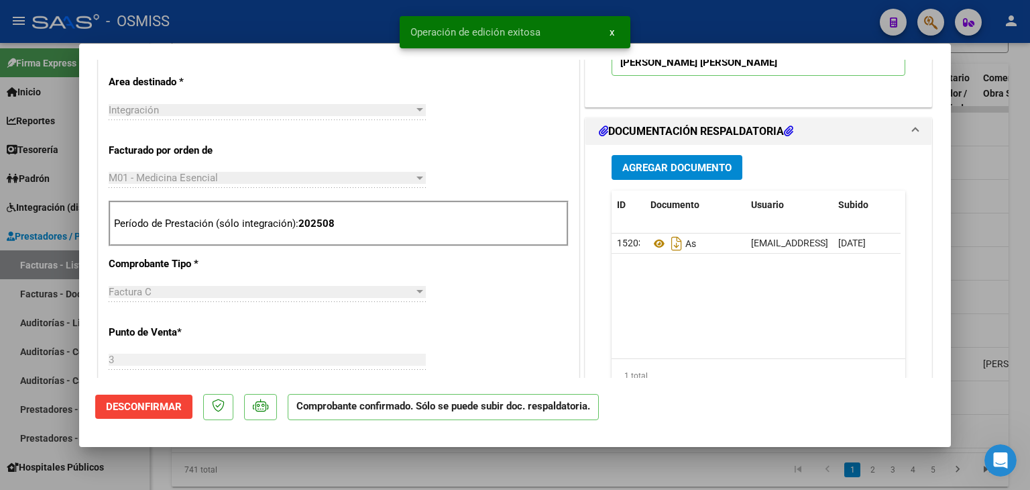
click at [278, 470] on div at bounding box center [515, 245] width 1030 height 490
type input "$ 0,00"
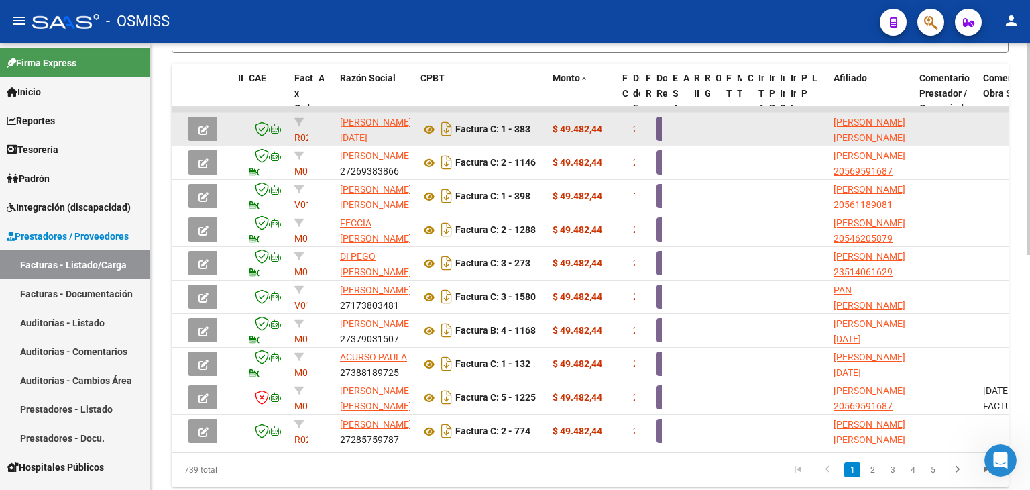
click at [198, 127] on button "button" at bounding box center [204, 129] width 32 height 24
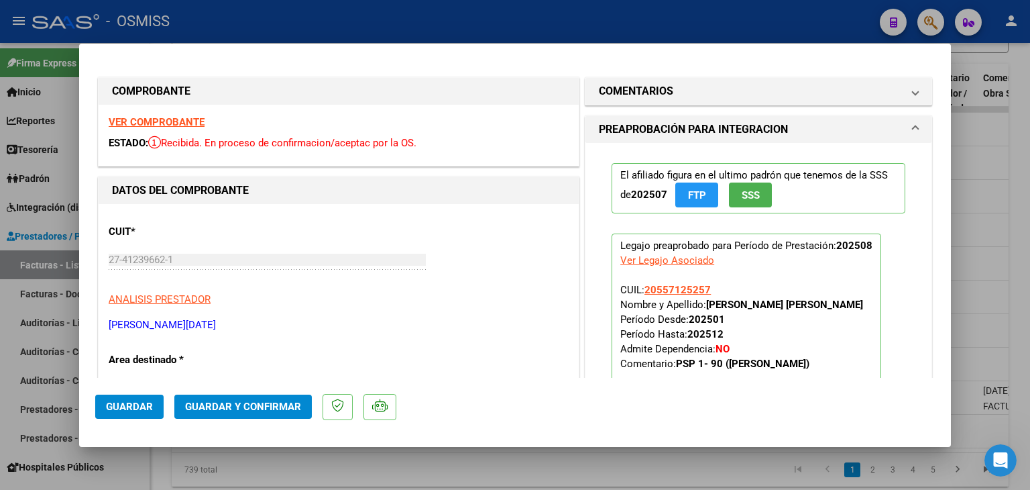
click at [188, 119] on strong "VER COMPROBANTE" at bounding box center [157, 122] width 96 height 12
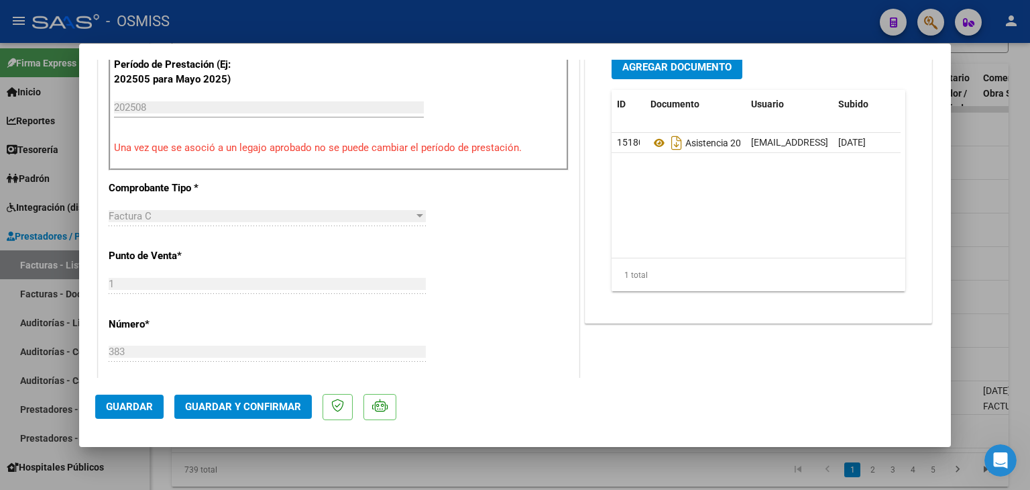
scroll to position [456, 0]
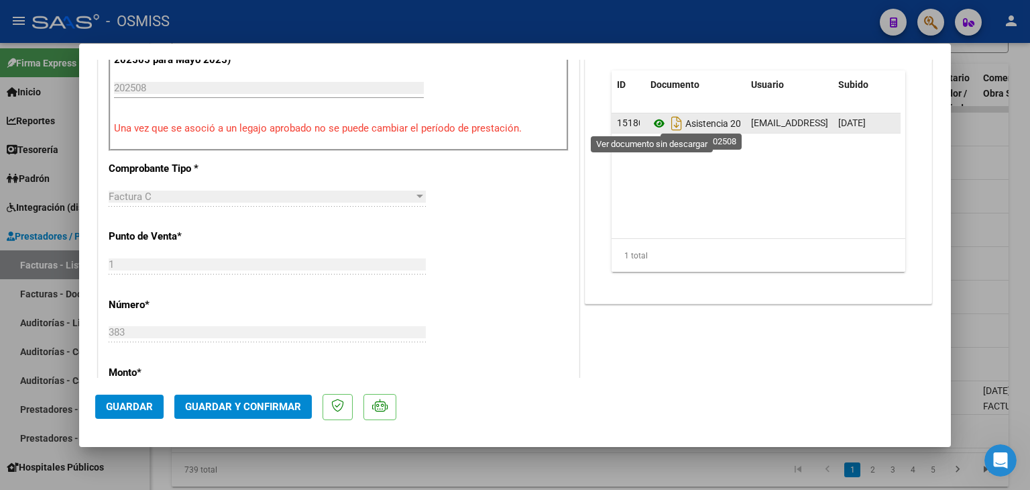
click at [653, 118] on icon at bounding box center [659, 123] width 17 height 16
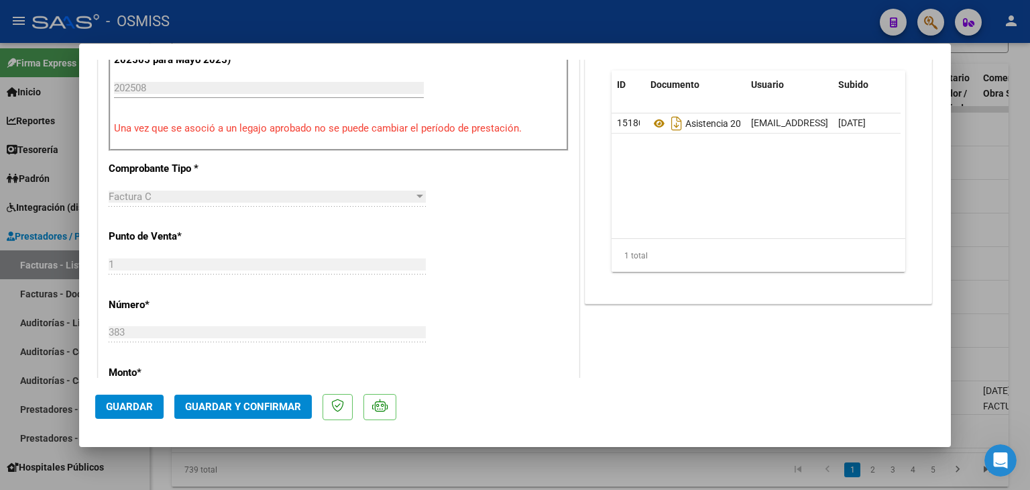
click at [247, 398] on button "Guardar y Confirmar" at bounding box center [242, 406] width 137 height 24
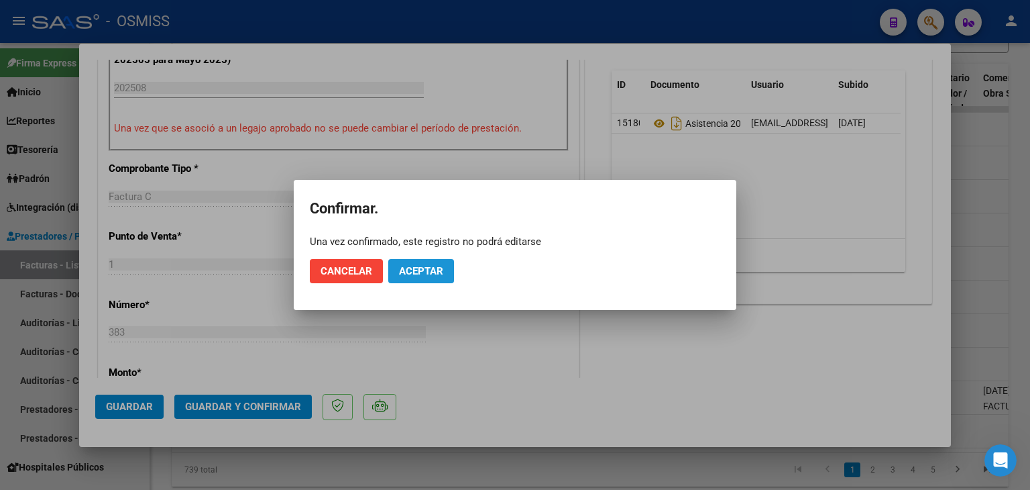
click at [432, 277] on button "Aceptar" at bounding box center [421, 271] width 66 height 24
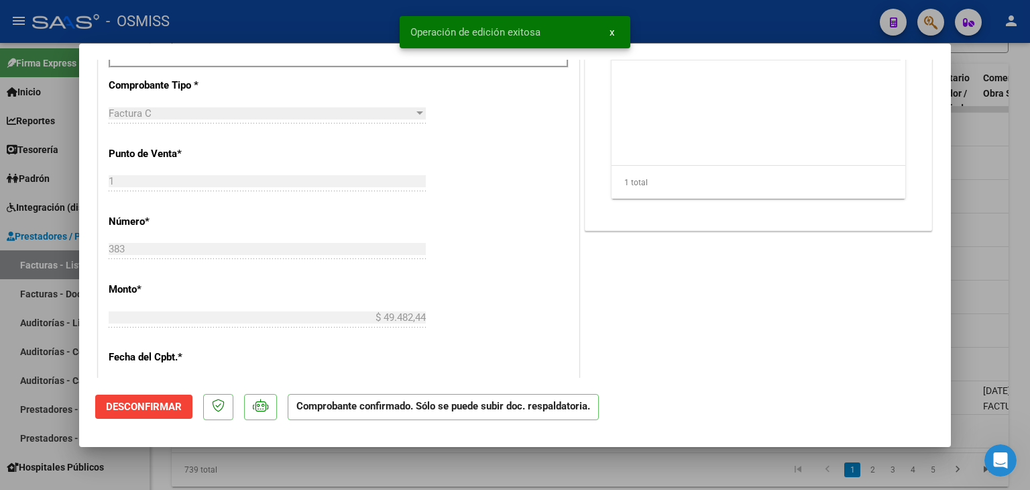
click at [394, 479] on div at bounding box center [515, 245] width 1030 height 490
type input "$ 0,00"
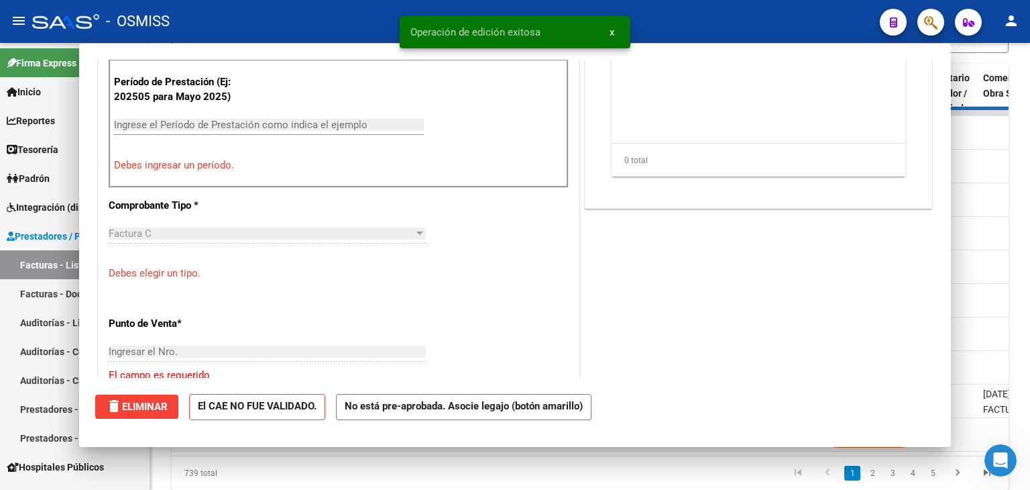
scroll to position [480, 0]
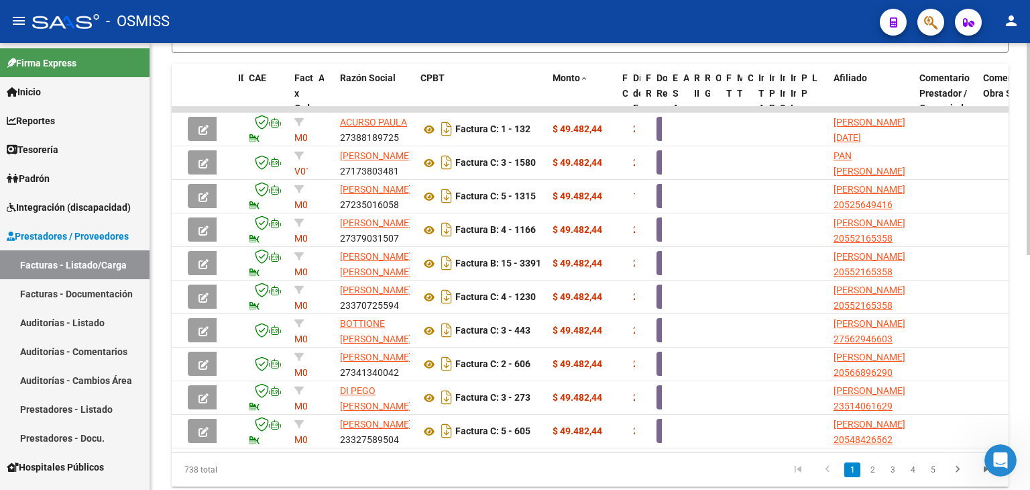
click at [491, 474] on datatable-pager "1 2 3 4 5" at bounding box center [672, 469] width 659 height 23
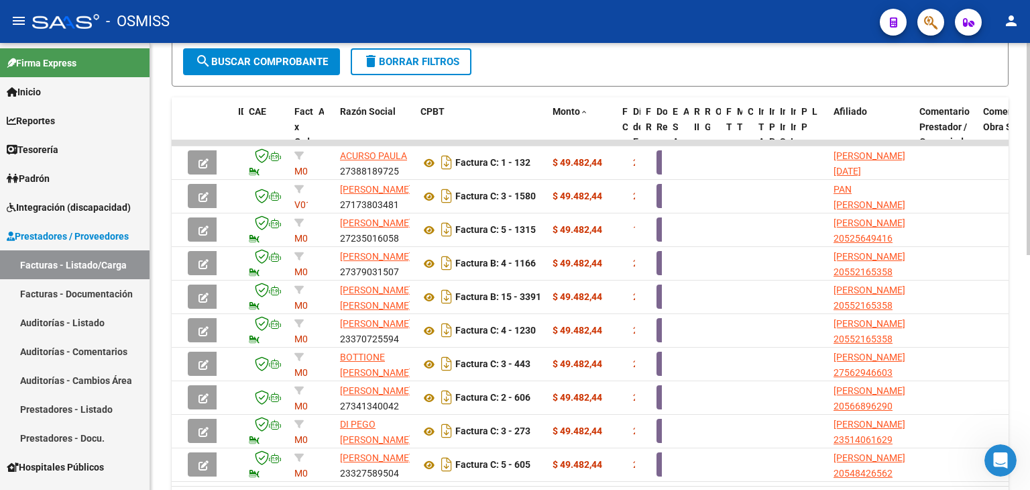
scroll to position [386, 0]
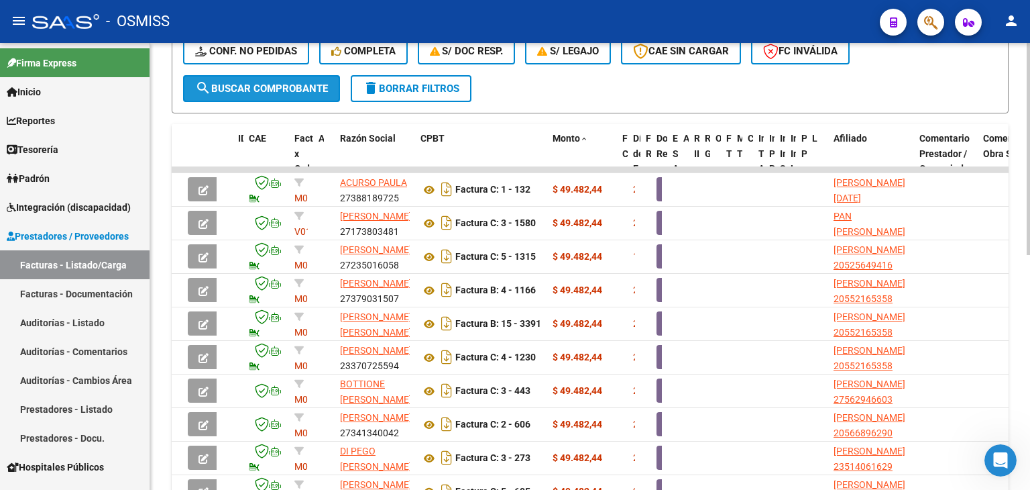
click at [252, 82] on span "search Buscar Comprobante" at bounding box center [261, 88] width 133 height 12
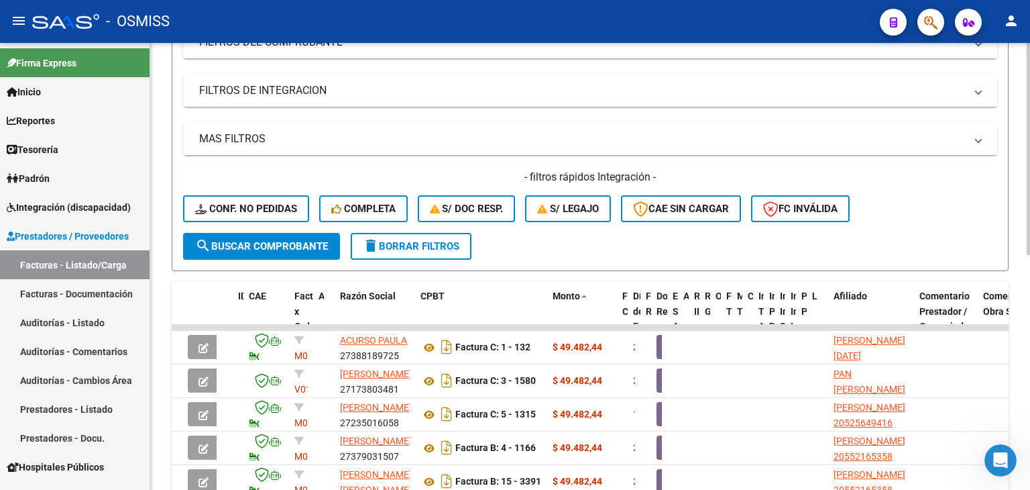
scroll to position [225, 0]
